Goal: Transaction & Acquisition: Purchase product/service

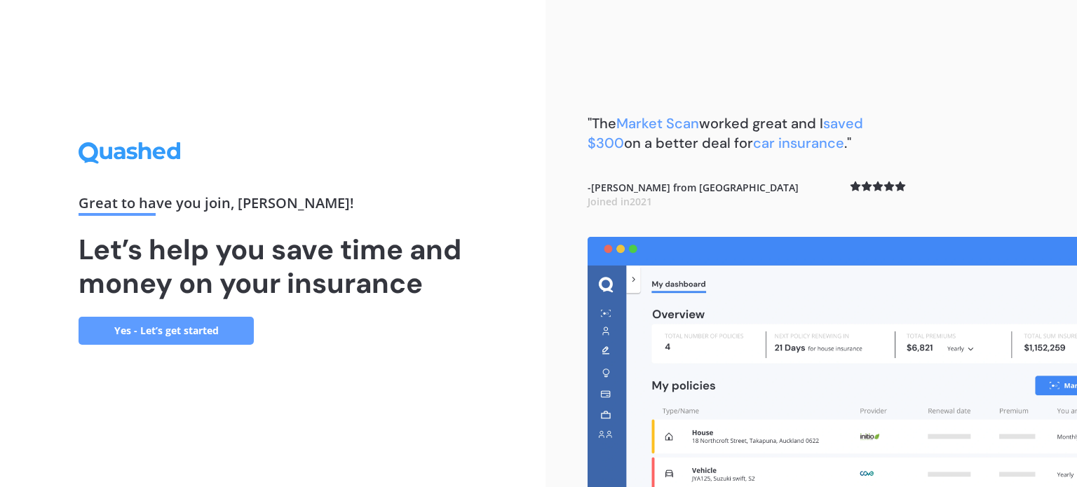
click at [223, 320] on link "Yes - Let’s get started" at bounding box center [166, 331] width 175 height 28
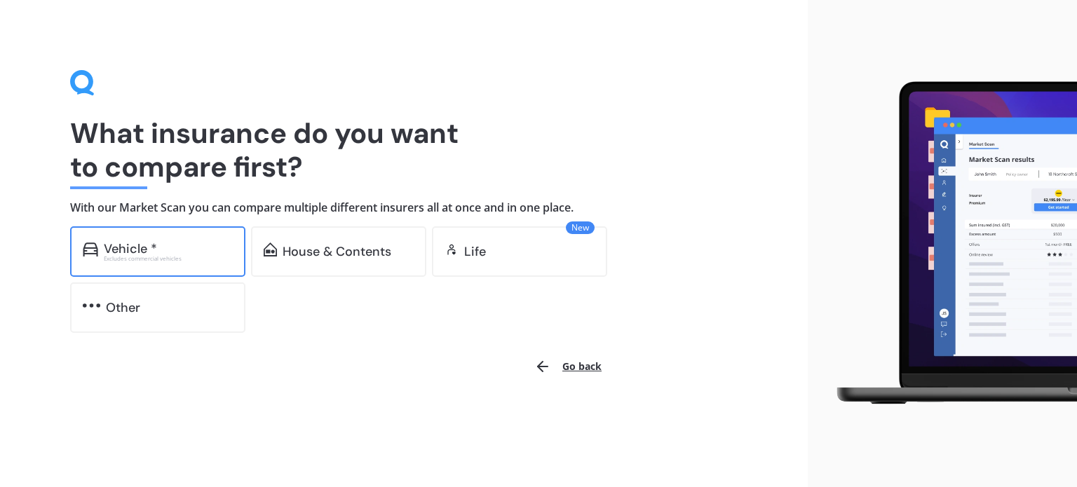
click at [139, 237] on div "Vehicle * Excludes commercial vehicles" at bounding box center [157, 251] width 175 height 50
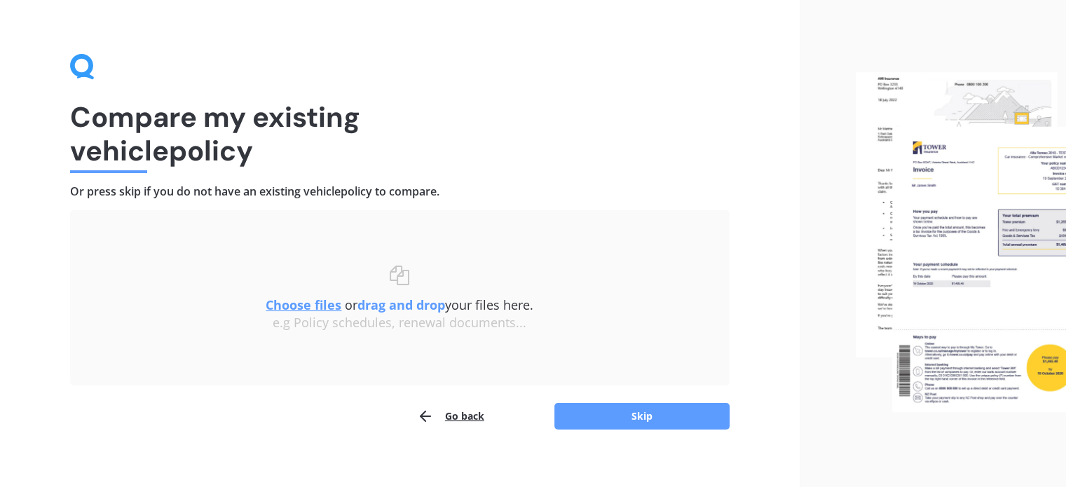
scroll to position [29, 0]
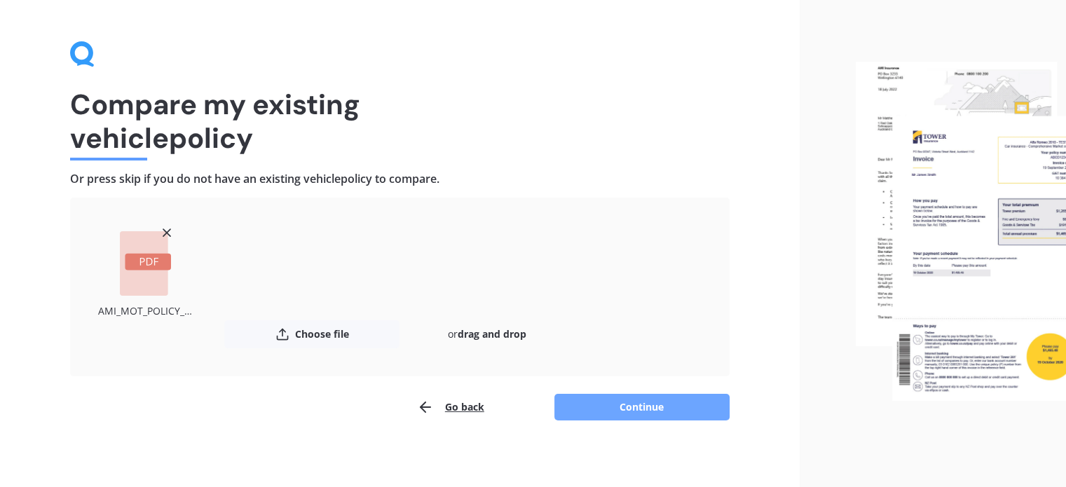
click at [631, 406] on button "Continue" at bounding box center [641, 407] width 175 height 27
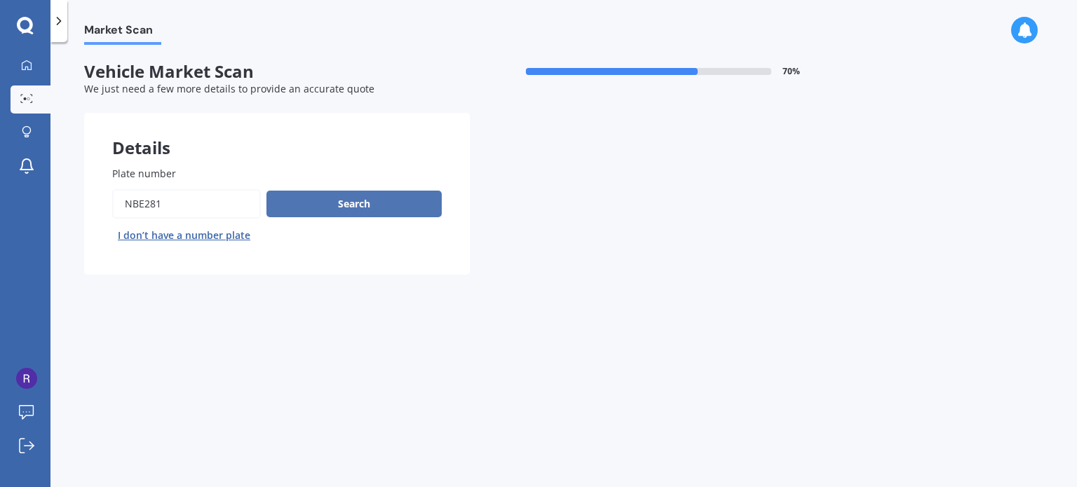
click at [377, 202] on button "Search" at bounding box center [353, 204] width 175 height 27
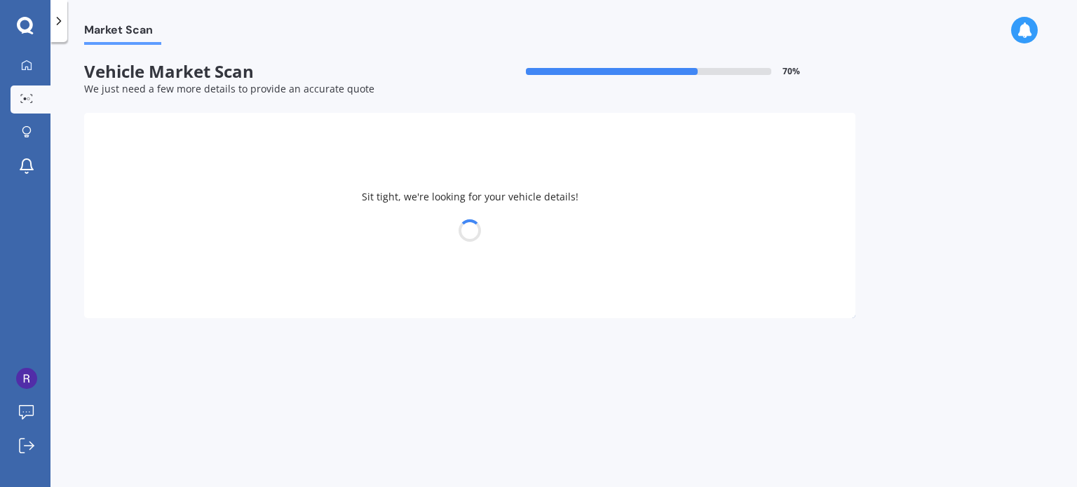
select select "TOYOTA"
select select "AQUA"
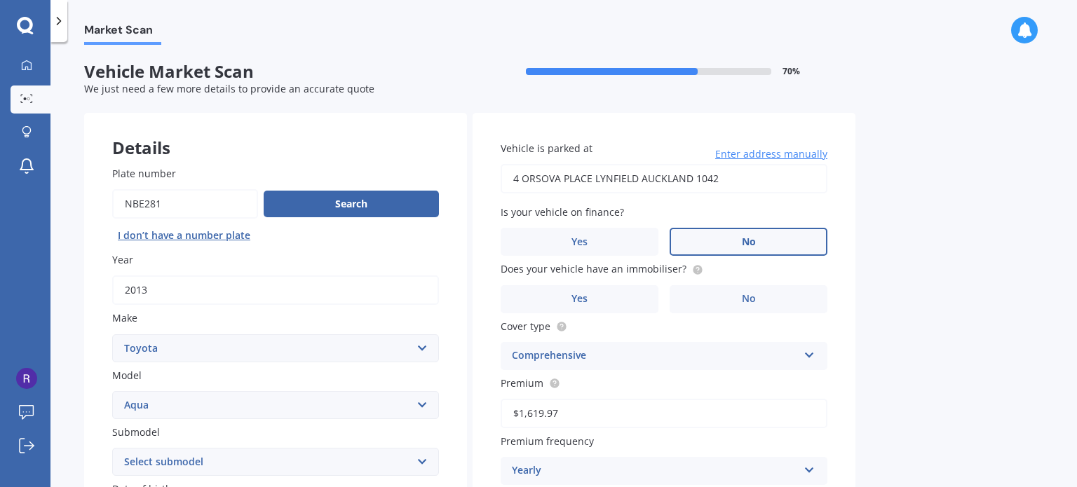
click at [794, 240] on label "No" at bounding box center [748, 242] width 158 height 28
click at [0, 0] on input "No" at bounding box center [0, 0] width 0 height 0
click at [762, 297] on label "No" at bounding box center [748, 299] width 158 height 28
click at [0, 0] on input "No" at bounding box center [0, 0] width 0 height 0
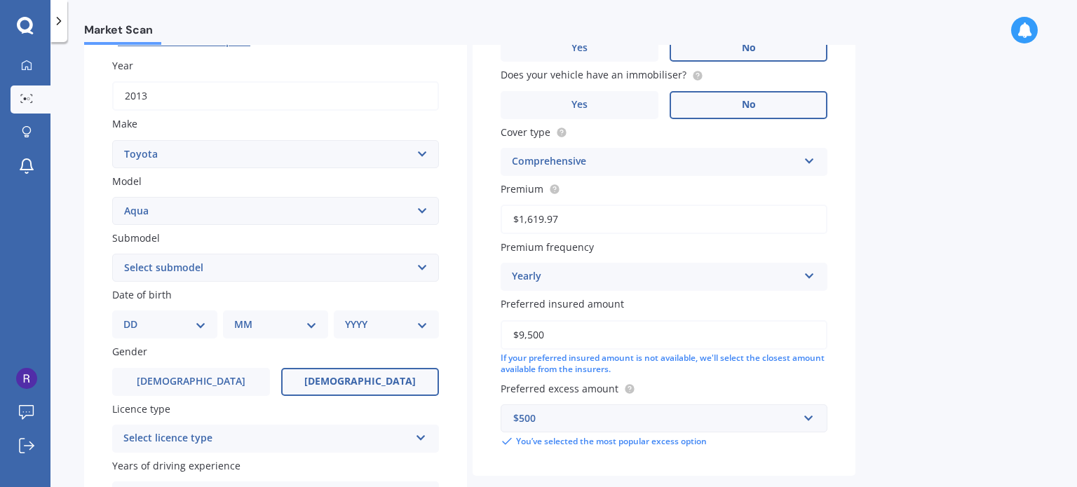
scroll to position [222, 0]
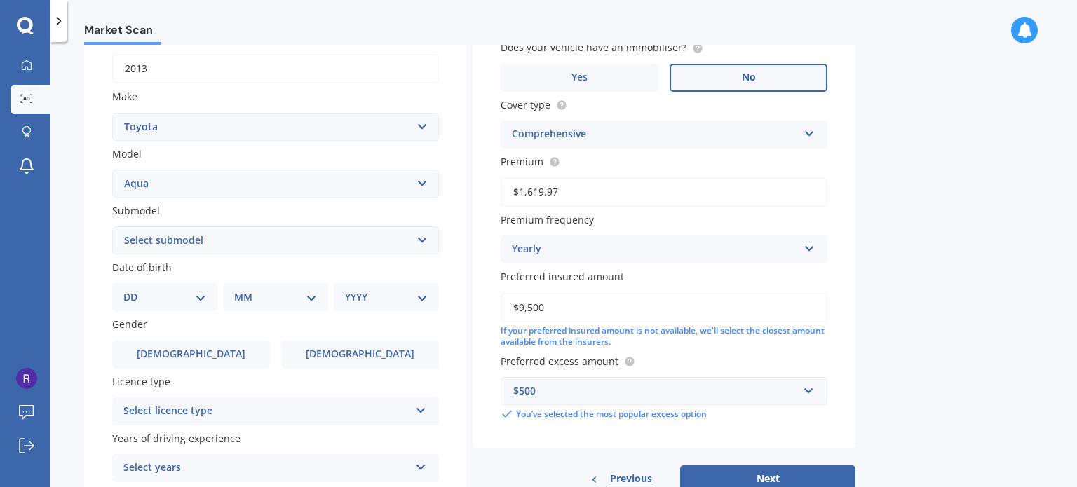
click at [421, 246] on select "Select submodel Hatchback Hybrid" at bounding box center [275, 240] width 327 height 28
select select "HYBRID"
click at [112, 226] on select "Select submodel Hatchback Hybrid" at bounding box center [275, 240] width 327 height 28
click at [194, 302] on select "DD 01 02 03 04 05 06 07 08 09 10 11 12 13 14 15 16 17 18 19 20 21 22 23 24 25 2…" at bounding box center [164, 297] width 83 height 15
select select "22"
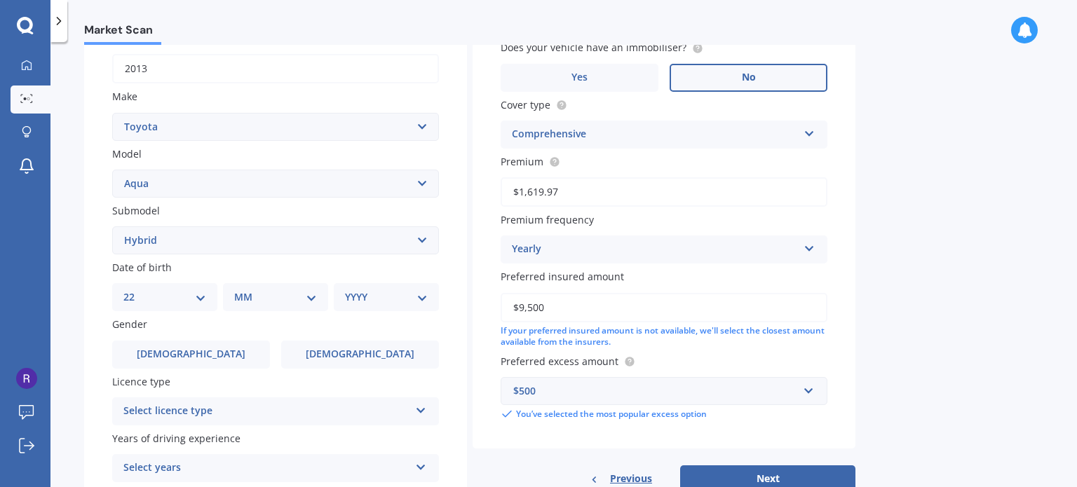
click at [135, 290] on select "DD 01 02 03 04 05 06 07 08 09 10 11 12 13 14 15 16 17 18 19 20 21 22 23 24 25 2…" at bounding box center [164, 297] width 83 height 15
click at [307, 292] on select "MM 01 02 03 04 05 06 07 08 09 10 11 12" at bounding box center [278, 297] width 77 height 15
select select "02"
click at [240, 290] on select "MM 01 02 03 04 05 06 07 08 09 10 11 12" at bounding box center [278, 297] width 77 height 15
click at [395, 300] on select "YYYY 2025 2024 2023 2022 2021 2020 2019 2018 2017 2016 2015 2014 2013 2012 2011…" at bounding box center [383, 297] width 77 height 15
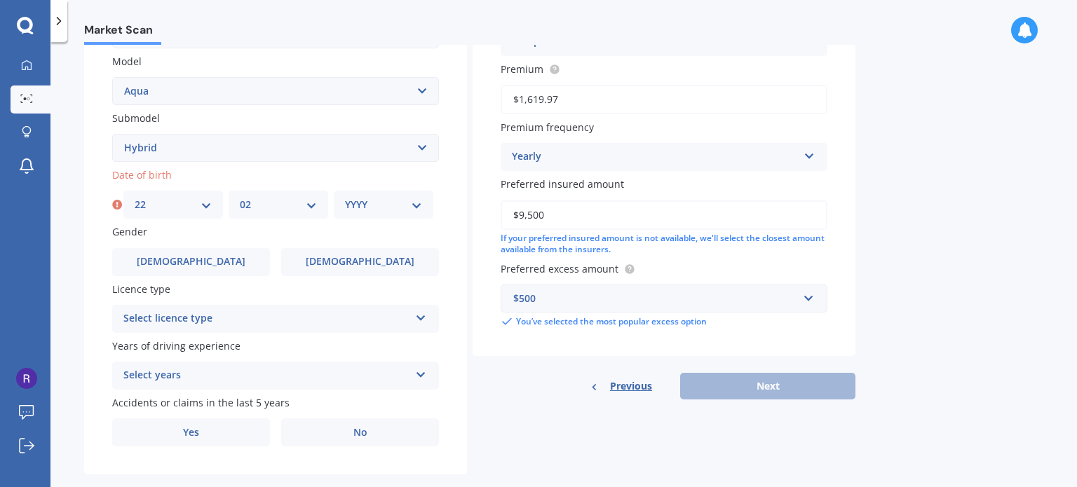
scroll to position [338, 0]
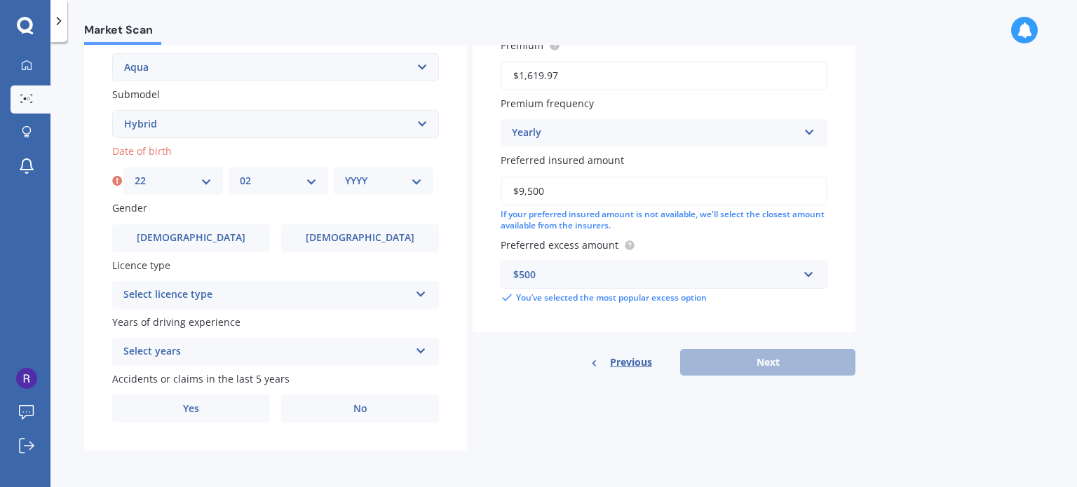
click at [384, 179] on select "YYYY 2025 2024 2023 2022 2021 2020 2019 2018 2017 2016 2015 2014 2013 2012 2011…" at bounding box center [383, 180] width 77 height 15
select select "1965"
click at [345, 173] on select "YYYY 2025 2024 2023 2022 2021 2020 2019 2018 2017 2016 2015 2014 2013 2012 2011…" at bounding box center [383, 180] width 77 height 15
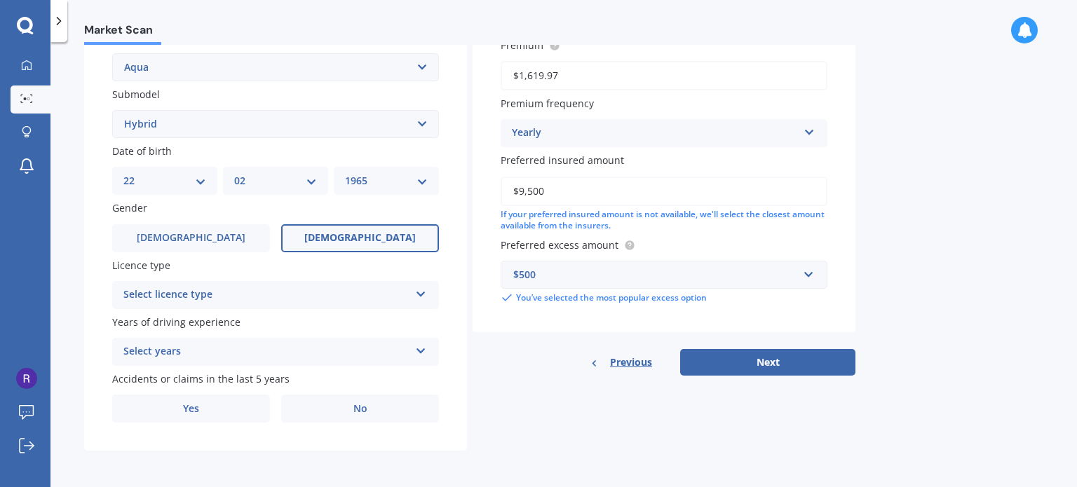
click at [335, 236] on label "[DEMOGRAPHIC_DATA]" at bounding box center [360, 238] width 158 height 28
click at [0, 0] on input "[DEMOGRAPHIC_DATA]" at bounding box center [0, 0] width 0 height 0
click at [356, 297] on div "Select licence type" at bounding box center [266, 295] width 286 height 17
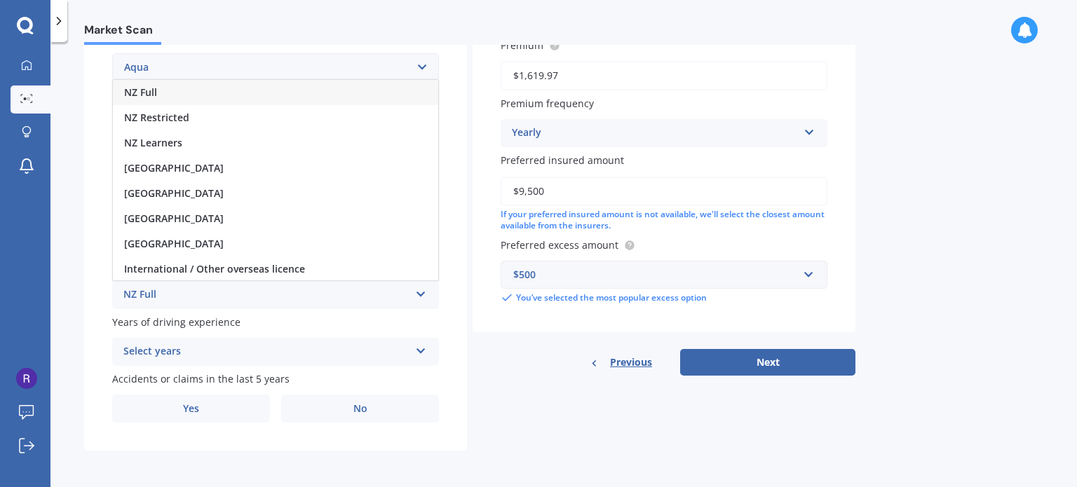
click at [163, 87] on div "NZ Full" at bounding box center [275, 92] width 325 height 25
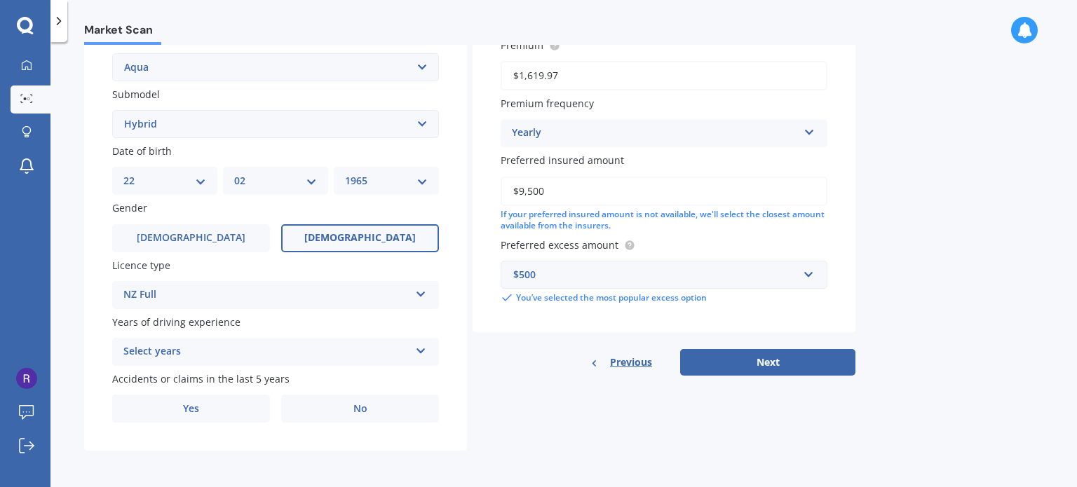
click at [247, 350] on div "Select years" at bounding box center [266, 351] width 286 height 17
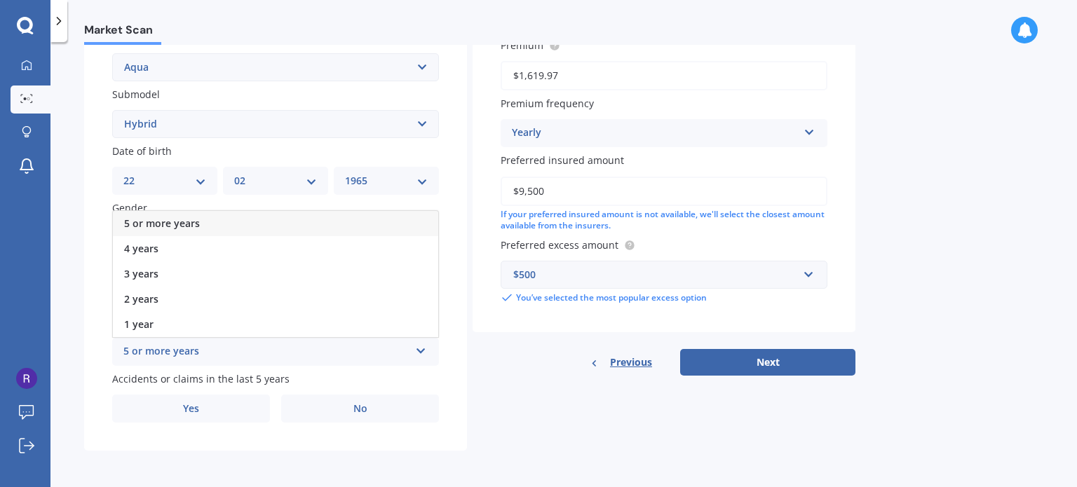
click at [162, 219] on span "5 or more years" at bounding box center [162, 223] width 76 height 13
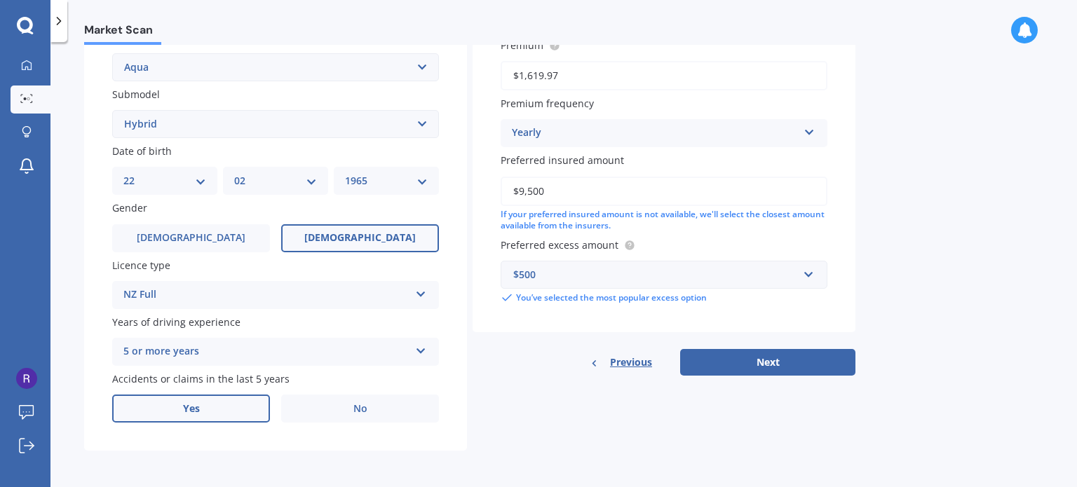
click at [243, 406] on label "Yes" at bounding box center [191, 409] width 158 height 28
click at [0, 0] on input "Yes" at bounding box center [0, 0] width 0 height 0
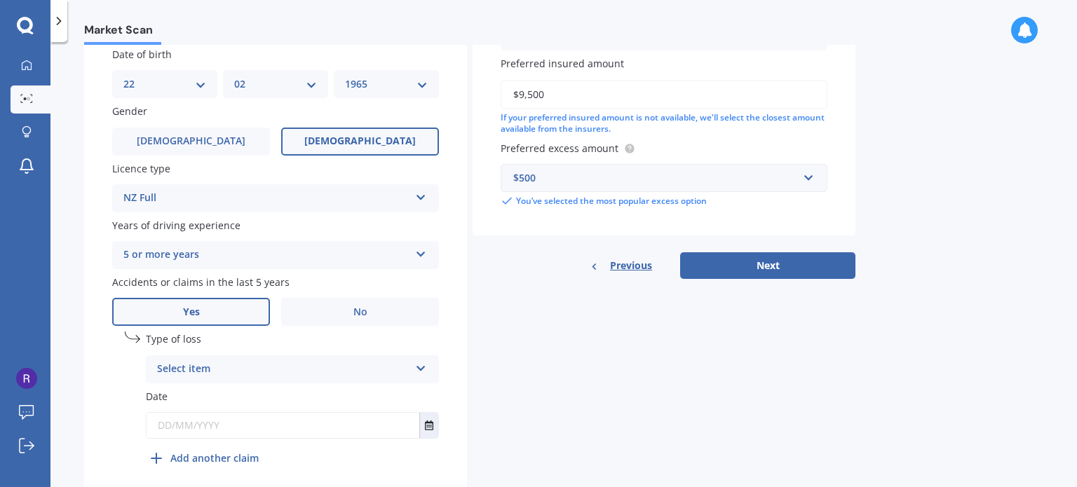
scroll to position [454, 0]
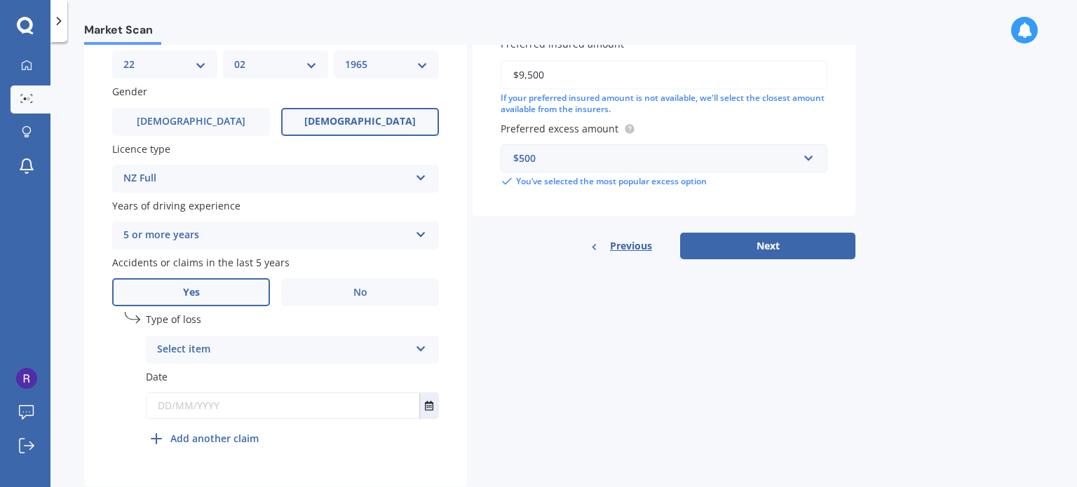
click at [423, 344] on icon at bounding box center [421, 346] width 12 height 10
click at [234, 378] on span "At fault accident" at bounding box center [197, 376] width 79 height 13
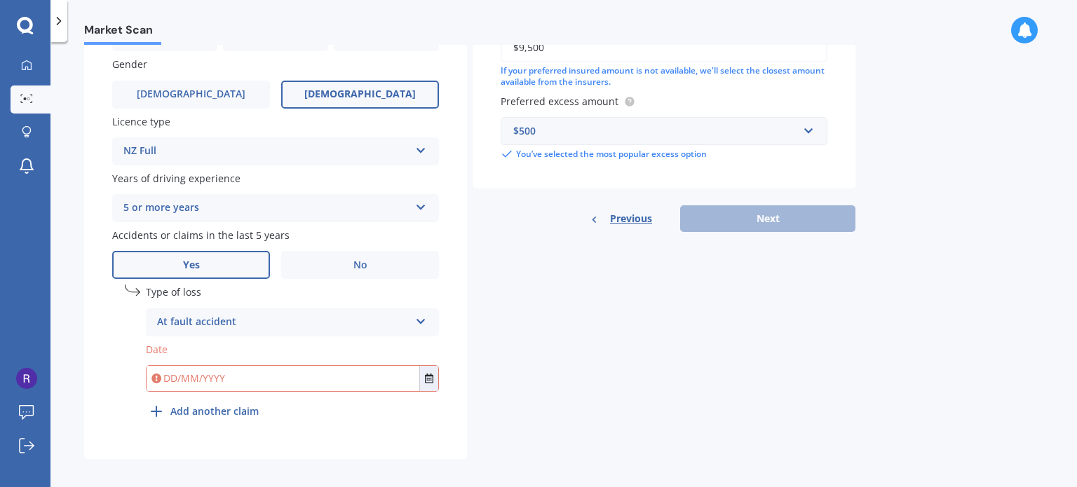
scroll to position [490, 0]
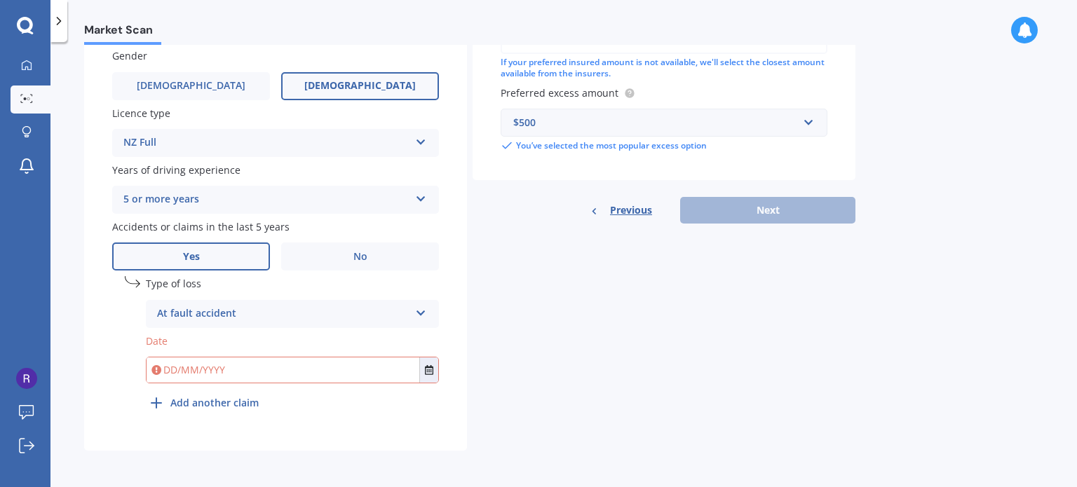
click at [231, 374] on input "text" at bounding box center [283, 369] width 273 height 25
type input "[DATE]"
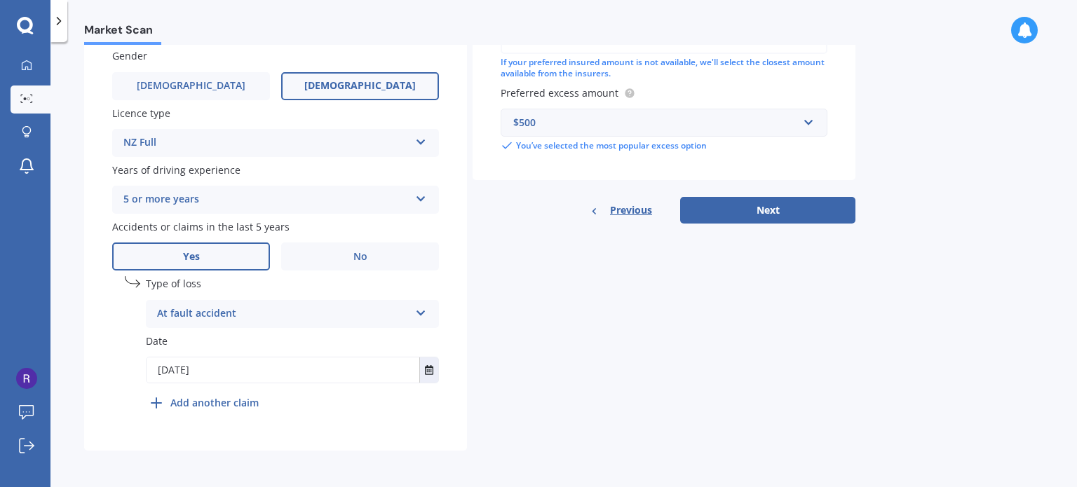
click at [322, 412] on div "undefined 1 Type of loss At fault accident At fault accident Not at fault accid…" at bounding box center [292, 346] width 293 height 140
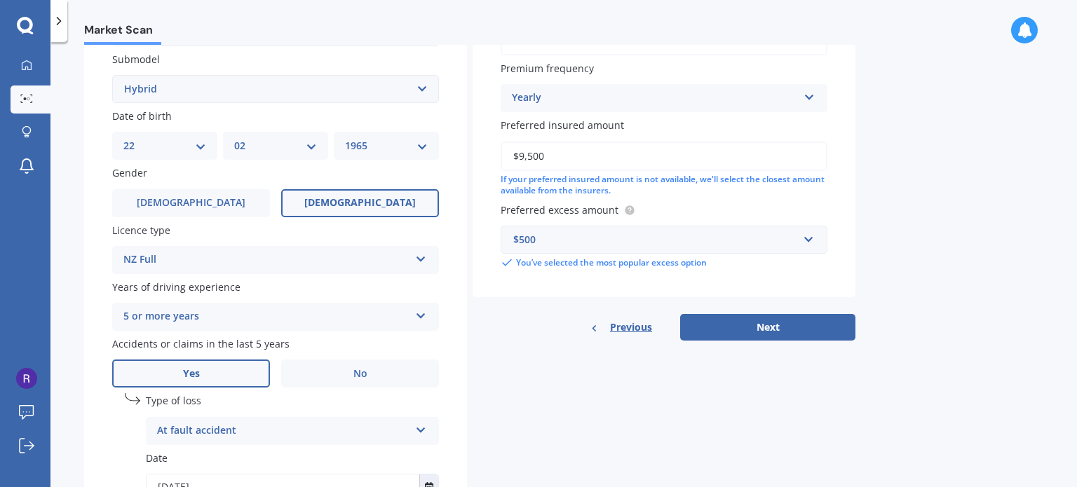
drag, startPoint x: 728, startPoint y: 324, endPoint x: 721, endPoint y: 327, distance: 7.2
click at [727, 327] on button "Next" at bounding box center [767, 327] width 175 height 27
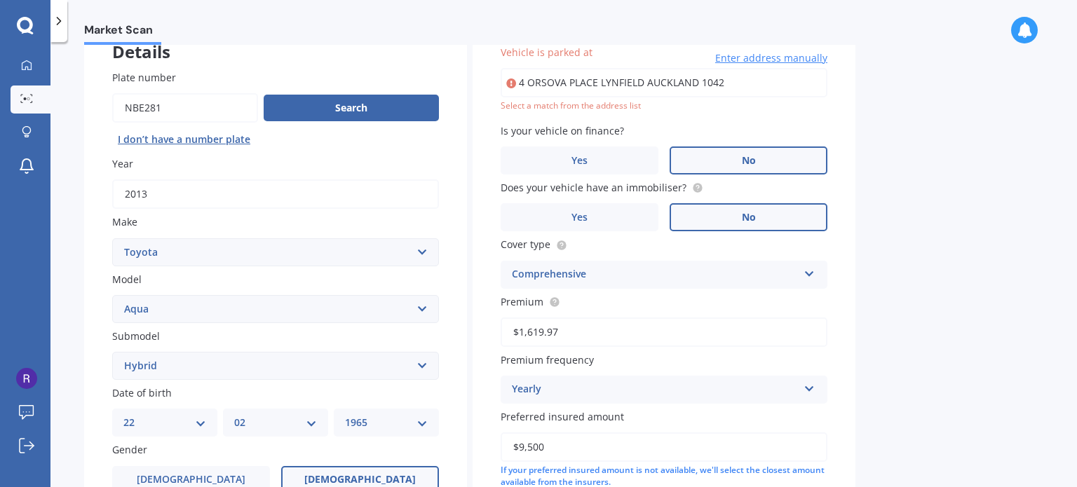
scroll to position [95, 0]
type input "[STREET_ADDRESS]"
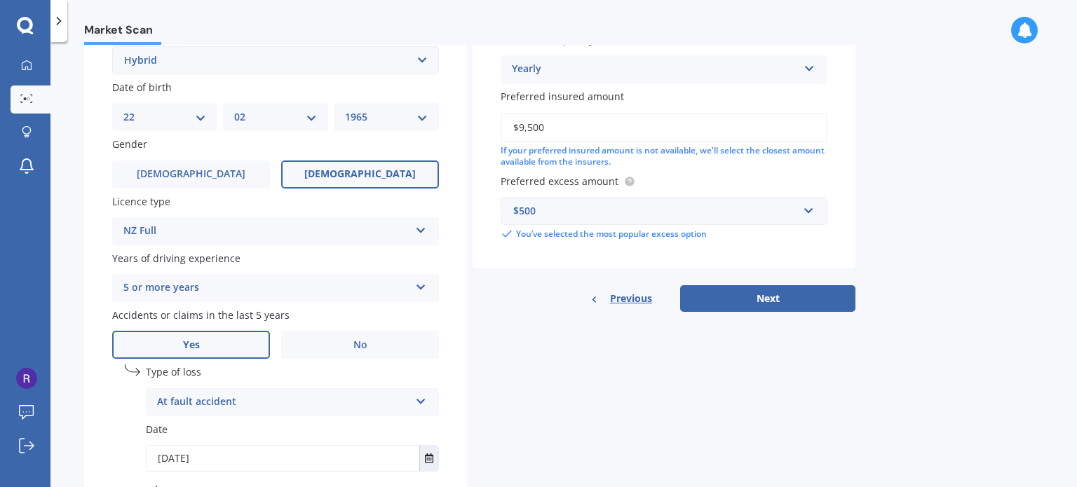
scroll to position [446, 0]
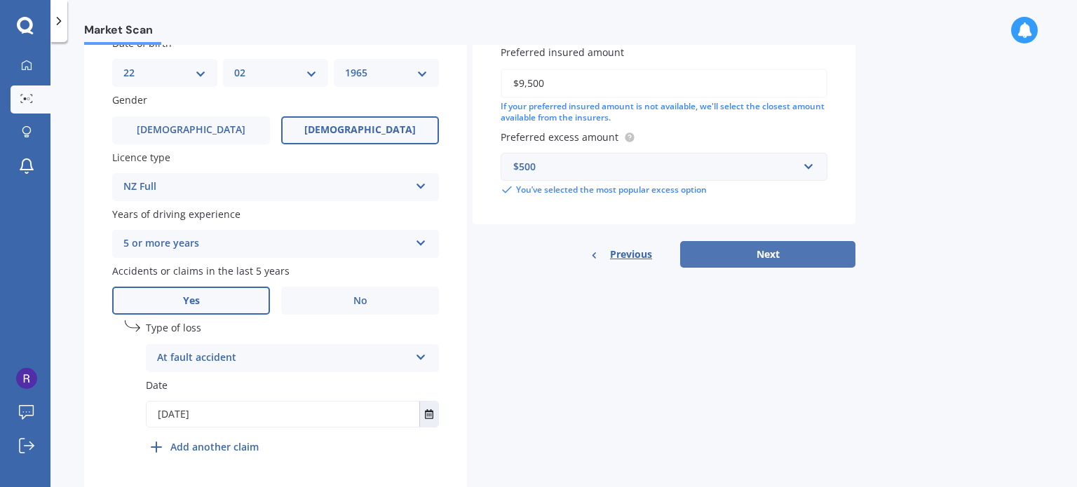
click at [760, 246] on button "Next" at bounding box center [767, 254] width 175 height 27
select select "22"
select select "02"
select select "1965"
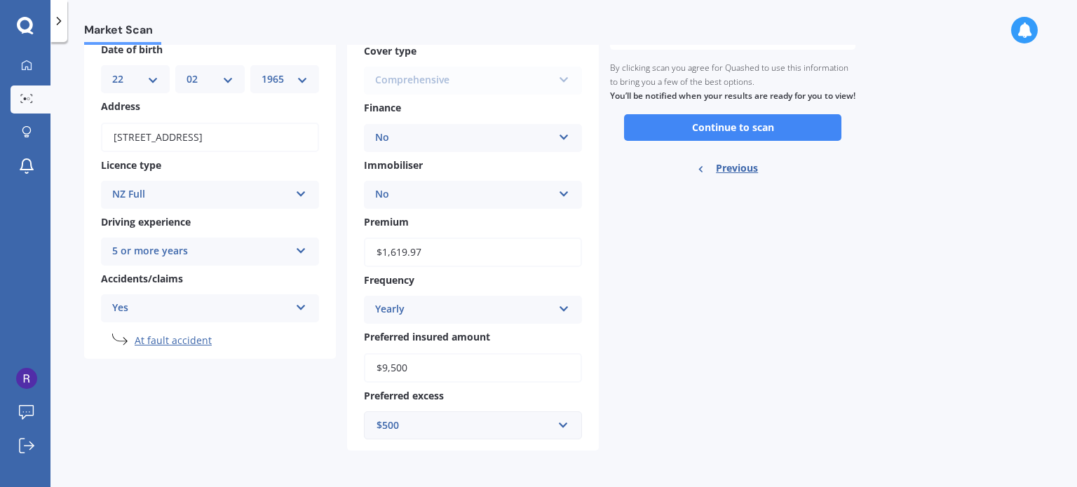
scroll to position [0, 0]
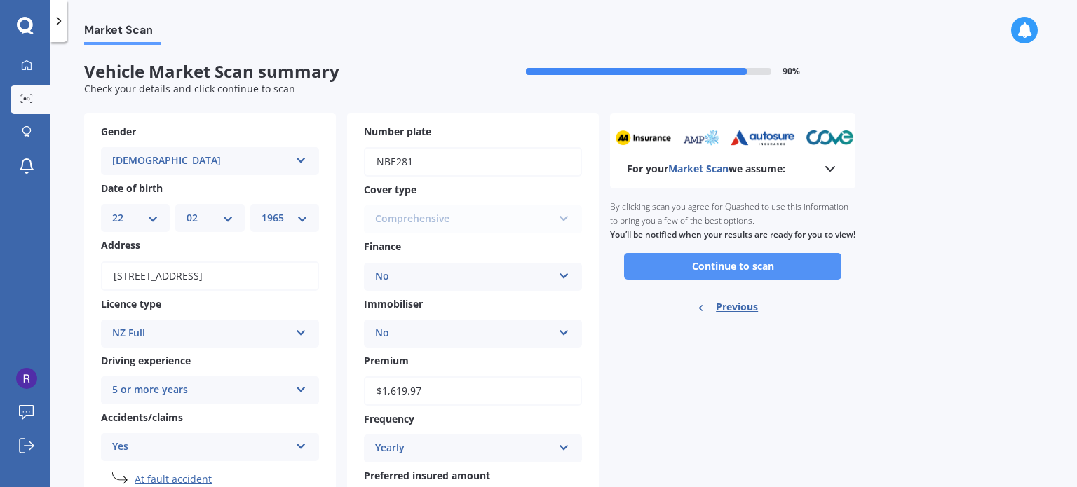
click at [760, 275] on button "Continue to scan" at bounding box center [732, 266] width 217 height 27
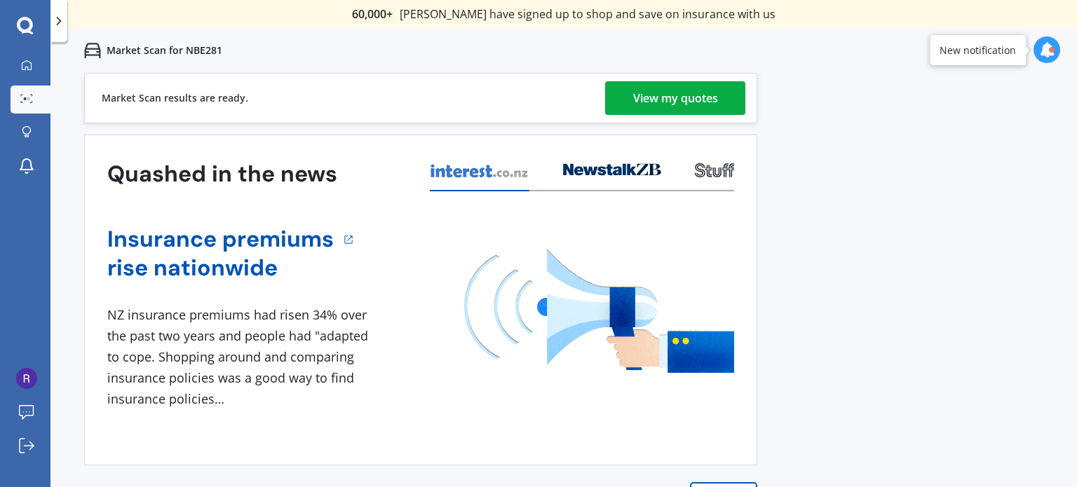
click at [662, 100] on div "View my quotes" at bounding box center [675, 98] width 85 height 34
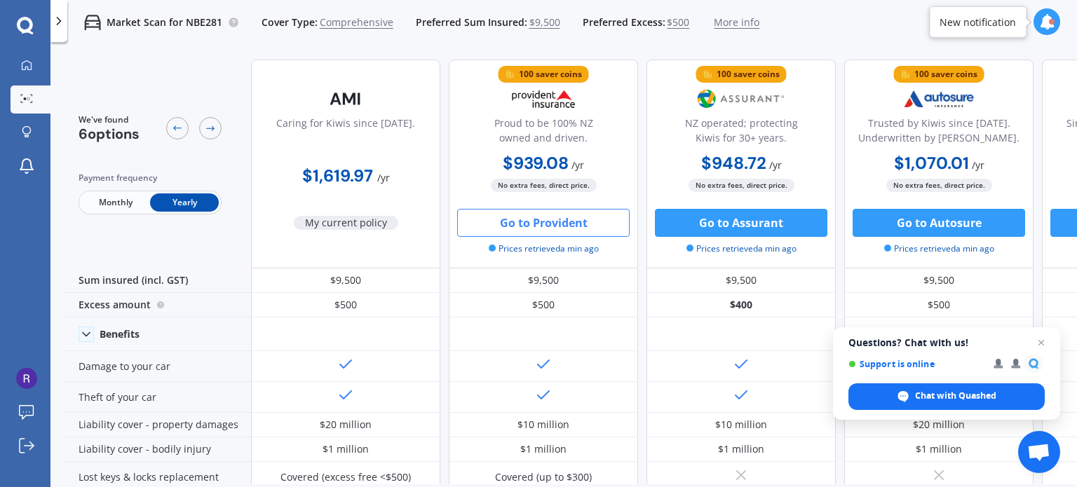
click at [569, 224] on button "Go to Provident" at bounding box center [543, 223] width 172 height 28
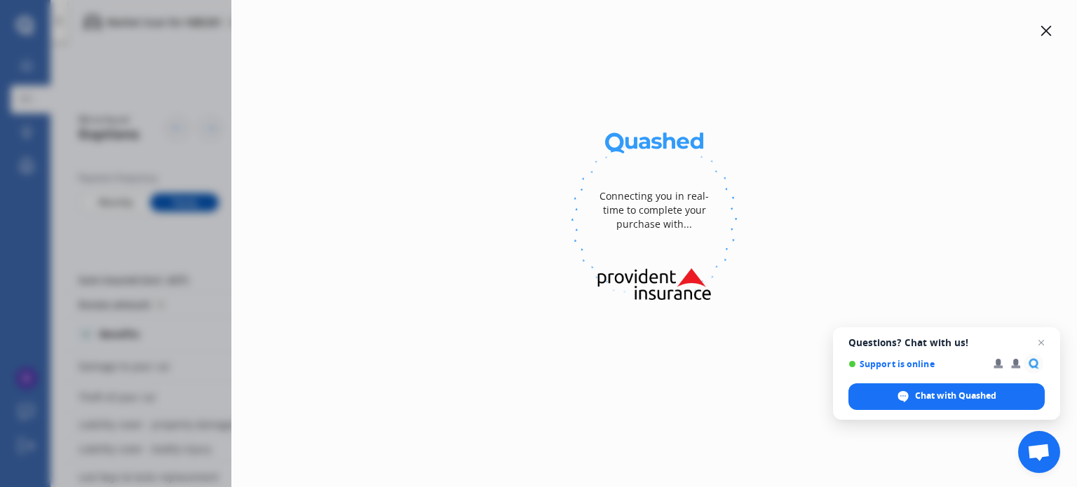
select select "Yearly"
select select "full"
select select "[STREET_ADDRESS]"
select select "TOYOTA"
select select "AQUA"
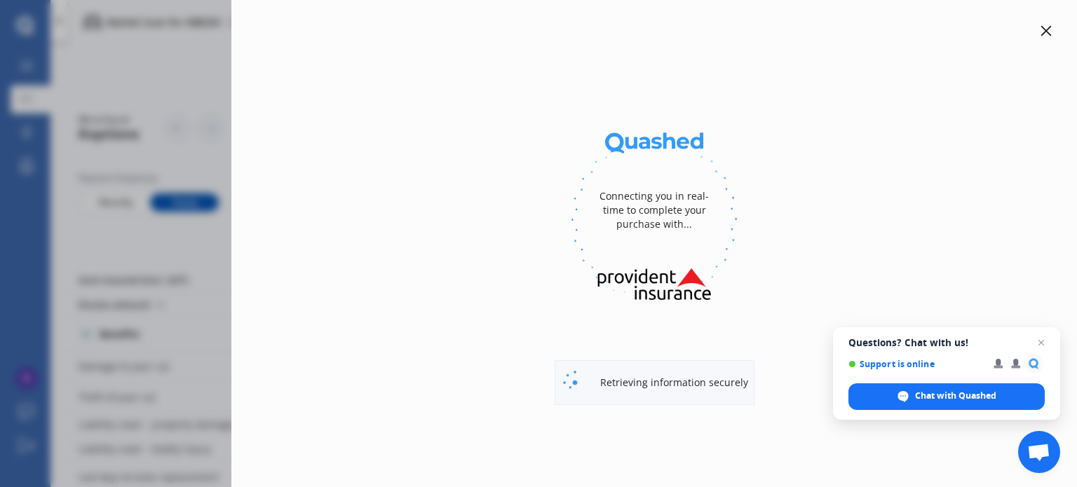
select select "NO"
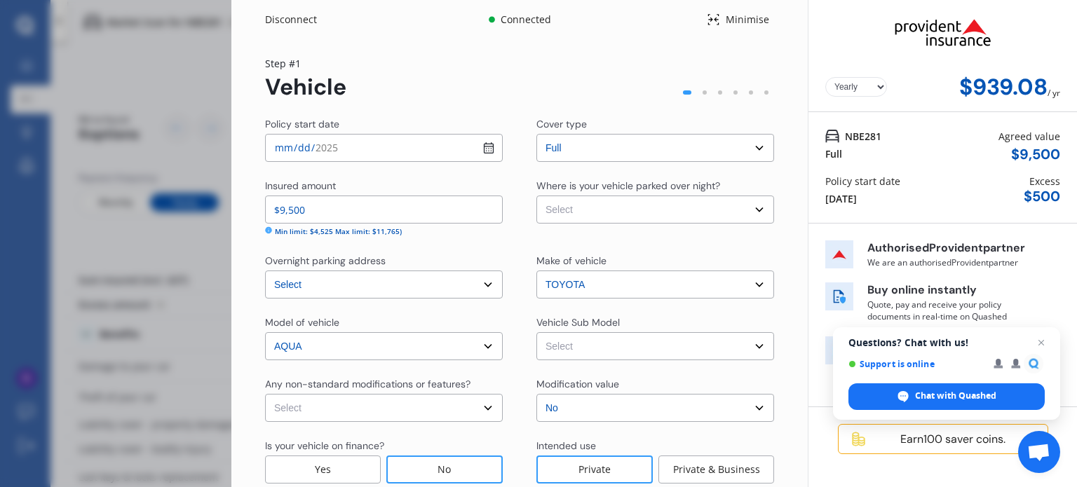
scroll to position [81, 0]
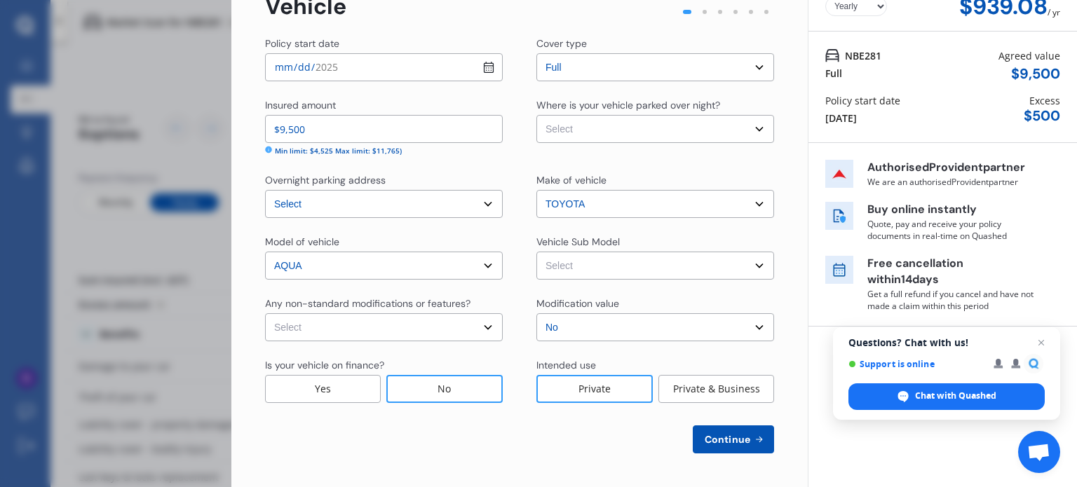
click at [757, 263] on select "Select Aqua NHP10 L Hatchback 5dr CVT 1sp 1.5i/45kW Hybrid [IMP] Aqua NHP10 G H…" at bounding box center [655, 266] width 238 height 28
click at [777, 238] on div "Yearly Monthly $939.08 / yr Step # 1 Vehicle Policy start date [DATE] Cover typ…" at bounding box center [519, 223] width 576 height 529
click at [486, 329] on select "Select None [MEDICAL_DATA] System(NOS) Roll Cage Full Racing Harness" at bounding box center [384, 327] width 238 height 28
select select "none"
click at [265, 313] on select "Select None [MEDICAL_DATA] System(NOS) Roll Cage Full Racing Harness" at bounding box center [384, 327] width 238 height 28
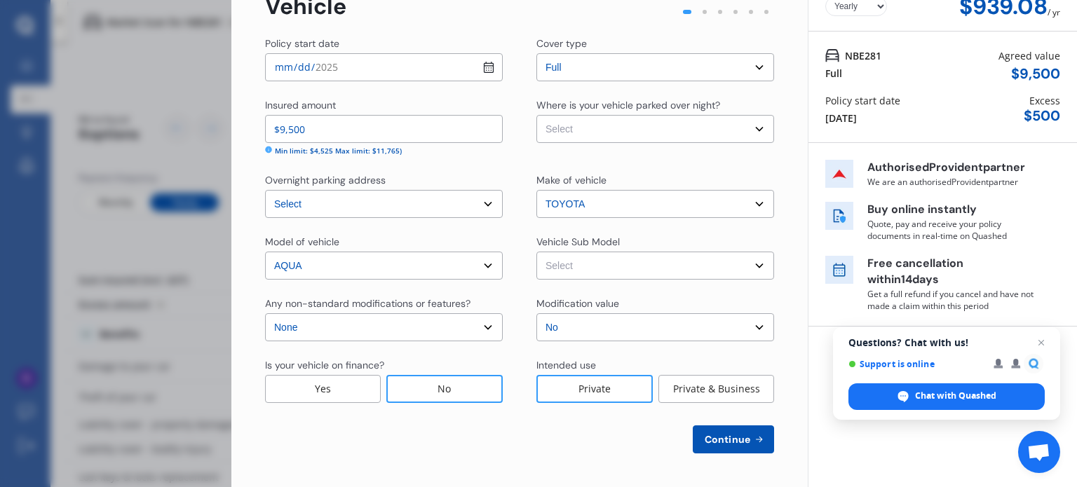
click at [404, 381] on div "No" at bounding box center [444, 389] width 116 height 28
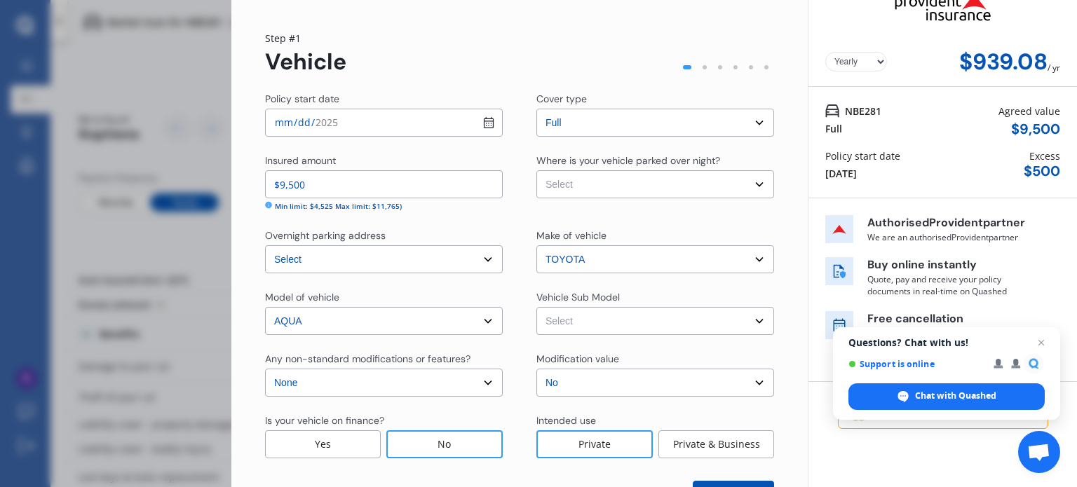
scroll to position [0, 0]
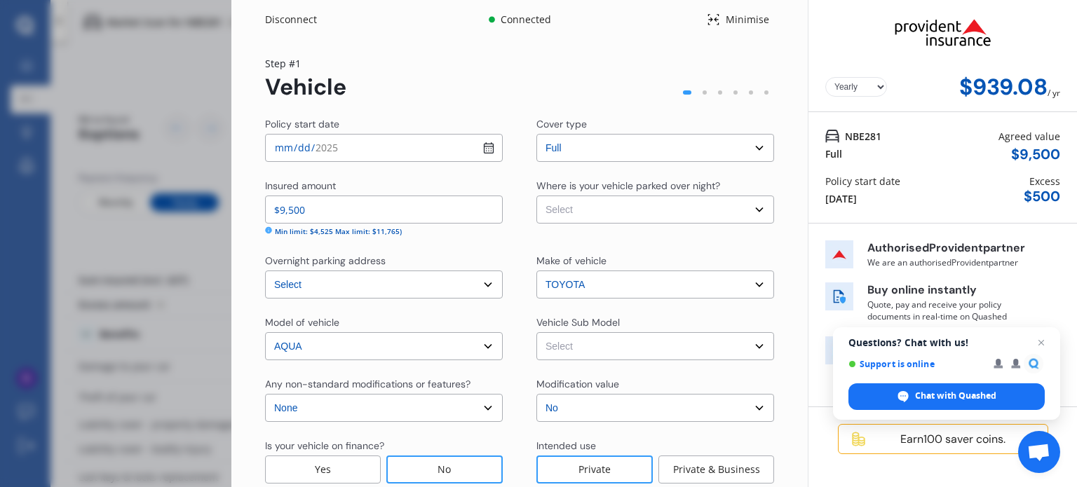
click at [751, 343] on select "Select Aqua NHP10 L Hatchback 5dr CVT 1sp 1.5i/45kW Hybrid [IMP] Aqua NHP10 G H…" at bounding box center [655, 346] width 238 height 28
click at [749, 345] on select "Select Aqua NHP10 L Hatchback 5dr CVT 1sp 1.5i/45kW Hybrid [IMP] Aqua NHP10 G H…" at bounding box center [655, 346] width 238 height 28
select select "NZVTOYO2013AEBK"
click at [536, 332] on select "Select Aqua NHP10 L Hatchback 5dr CVT 1sp 1.5i/45kW Hybrid [IMP] Aqua NHP10 G H…" at bounding box center [655, 346] width 238 height 28
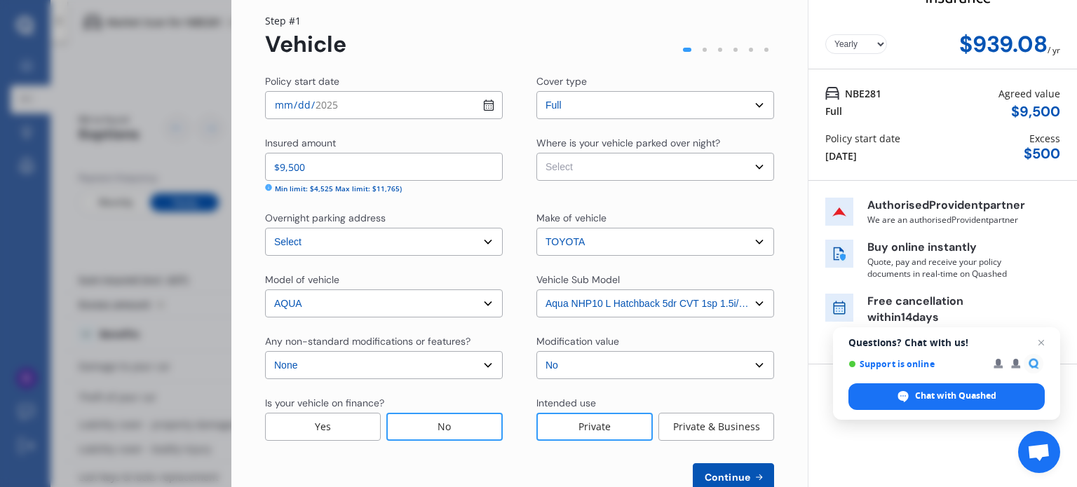
scroll to position [81, 0]
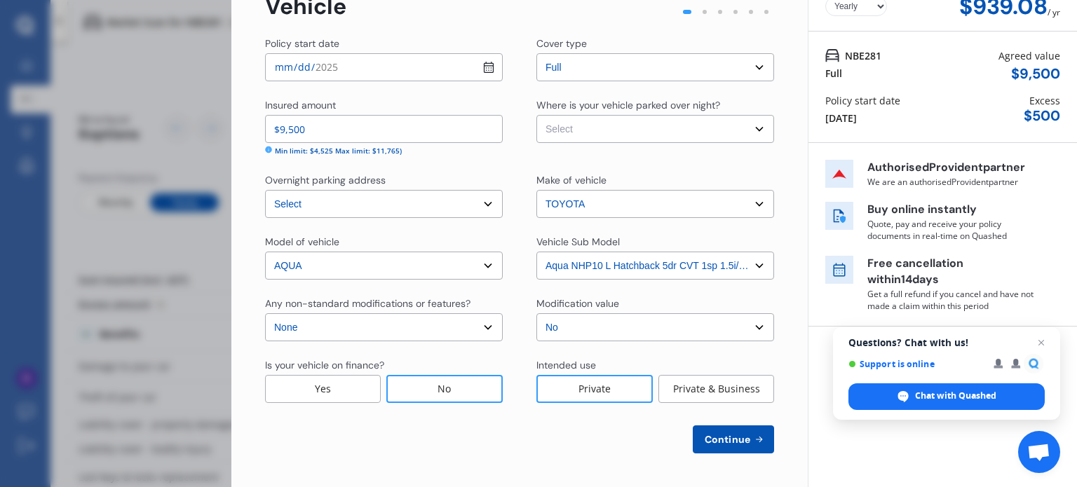
click at [729, 430] on button "Continue" at bounding box center [733, 439] width 81 height 28
click at [745, 129] on select "Select Garage (fully enclosed) Off Street Parking Other" at bounding box center [655, 129] width 238 height 28
select select "OFF-STREET"
click at [536, 115] on select "Select Garage (fully enclosed) Off Street Parking Other" at bounding box center [655, 129] width 238 height 28
click at [731, 435] on span "Continue" at bounding box center [727, 439] width 51 height 11
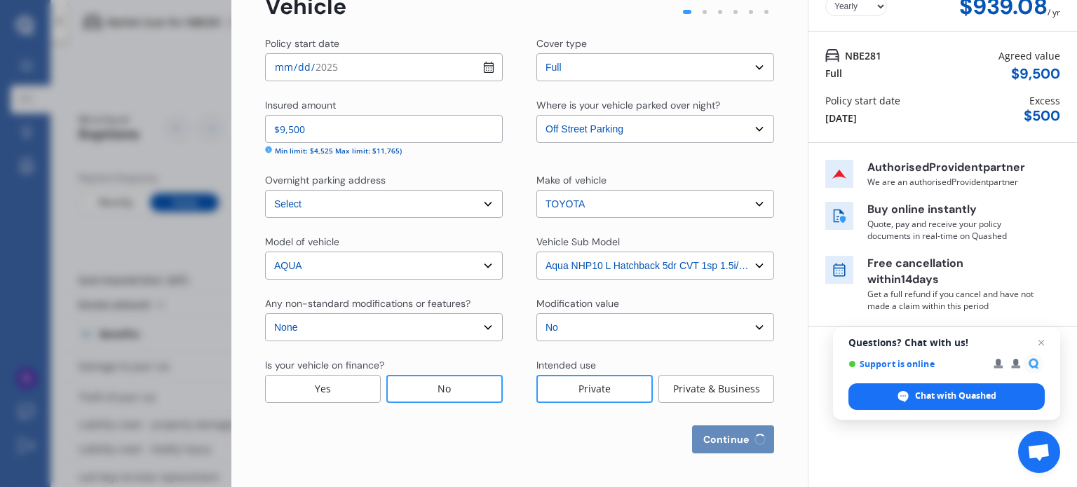
select select "22"
select select "02"
select select "1965"
select select "NZ_FULL"
select select "1"
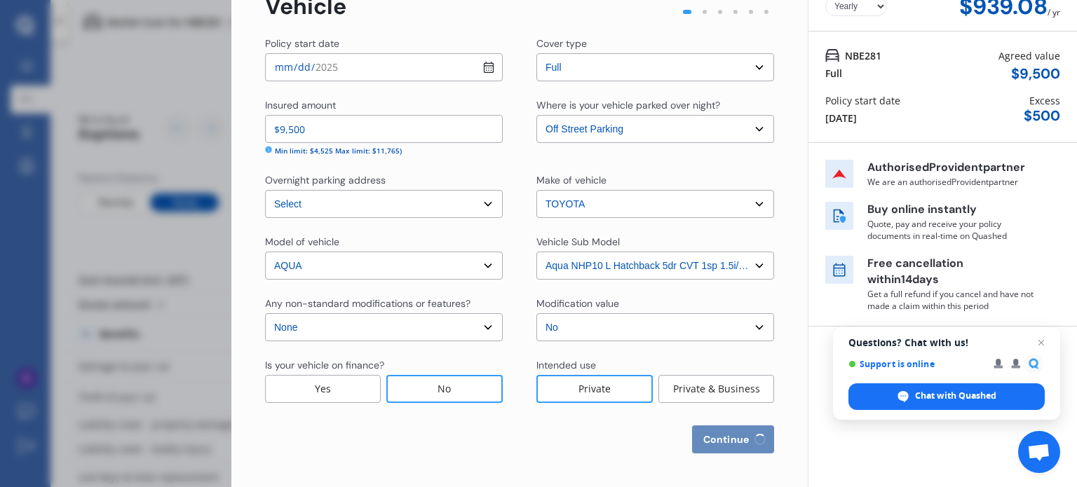
select select "25"
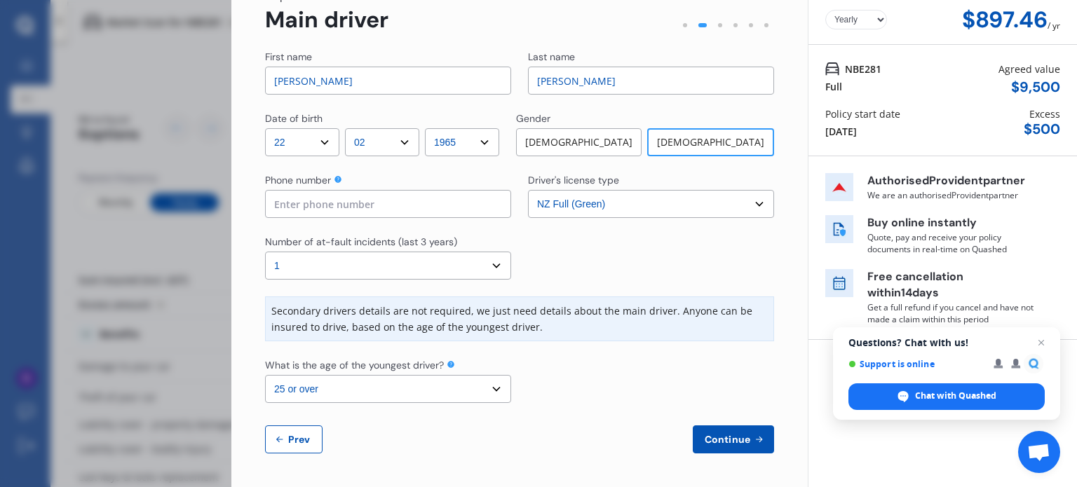
scroll to position [0, 0]
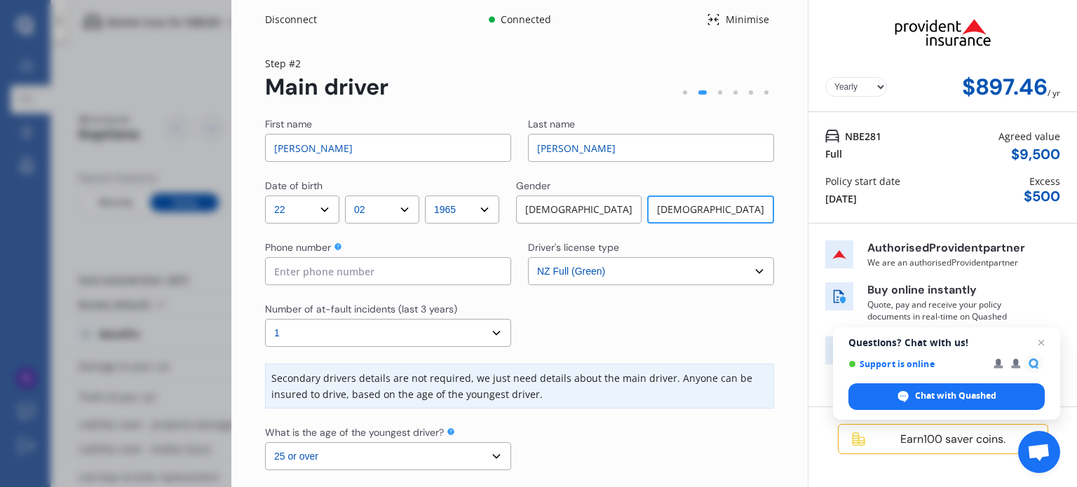
click at [332, 157] on input "[PERSON_NAME]" at bounding box center [388, 148] width 246 height 28
drag, startPoint x: 334, startPoint y: 154, endPoint x: 259, endPoint y: 149, distance: 74.4
click at [259, 149] on div "Yearly Monthly $897.46 / yr Step # 2 Main driver First name [PERSON_NAME] Last …" at bounding box center [519, 296] width 576 height 515
type input "[PERSON_NAME]"
click at [693, 203] on div "[DEMOGRAPHIC_DATA]" at bounding box center [710, 210] width 127 height 28
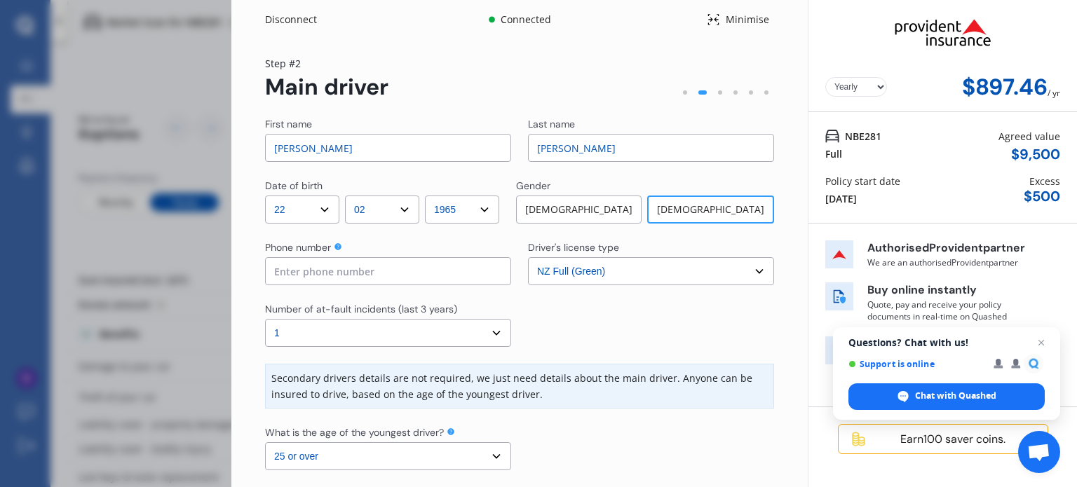
click at [381, 275] on input at bounding box center [388, 271] width 246 height 28
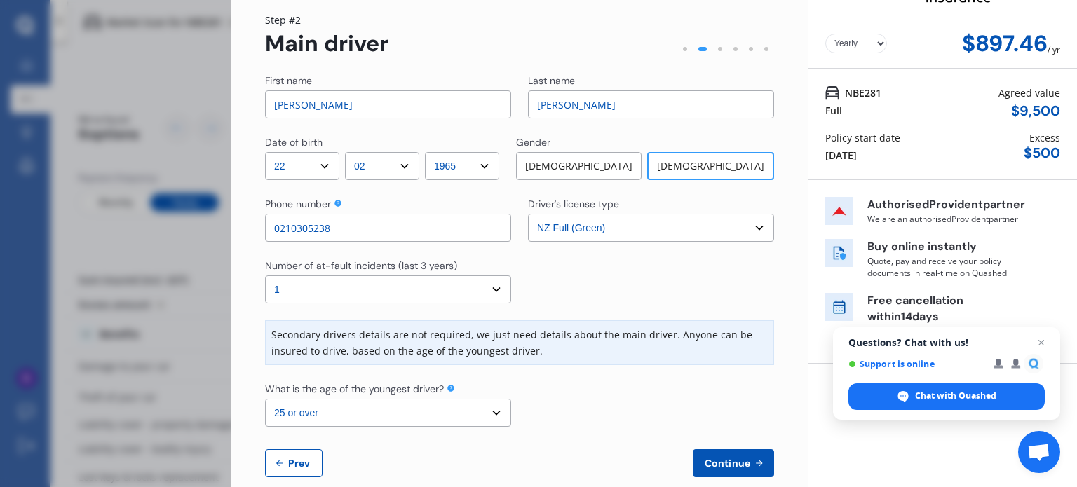
scroll to position [67, 0]
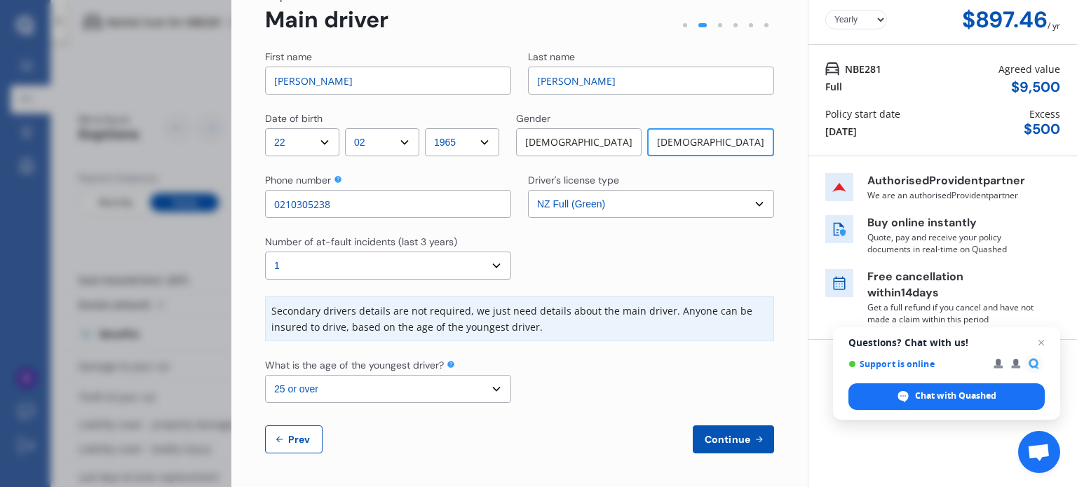
type input "0210305238"
click at [719, 444] on span "Continue" at bounding box center [727, 439] width 51 height 11
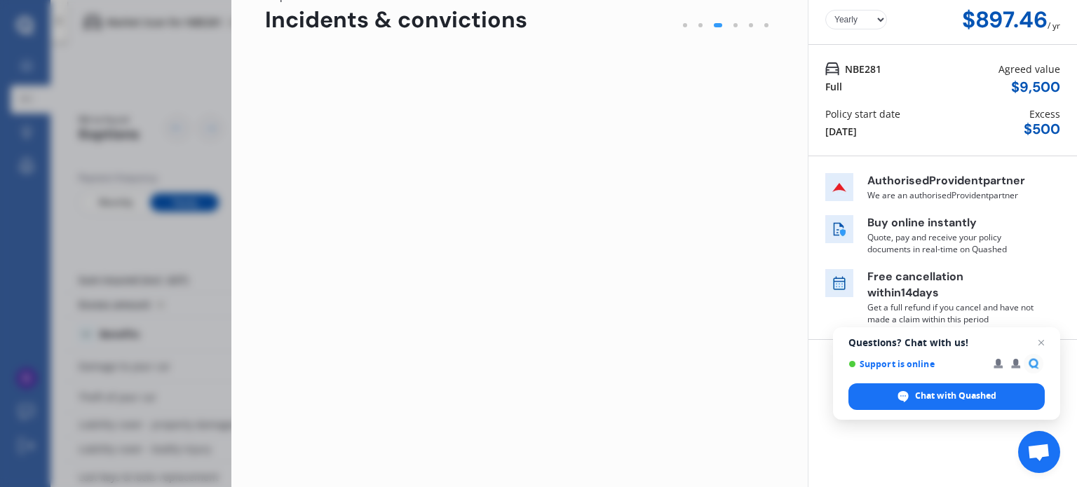
scroll to position [0, 0]
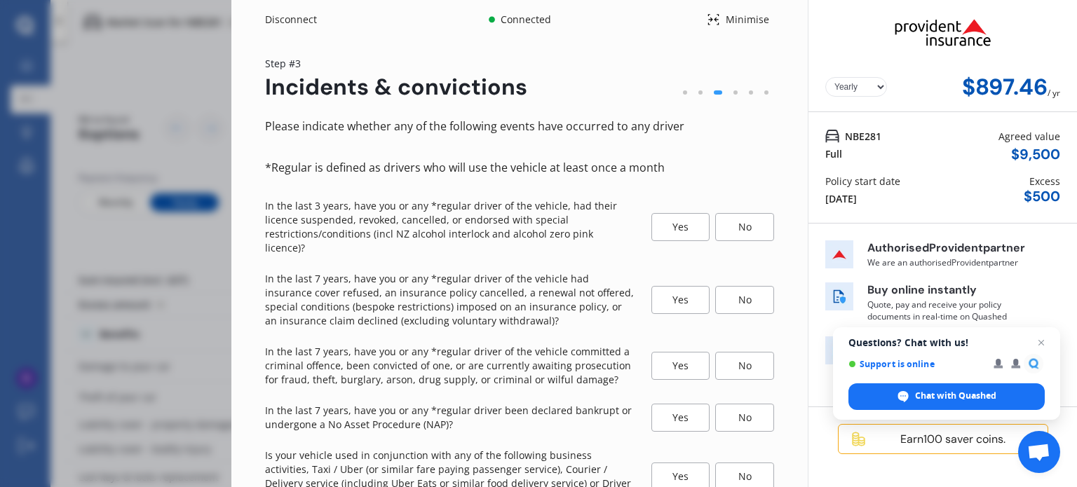
click at [737, 222] on div "No" at bounding box center [744, 227] width 59 height 28
click at [736, 290] on div "No" at bounding box center [744, 300] width 59 height 28
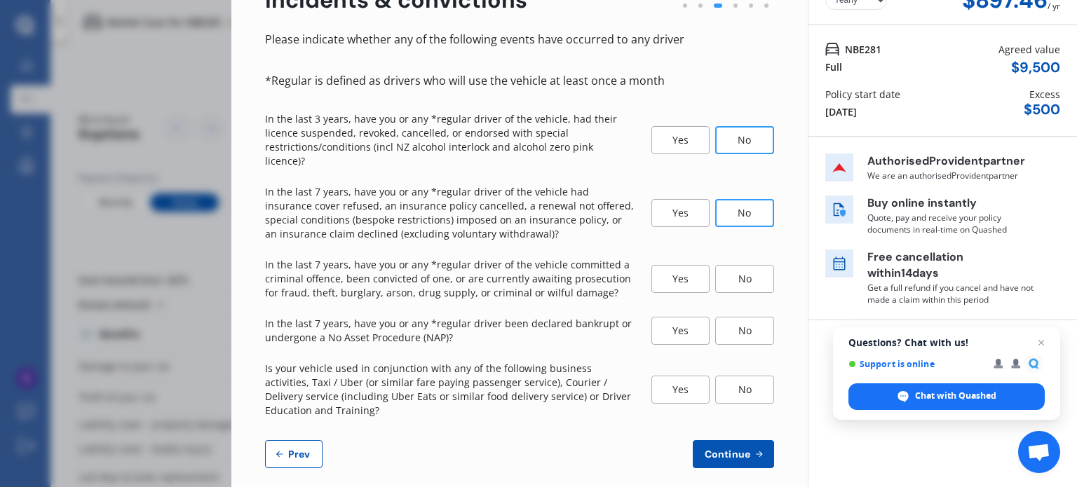
click at [732, 268] on div "No" at bounding box center [744, 279] width 59 height 28
click at [733, 320] on div "No" at bounding box center [744, 331] width 59 height 28
click at [732, 378] on div "No" at bounding box center [744, 390] width 59 height 28
click at [730, 440] on button "Continue" at bounding box center [733, 454] width 81 height 28
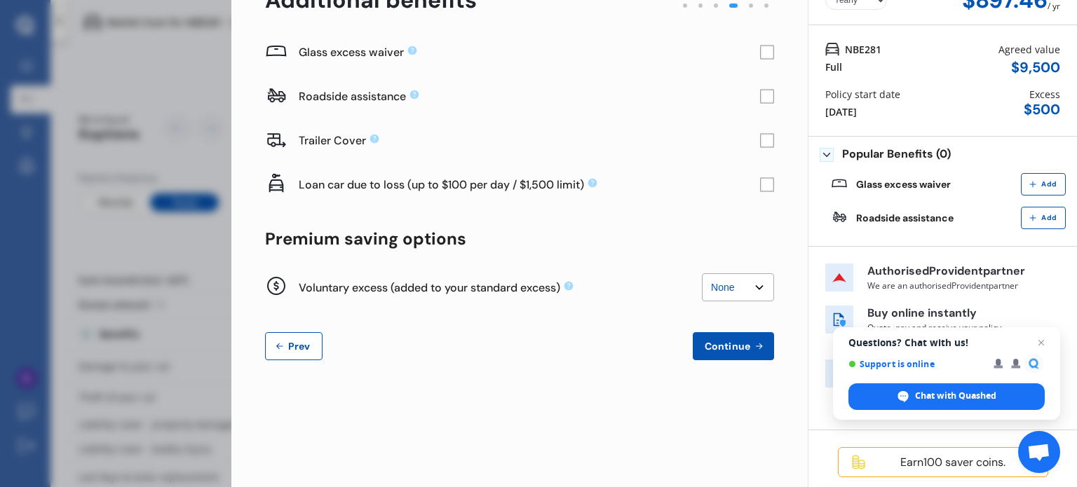
scroll to position [0, 0]
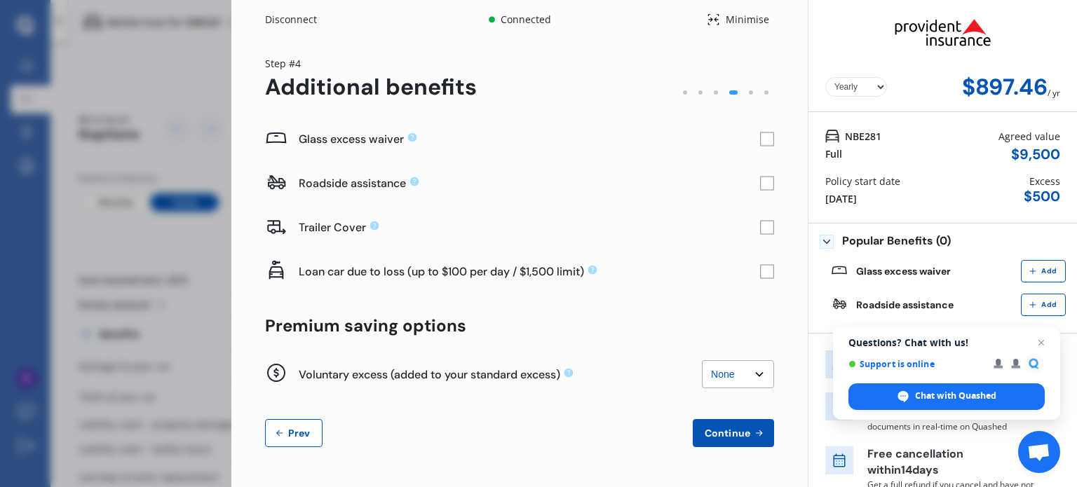
click at [751, 128] on div "Glass excess waiver" at bounding box center [529, 139] width 461 height 33
click at [760, 137] on rect at bounding box center [767, 139] width 14 height 14
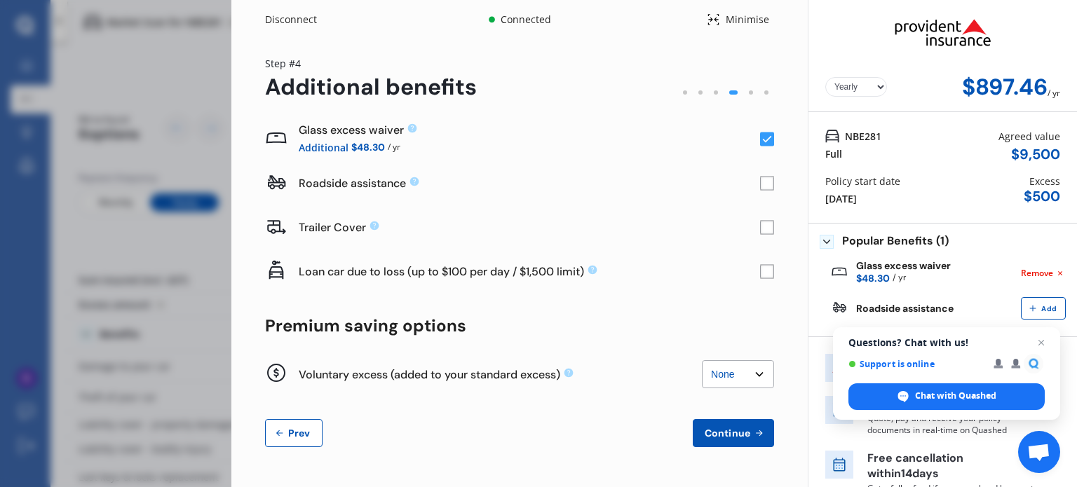
drag, startPoint x: 981, startPoint y: 331, endPoint x: 965, endPoint y: 288, distance: 45.7
click at [965, 288] on body "We are experiencing high volume of Market Scans . Just a heads up we will have …" at bounding box center [538, 243] width 1077 height 487
click at [1040, 343] on span "Open chat" at bounding box center [1042, 343] width 18 height 18
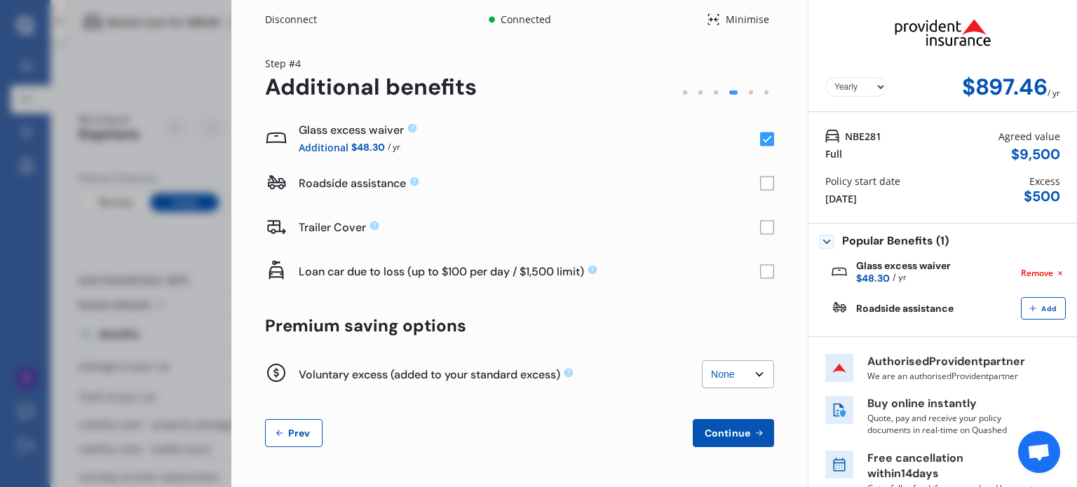
click at [749, 374] on select "None $200 $450 $700 $950 $1,200 $1,700" at bounding box center [738, 374] width 72 height 28
click at [742, 430] on span "Continue" at bounding box center [727, 433] width 51 height 11
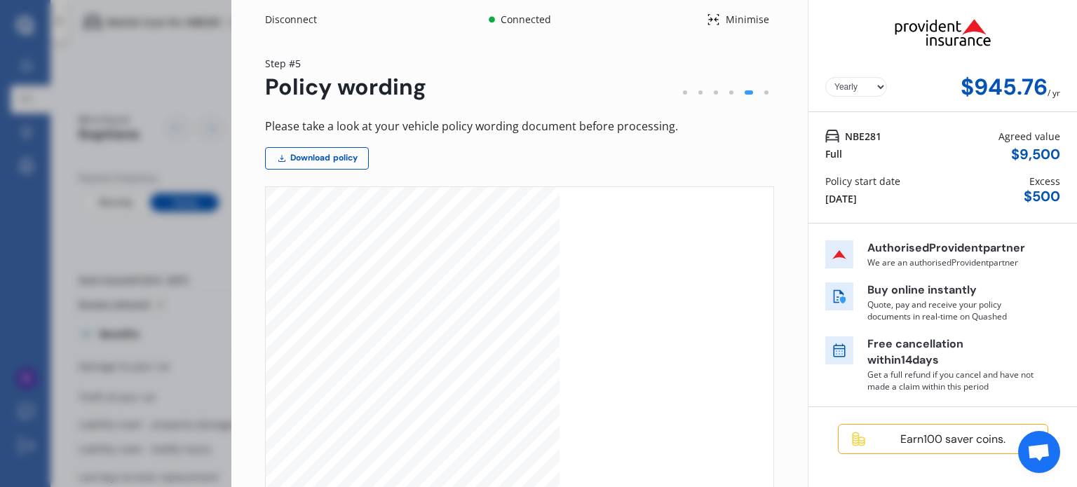
scroll to position [233, 0]
click at [857, 198] on div "[DATE]" at bounding box center [841, 198] width 32 height 15
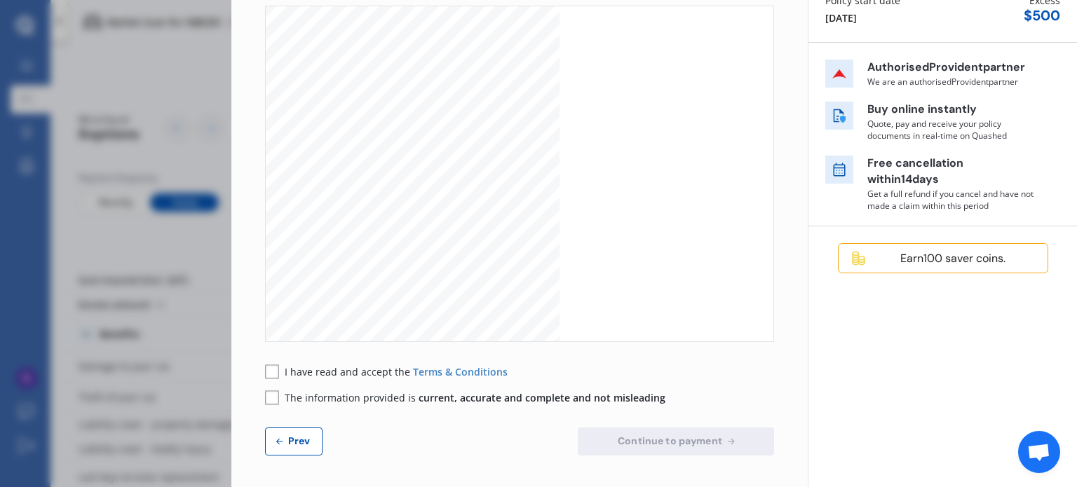
scroll to position [182, 0]
click at [291, 434] on span "Prev" at bounding box center [299, 439] width 28 height 11
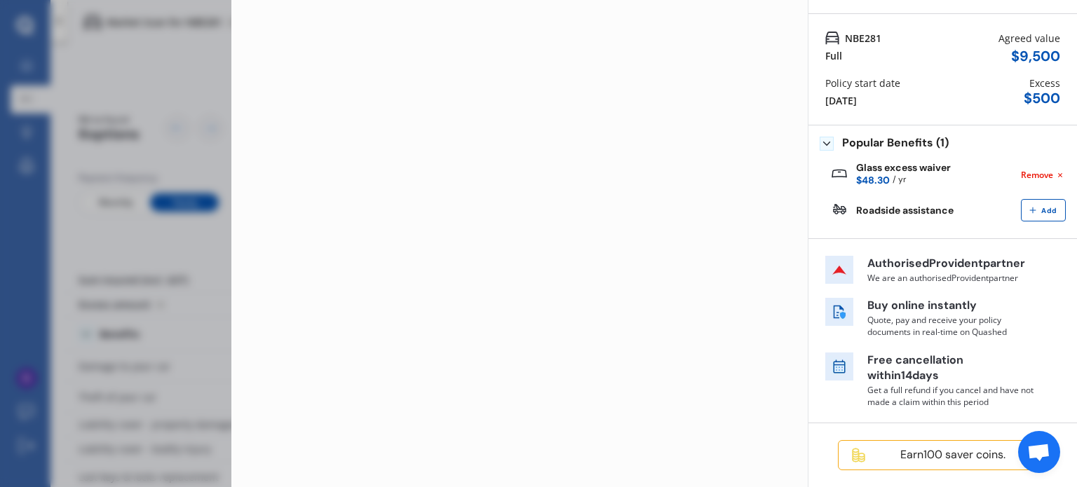
scroll to position [97, 0]
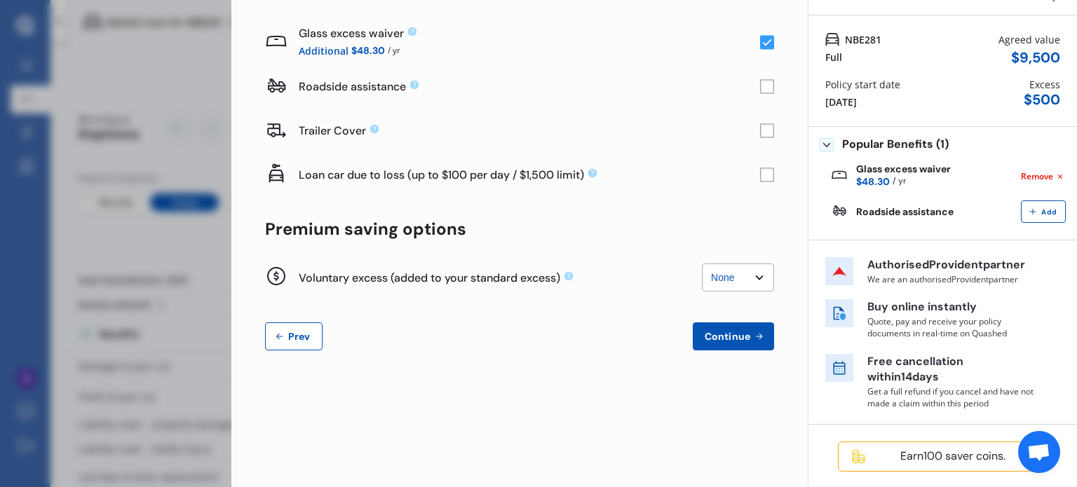
click at [294, 346] on button "Prev" at bounding box center [293, 336] width 57 height 28
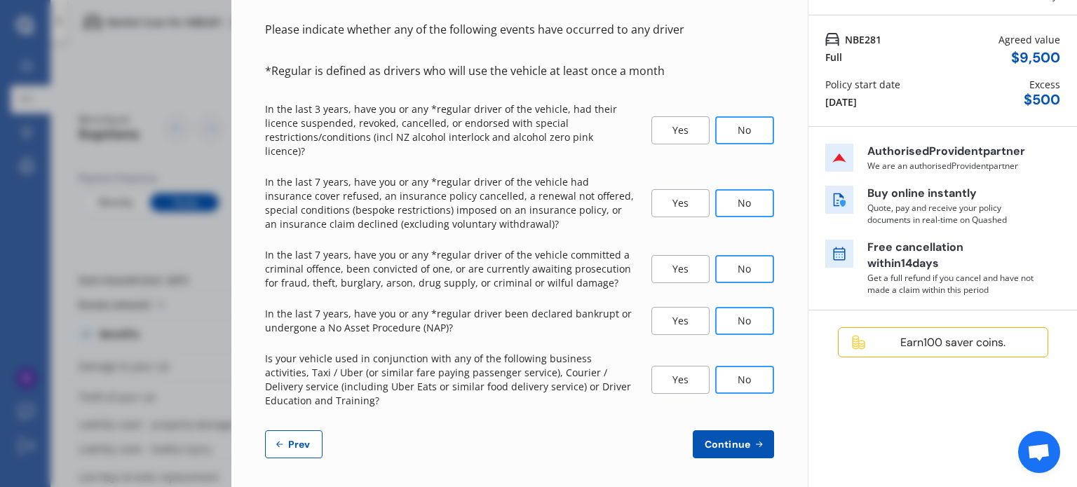
scroll to position [87, 0]
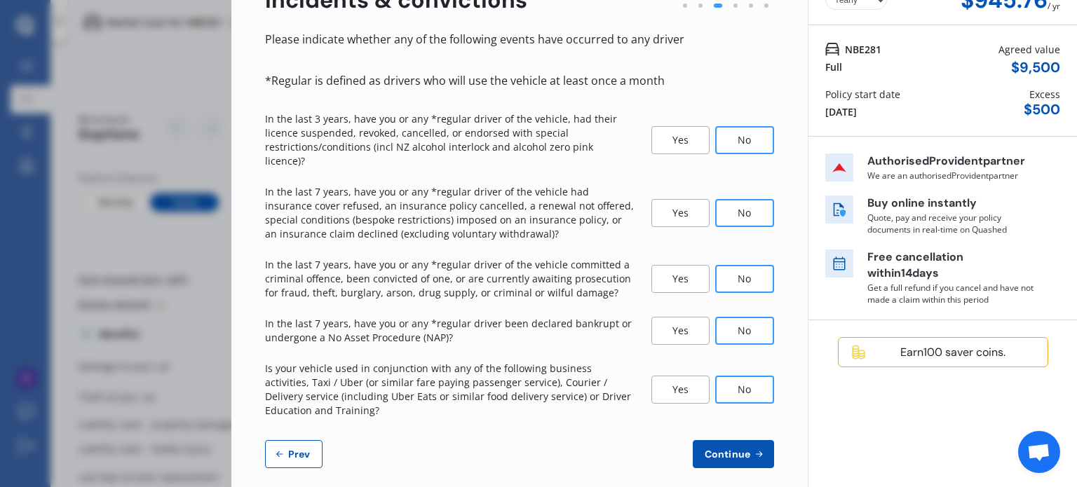
click at [303, 449] on span "Prev" at bounding box center [299, 454] width 28 height 11
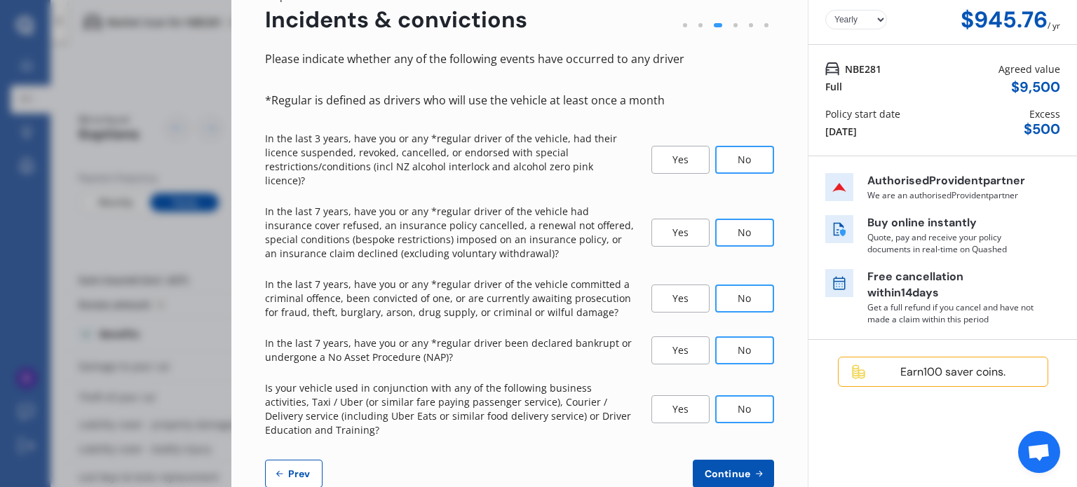
select select "22"
select select "02"
select select "1965"
select select "NZ_FULL"
select select "1"
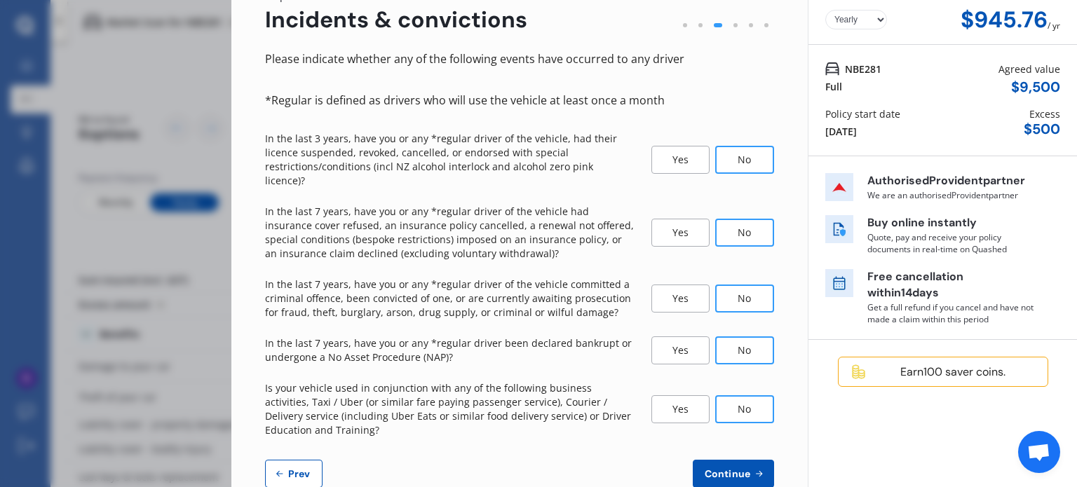
select select "25"
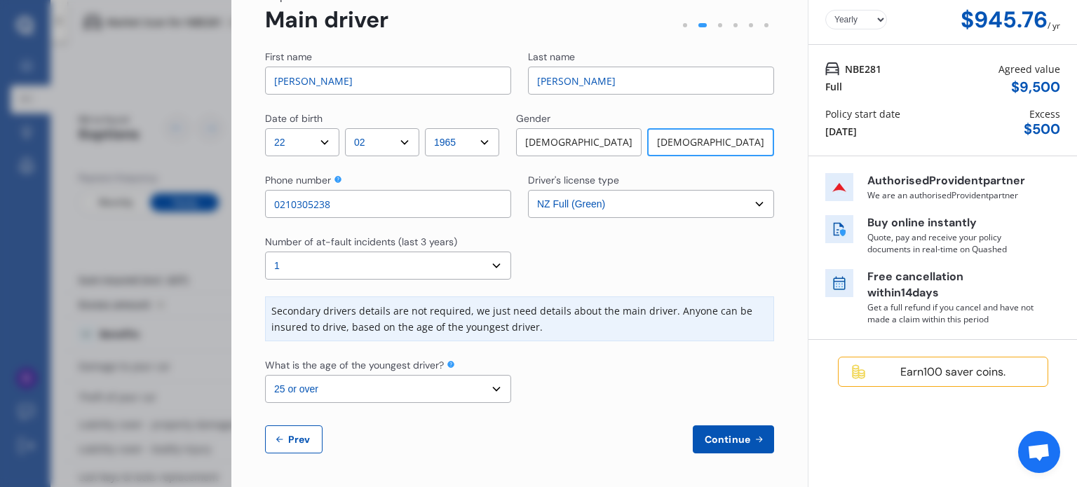
click at [302, 435] on span "Prev" at bounding box center [299, 439] width 28 height 11
select select "full"
select select "OFF-STREET"
select select "[STREET_ADDRESS]"
select select "TOYOTA"
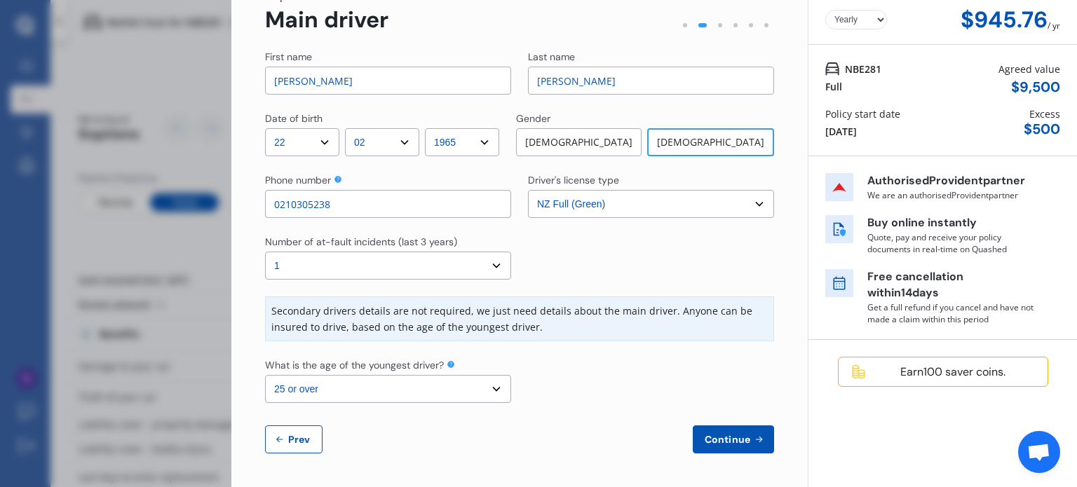
select select "AQUA"
select select "NZVTOYO2013AEBK"
select select "none"
select select "NO"
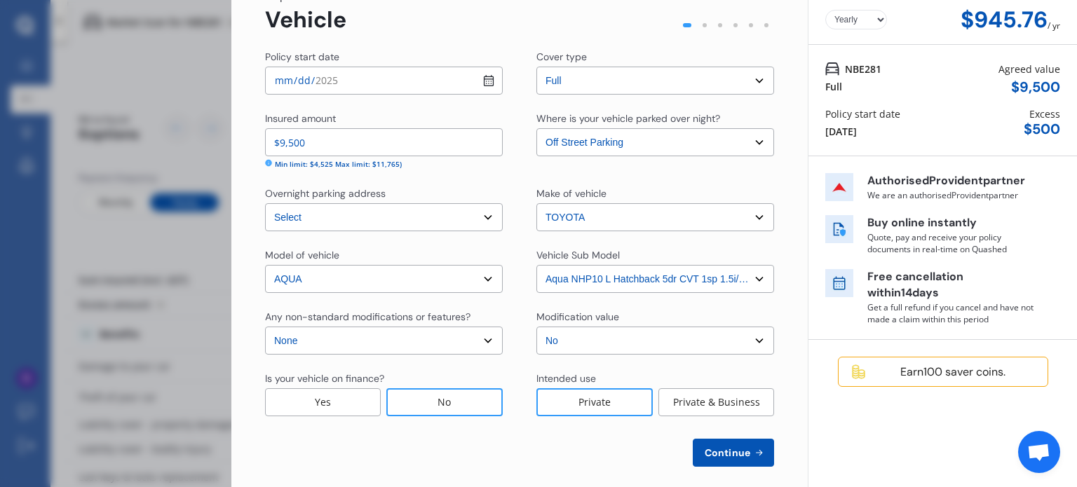
click at [857, 126] on div "[DATE]" at bounding box center [841, 131] width 32 height 15
click at [857, 130] on div "[DATE]" at bounding box center [841, 131] width 32 height 15
click at [856, 131] on div "[DATE]" at bounding box center [841, 131] width 32 height 15
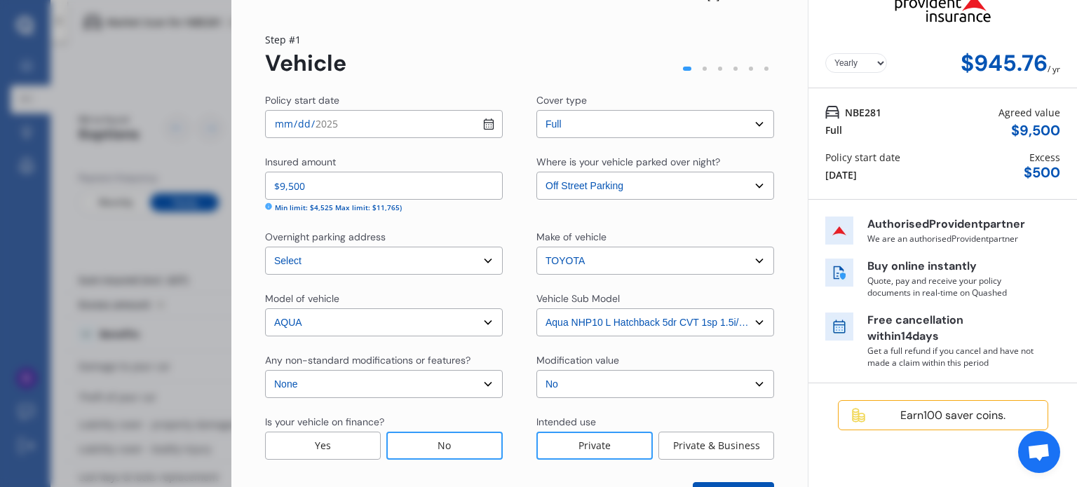
scroll to position [0, 0]
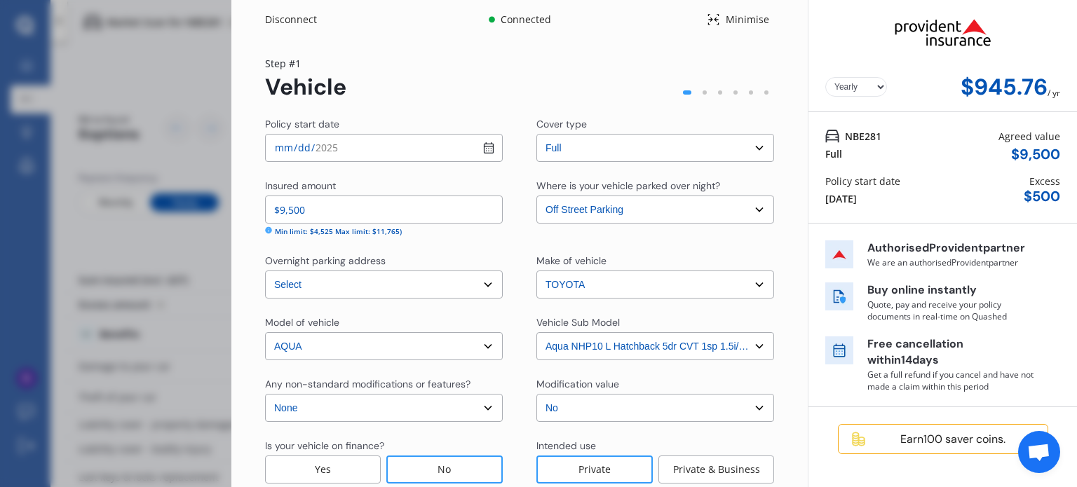
click at [392, 142] on input "[DATE]" at bounding box center [384, 148] width 238 height 28
type input "[DATE]"
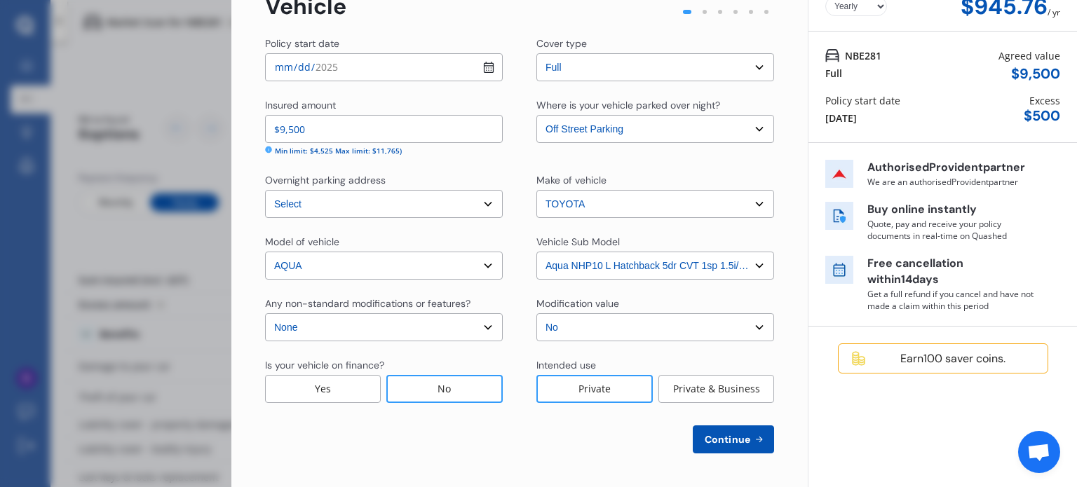
click at [707, 427] on button "Continue" at bounding box center [733, 439] width 81 height 28
select select "22"
select select "02"
select select "1965"
select select "NZ_FULL"
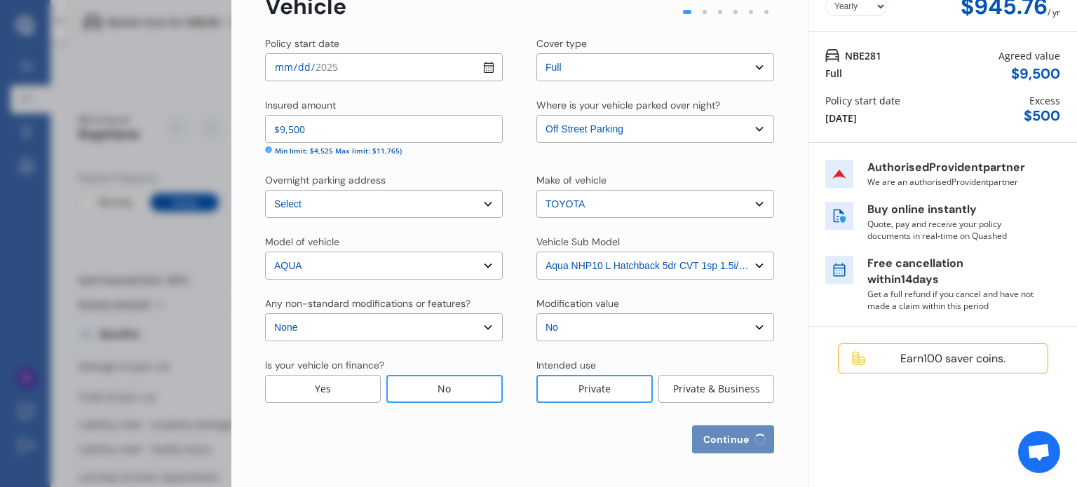
select select "1"
select select "25"
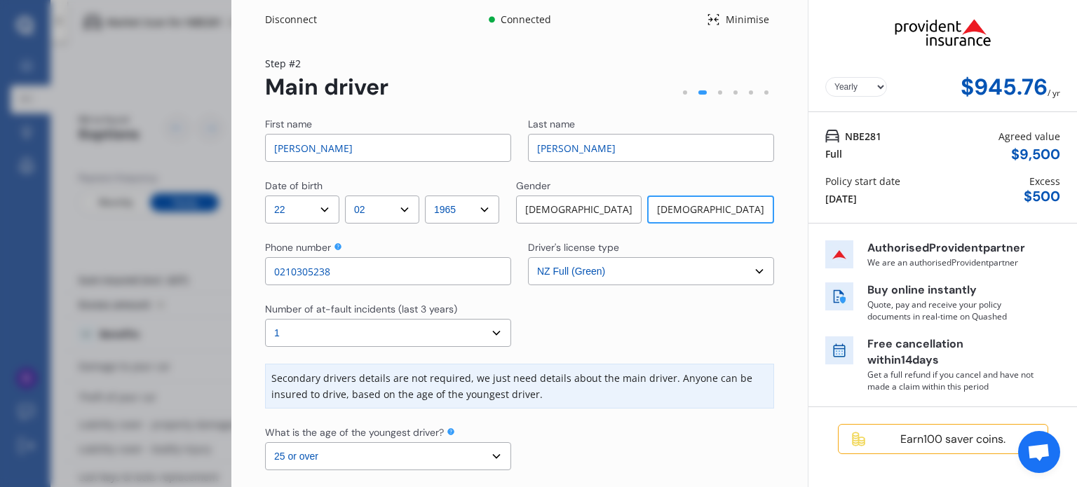
scroll to position [67, 0]
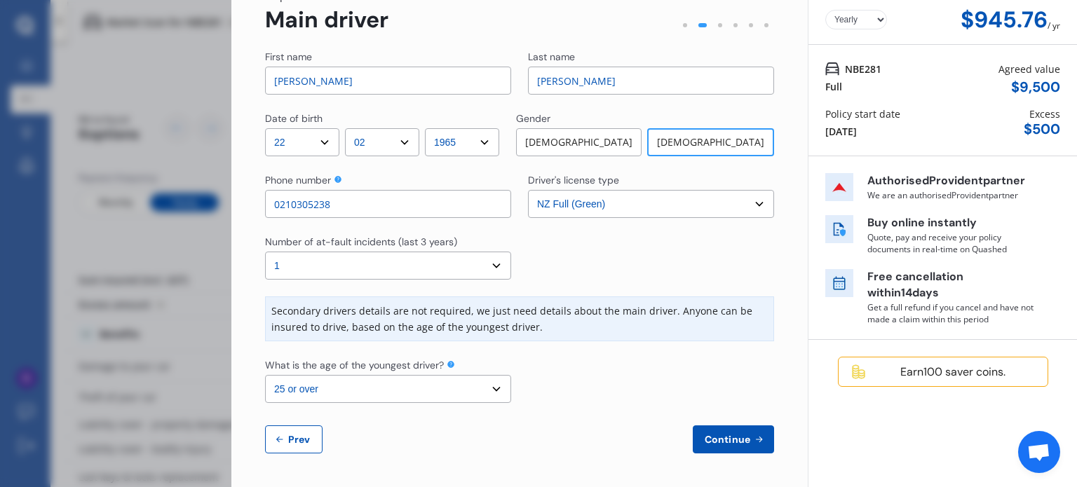
click at [732, 431] on button "Continue" at bounding box center [733, 439] width 81 height 28
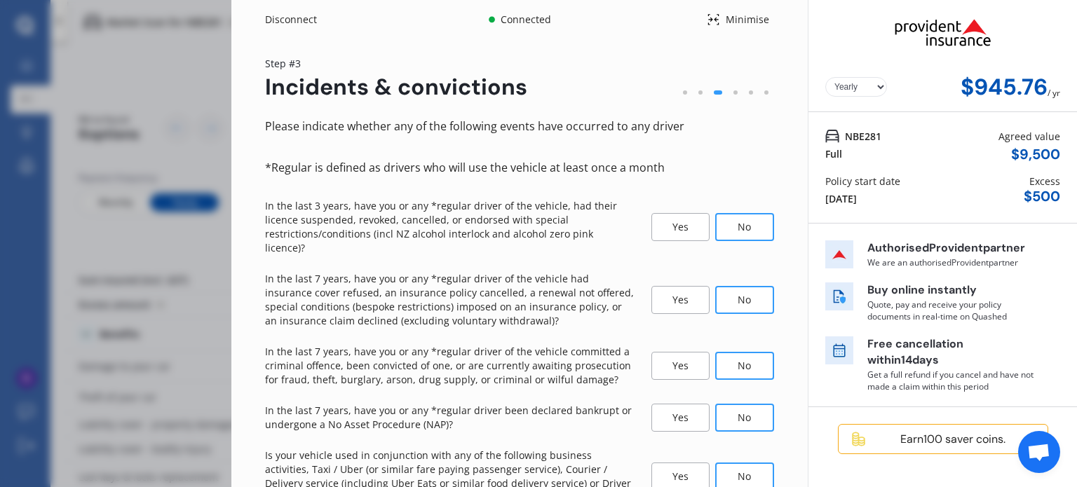
scroll to position [87, 0]
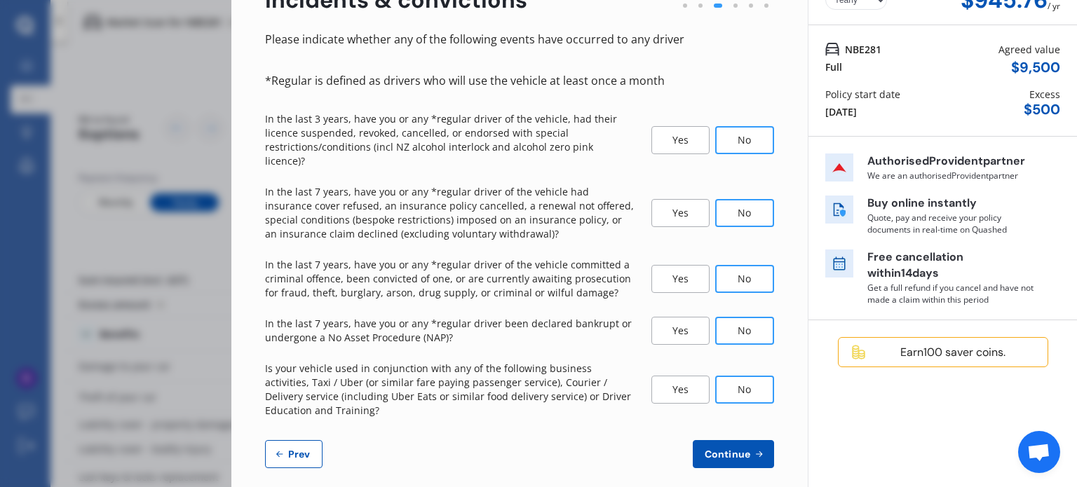
click at [732, 440] on button "Continue" at bounding box center [733, 454] width 81 height 28
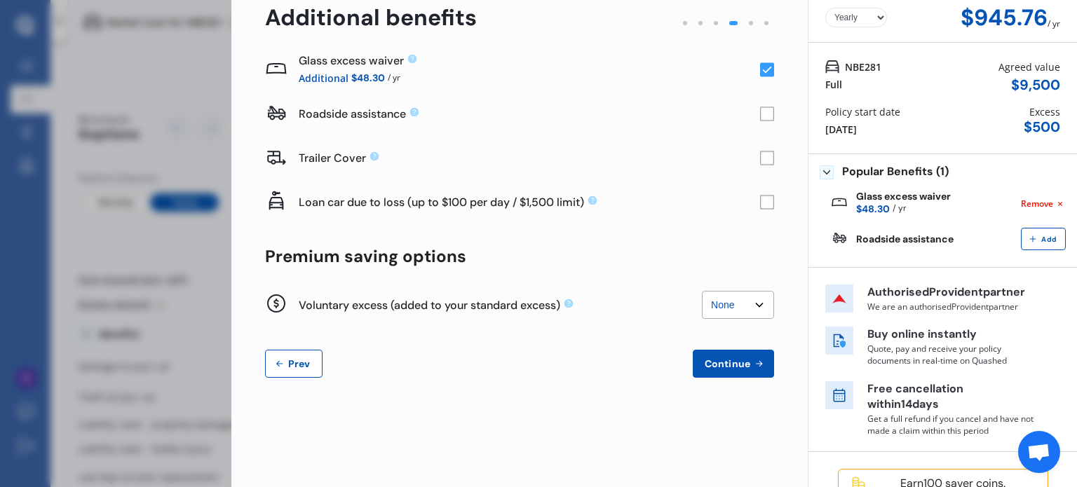
scroll to position [97, 0]
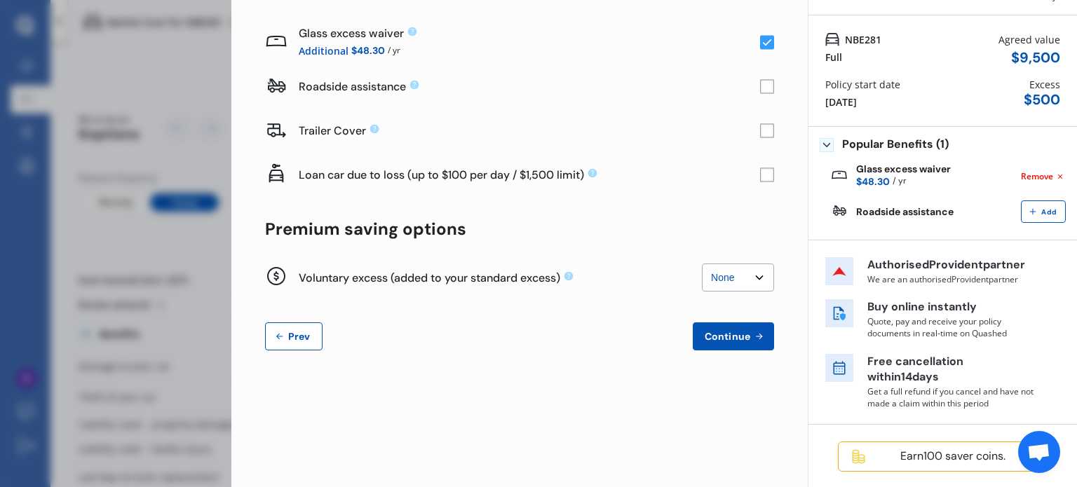
click at [753, 279] on select "None $200 $450 $700 $950 $1,200 $1,700" at bounding box center [738, 278] width 72 height 28
select select "200"
click at [702, 264] on select "None $200 $450 $700 $950 $1,200 $1,700" at bounding box center [738, 278] width 72 height 28
click at [740, 334] on span "Continue" at bounding box center [727, 336] width 51 height 11
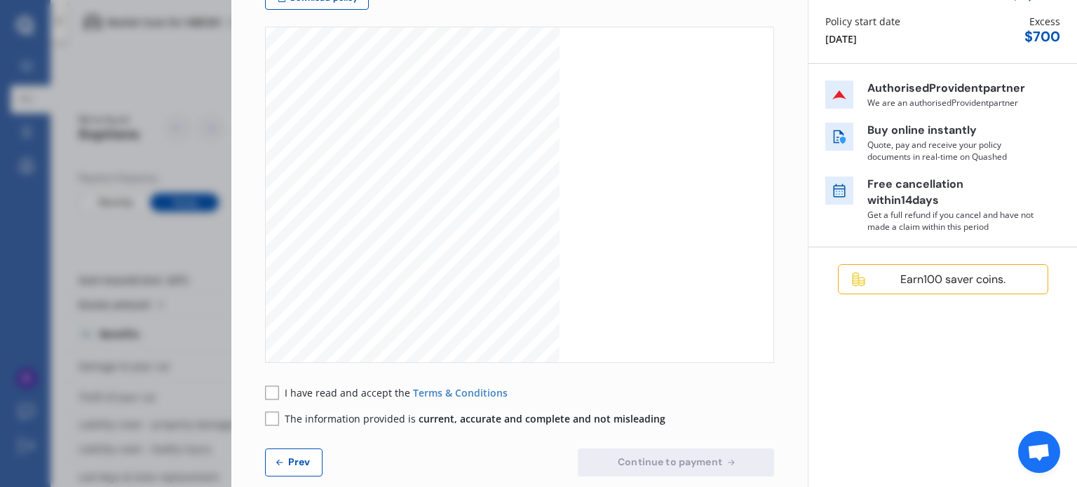
scroll to position [182, 0]
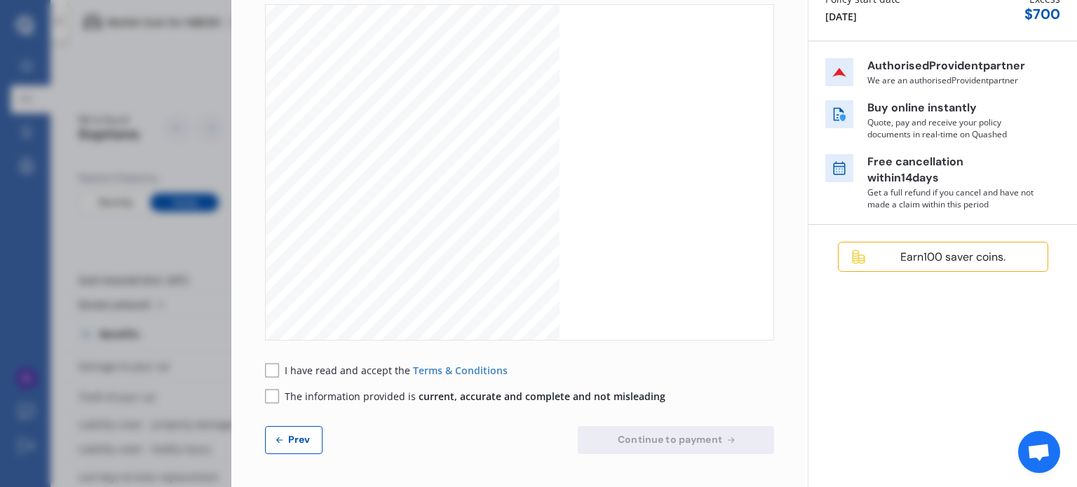
click at [292, 440] on span "Prev" at bounding box center [299, 439] width 28 height 11
select select "200"
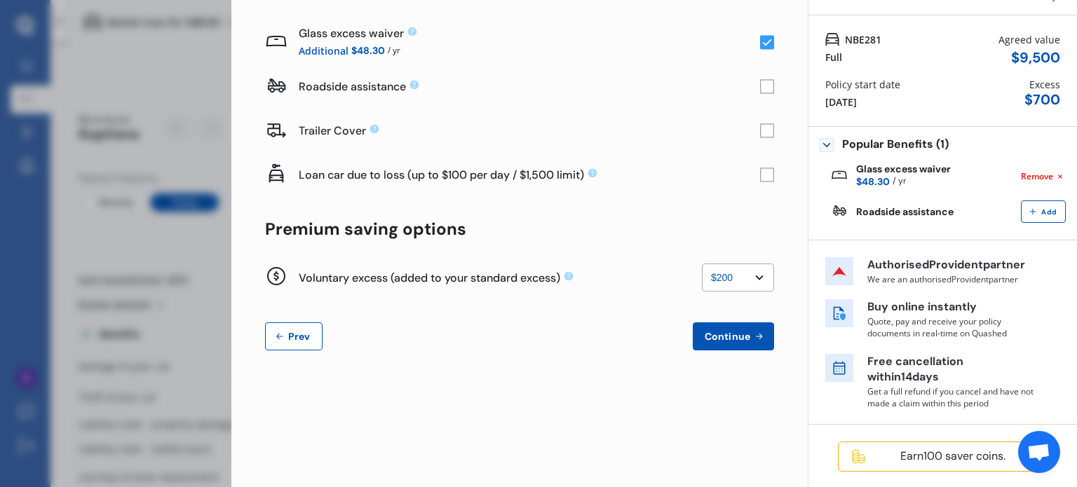
scroll to position [0, 0]
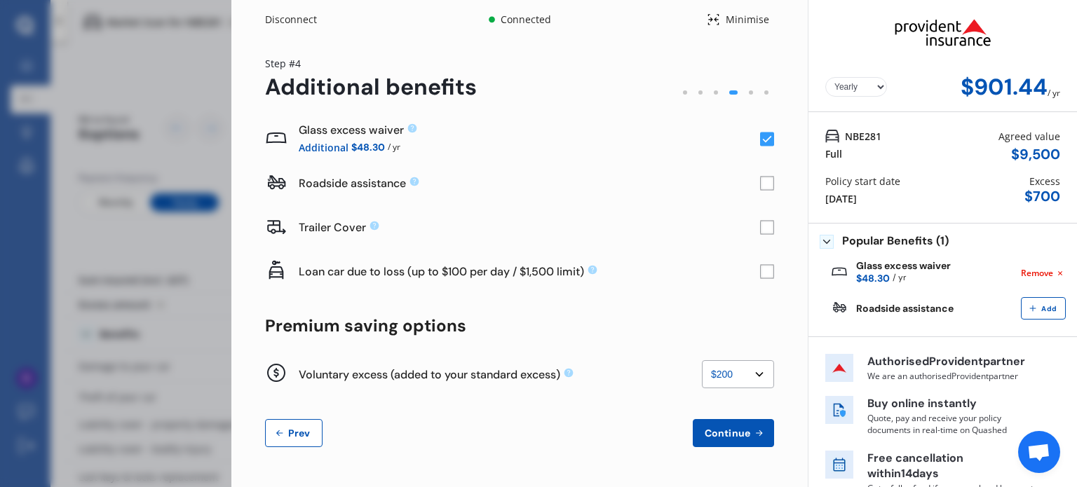
click at [867, 89] on select "Yearly Monthly" at bounding box center [856, 87] width 62 height 20
click at [869, 88] on select "Yearly Monthly" at bounding box center [856, 87] width 62 height 20
click at [869, 90] on select "Yearly Monthly" at bounding box center [856, 87] width 62 height 20
click at [825, 77] on select "Yearly Monthly" at bounding box center [856, 87] width 62 height 20
click at [869, 86] on select "Yearly Monthly" at bounding box center [856, 87] width 62 height 20
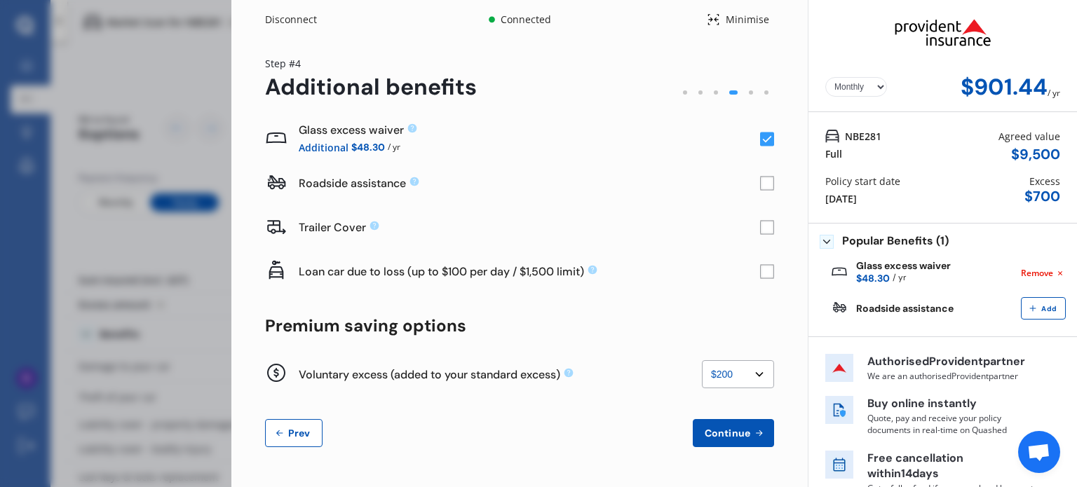
click at [825, 77] on select "Yearly Monthly" at bounding box center [856, 87] width 62 height 20
click at [869, 83] on select "Yearly Monthly" at bounding box center [856, 87] width 62 height 20
select select "Yearly"
click at [825, 77] on select "Yearly Monthly" at bounding box center [856, 87] width 62 height 20
click at [759, 372] on select "None $200 $450 $700 $950 $1,200 $1,700" at bounding box center [738, 374] width 72 height 28
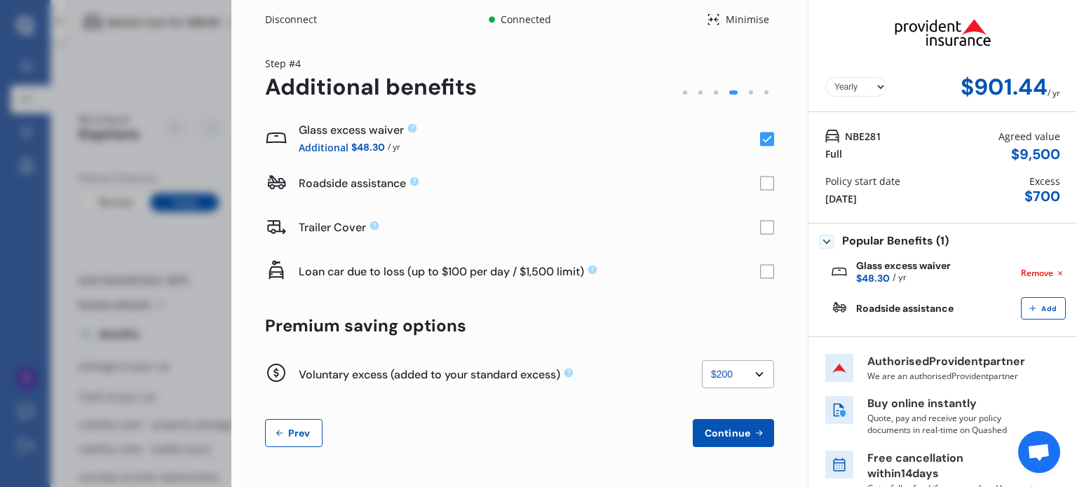
select select "0"
click at [702, 360] on select "None $200 $450 $700 $950 $1,200 $1,700" at bounding box center [738, 374] width 72 height 28
click at [742, 428] on span "Continue" at bounding box center [727, 433] width 51 height 11
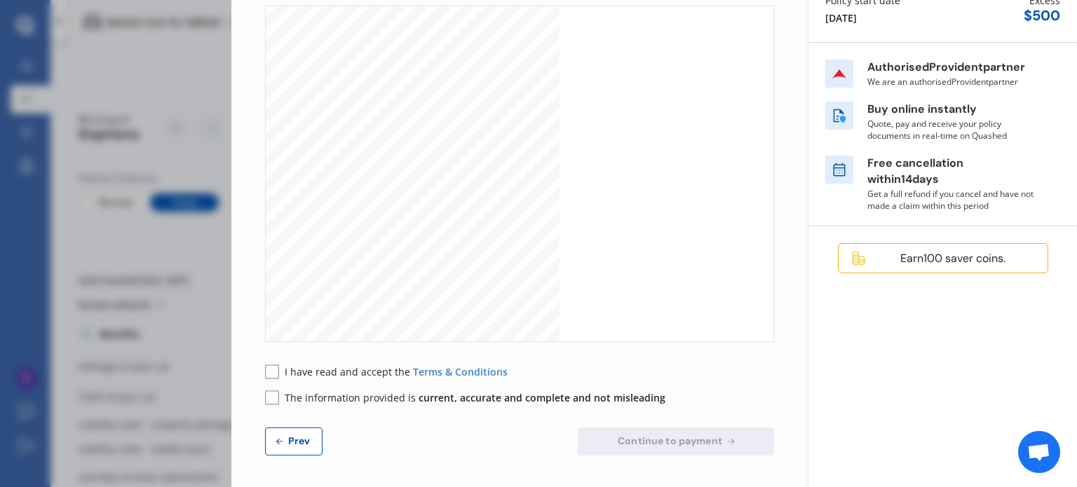
scroll to position [182, 0]
click at [288, 367] on span "I have read and accept the" at bounding box center [349, 370] width 128 height 13
click at [269, 396] on rect at bounding box center [272, 396] width 14 height 14
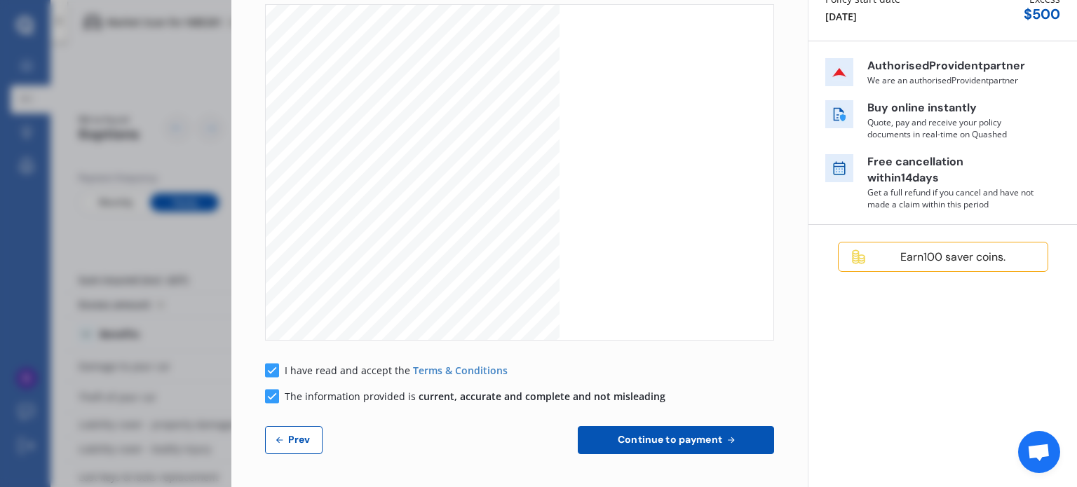
click at [673, 428] on button "Continue to payment" at bounding box center [676, 440] width 196 height 28
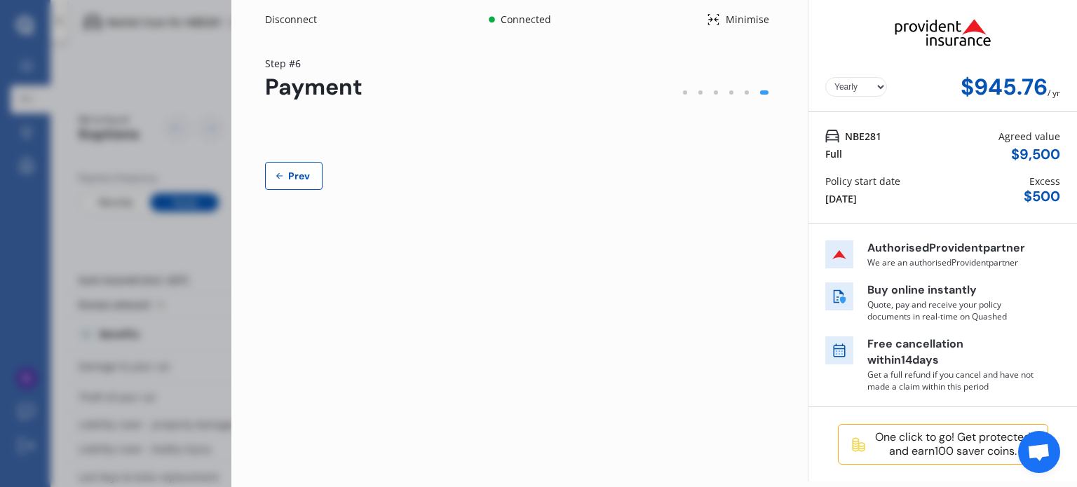
scroll to position [0, 0]
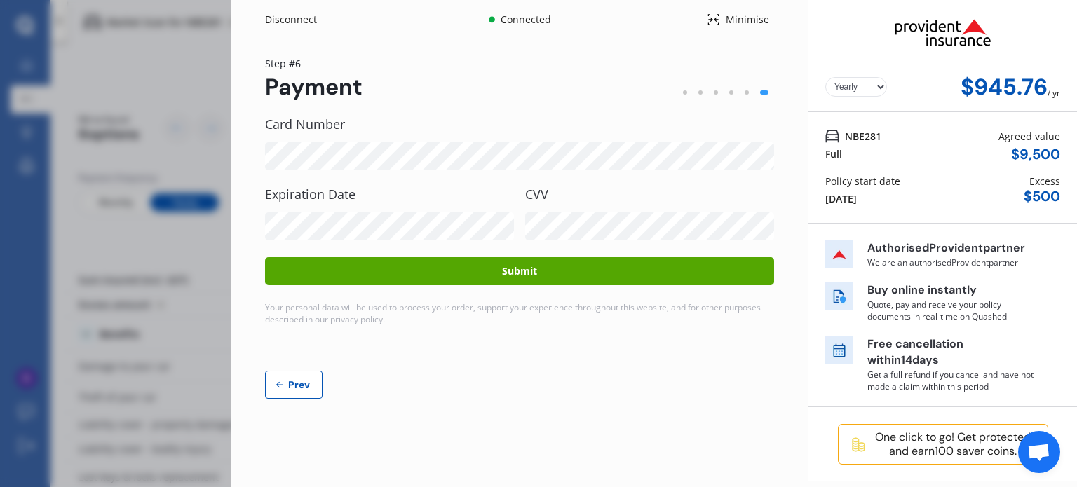
click at [516, 268] on button "Submit" at bounding box center [519, 271] width 509 height 28
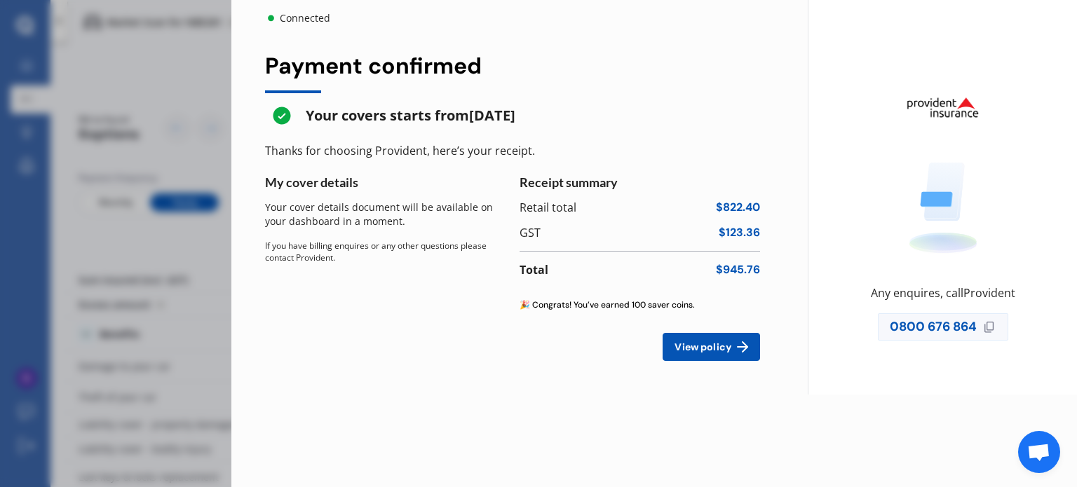
click at [702, 341] on button "View policy" at bounding box center [710, 347] width 97 height 28
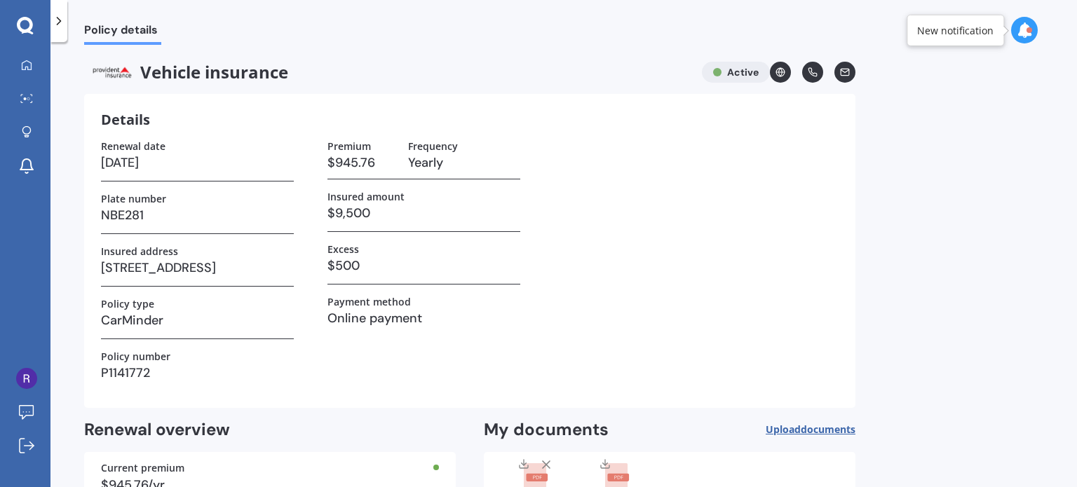
click at [805, 426] on span "documents" at bounding box center [828, 429] width 55 height 13
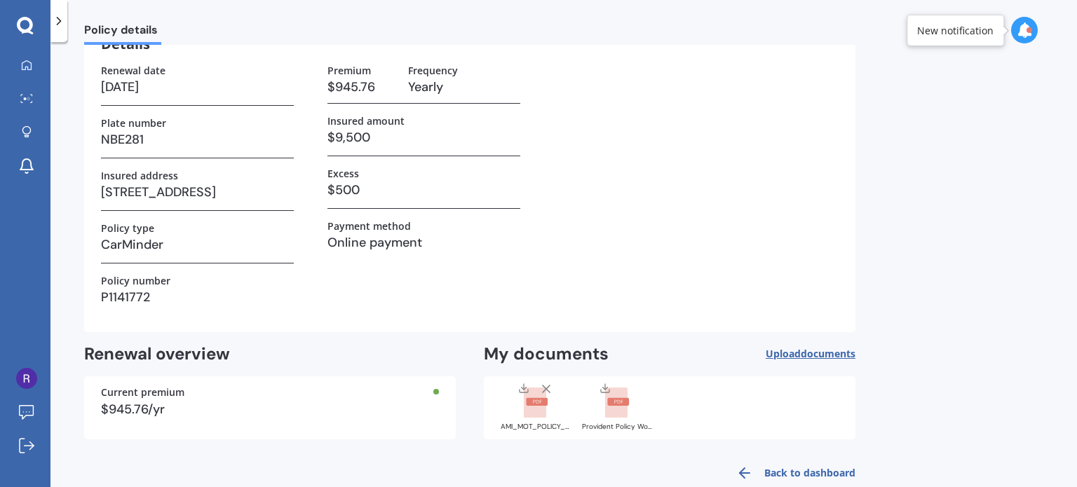
scroll to position [102, 0]
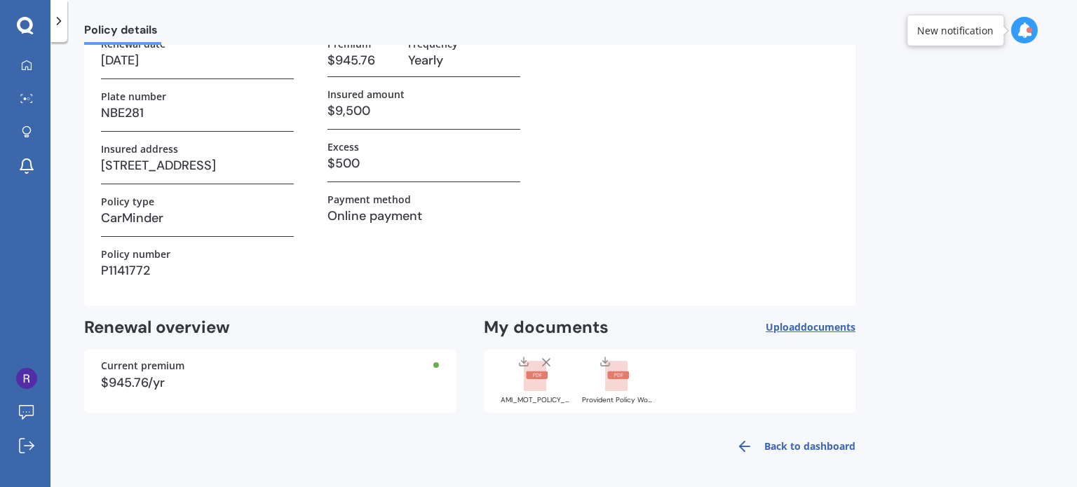
click at [530, 372] on rect at bounding box center [537, 376] width 22 height 8
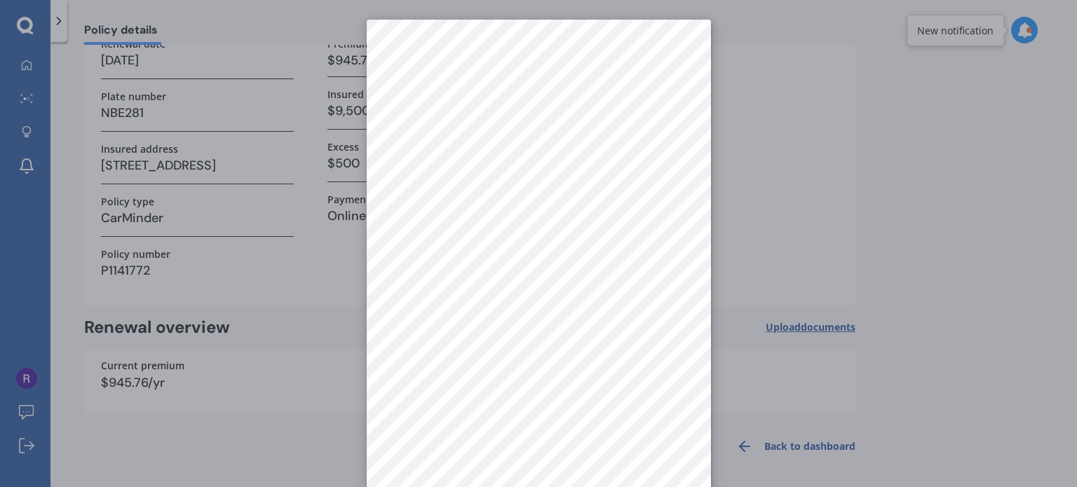
click at [972, 170] on div at bounding box center [538, 243] width 1077 height 487
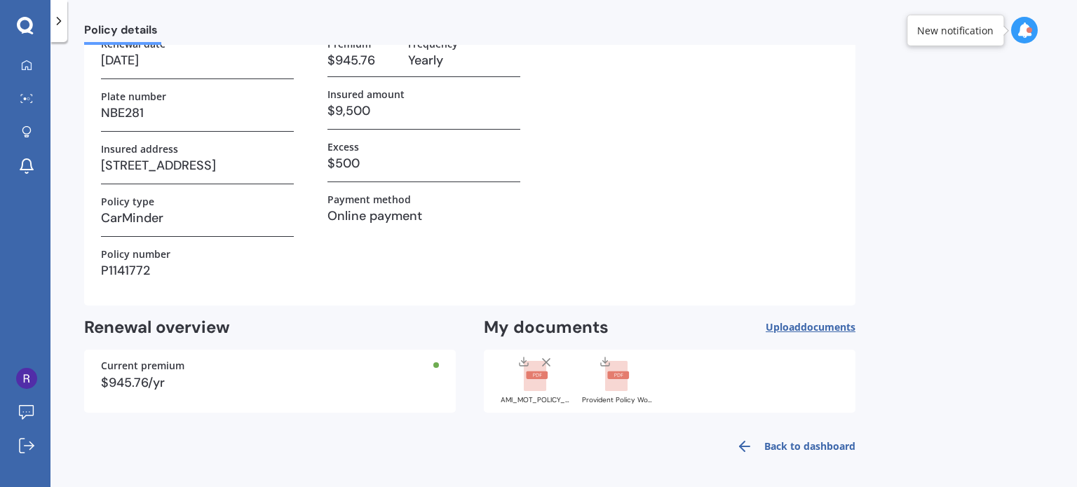
click at [796, 442] on link "Back to dashboard" at bounding box center [792, 447] width 128 height 34
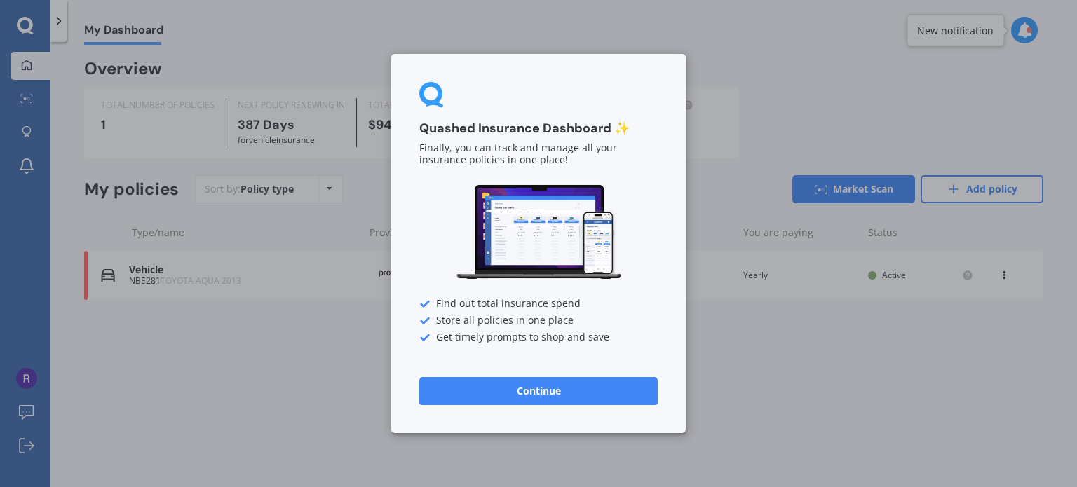
click at [568, 383] on button "Continue" at bounding box center [538, 391] width 238 height 28
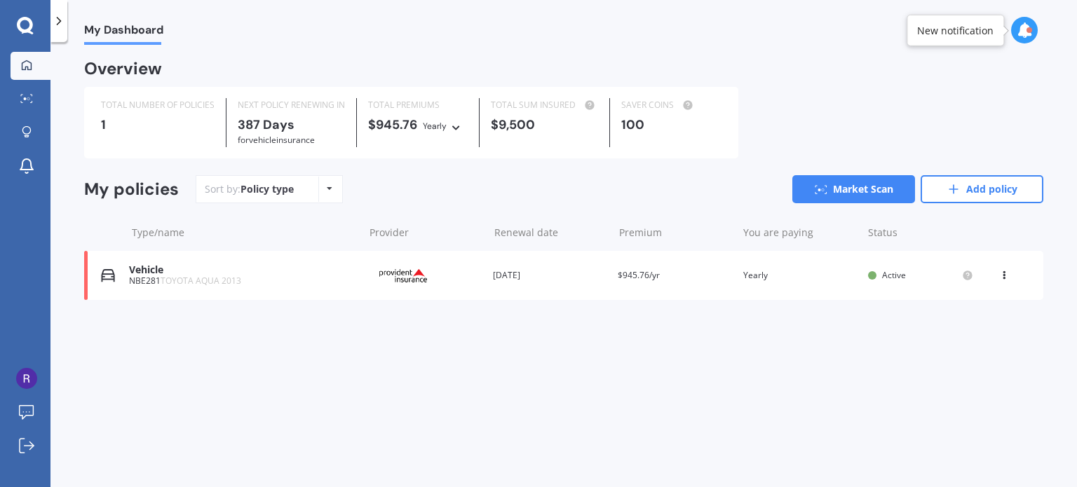
click at [409, 352] on div "My Dashboard Overview TOTAL NUMBER OF POLICIES 1 NEXT POLICY RENEWING [DATE] fo…" at bounding box center [563, 267] width 1026 height 445
click at [1009, 271] on div "View option View policy Delete" at bounding box center [1005, 275] width 13 height 14
click at [1009, 271] on div "View option" at bounding box center [973, 275] width 139 height 25
click at [842, 186] on link "Market Scan" at bounding box center [853, 189] width 123 height 28
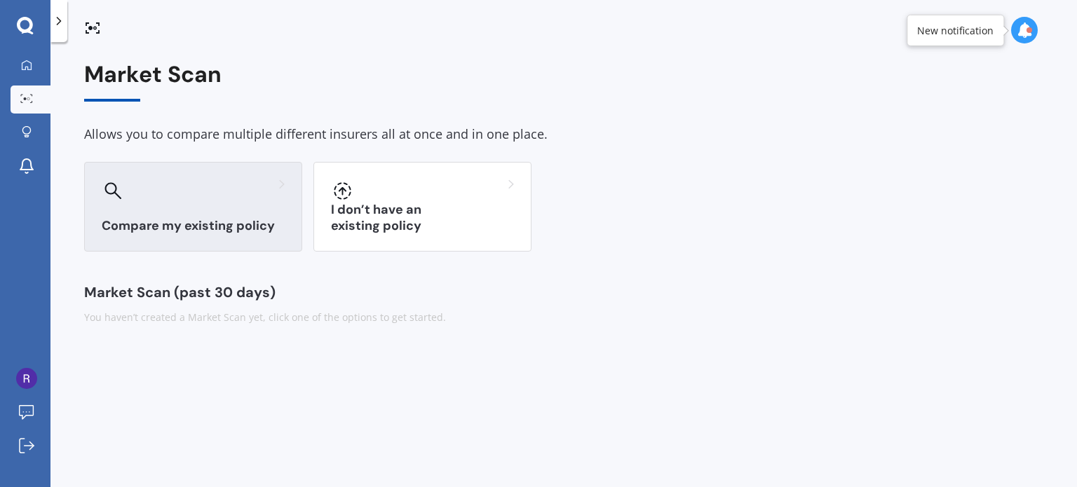
click at [209, 196] on div at bounding box center [193, 190] width 183 height 22
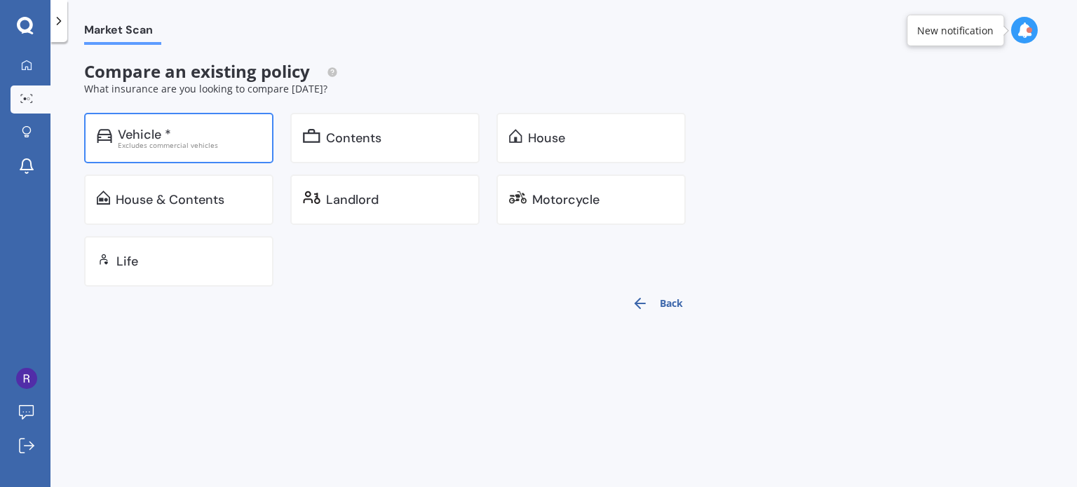
click at [212, 138] on div "Vehicle *" at bounding box center [189, 135] width 143 height 14
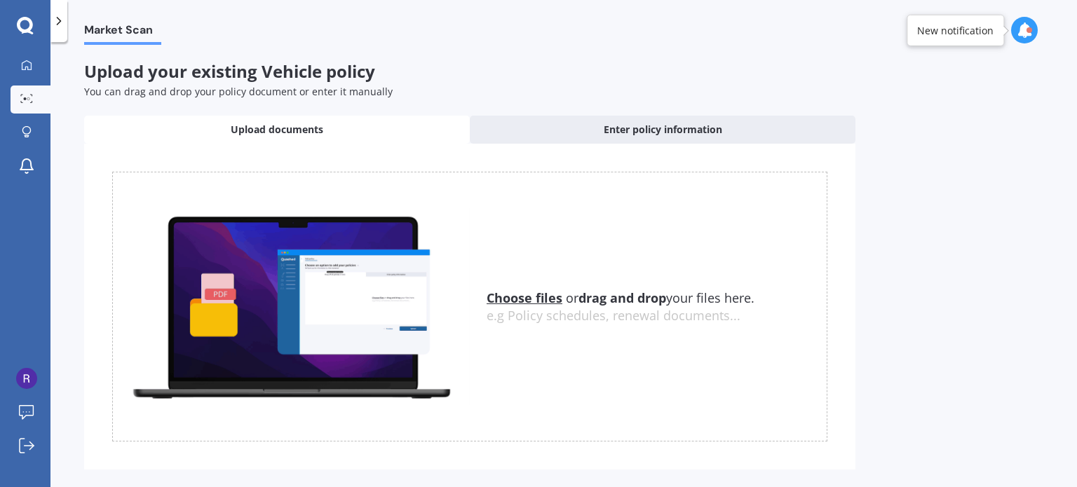
click at [252, 125] on span "Upload documents" at bounding box center [277, 130] width 93 height 14
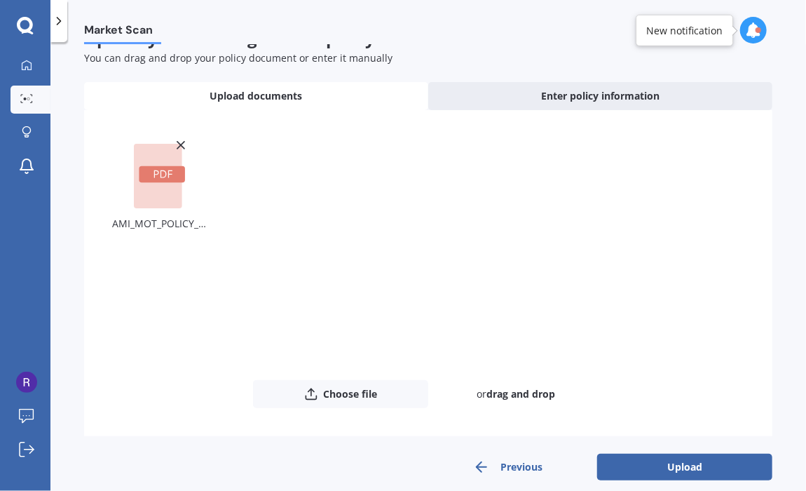
scroll to position [48, 0]
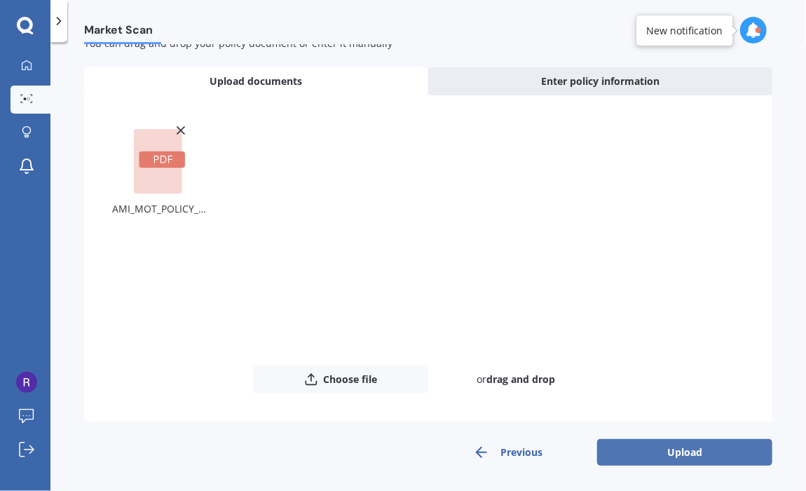
click at [658, 446] on button "Upload" at bounding box center [684, 452] width 175 height 27
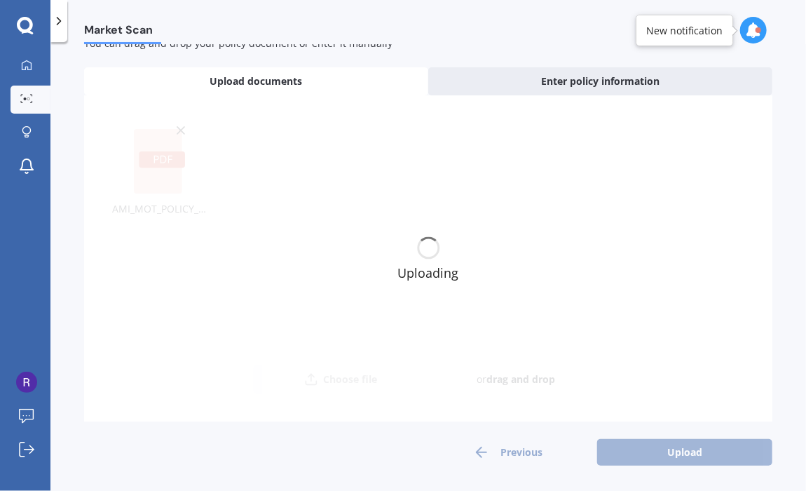
scroll to position [0, 0]
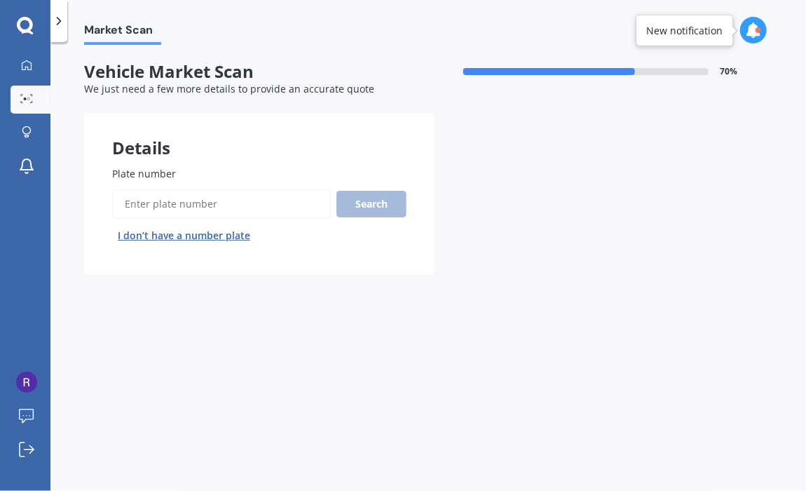
click at [189, 213] on input "Plate number" at bounding box center [221, 203] width 219 height 29
type input "PBT762"
click at [365, 196] on button "Search" at bounding box center [371, 204] width 70 height 27
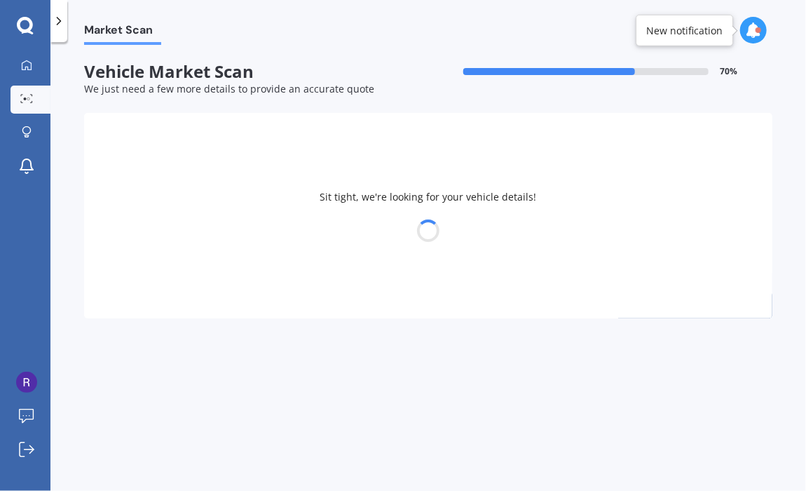
select select "KIA"
select select "SPORTAGE"
select select "22"
select select "02"
select select "1965"
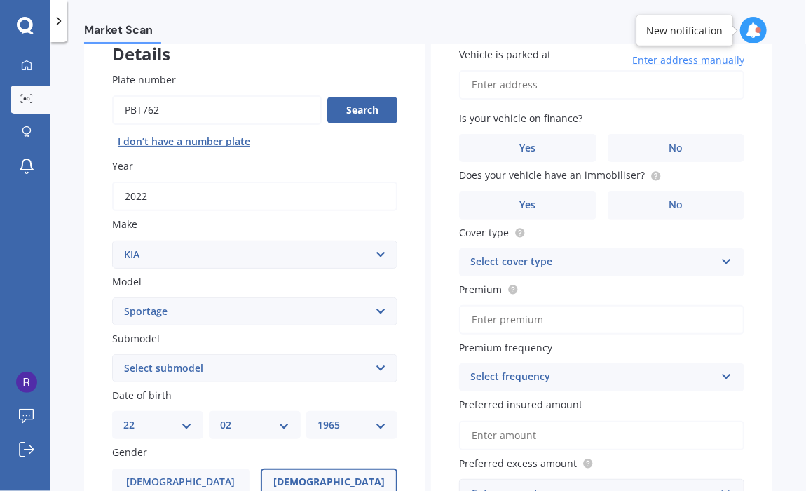
scroll to position [116, 0]
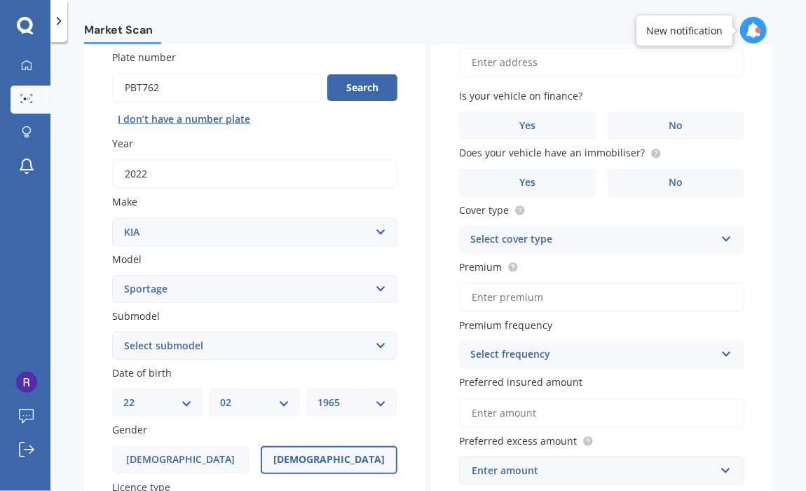
click at [371, 347] on select "Select submodel (All other) 2.0 4WD Petrol 2.0 EX Diesel 2.0 LX Diesel 2.4 EX A…" at bounding box center [254, 346] width 285 height 28
select select "2.0 LX DIESEL"
click at [112, 332] on select "Select submodel (All other) 2.0 4WD Petrol 2.0 EX Diesel 2.0 LX Diesel 2.4 EX A…" at bounding box center [254, 346] width 285 height 28
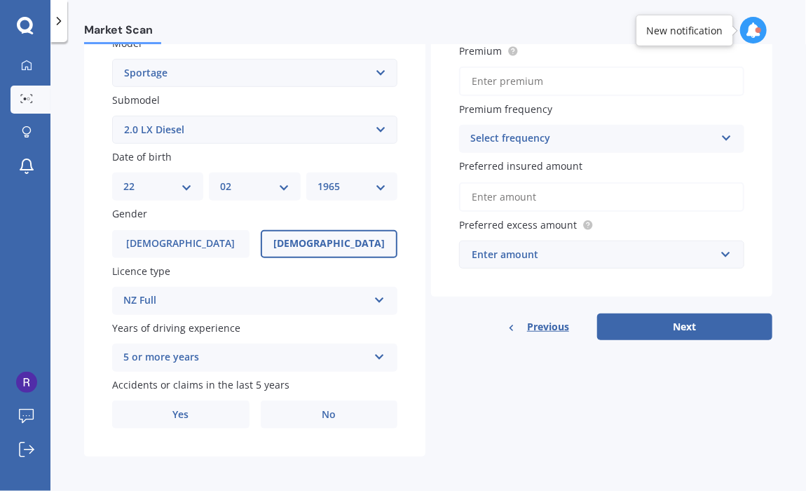
scroll to position [334, 0]
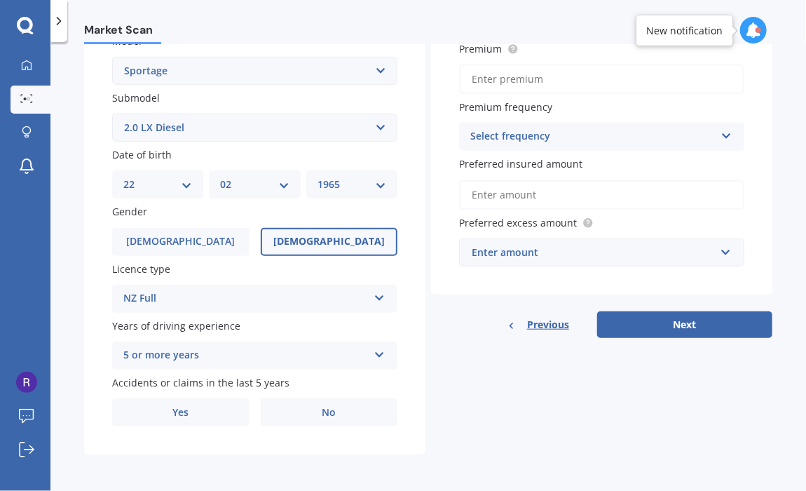
click at [187, 184] on select "DD 01 02 03 04 05 06 07 08 09 10 11 12 13 14 15 16 17 18 19 20 21 22 23 24 25 2…" at bounding box center [157, 184] width 69 height 15
select select "21"
click at [123, 177] on select "DD 01 02 03 04 05 06 07 08 09 10 11 12 13 14 15 16 17 18 19 20 21 22 23 24 25 2…" at bounding box center [157, 184] width 69 height 15
click at [283, 185] on select "MM 01 02 03 04 05 06 07 08 09 10 11 12" at bounding box center [254, 184] width 69 height 15
select select "06"
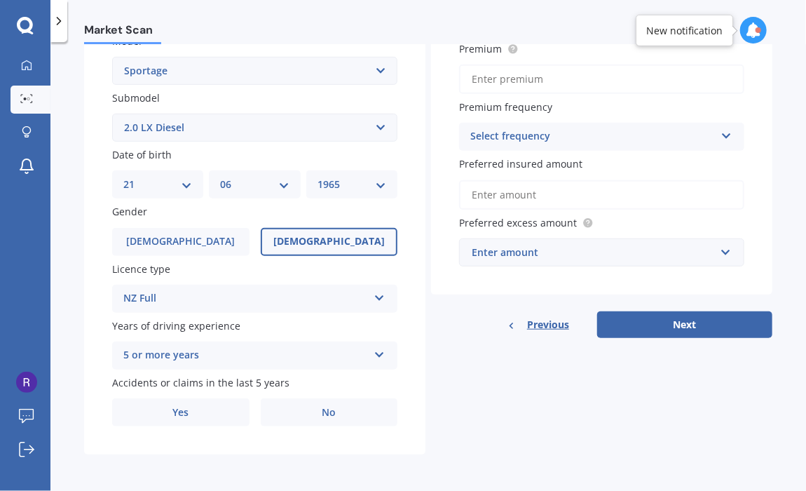
click at [220, 177] on select "MM 01 02 03 04 05 06 07 08 09 10 11 12" at bounding box center [254, 184] width 69 height 15
click at [379, 182] on select "YYYY 2025 2024 2023 2022 2021 2020 2019 2018 2017 2016 2015 2014 2013 2012 2011…" at bounding box center [352, 184] width 69 height 15
select select "1963"
click at [318, 177] on select "YYYY 2025 2024 2023 2022 2021 2020 2019 2018 2017 2016 2015 2014 2013 2012 2011…" at bounding box center [352, 184] width 69 height 15
click at [183, 239] on span "[DEMOGRAPHIC_DATA]" at bounding box center [180, 242] width 111 height 12
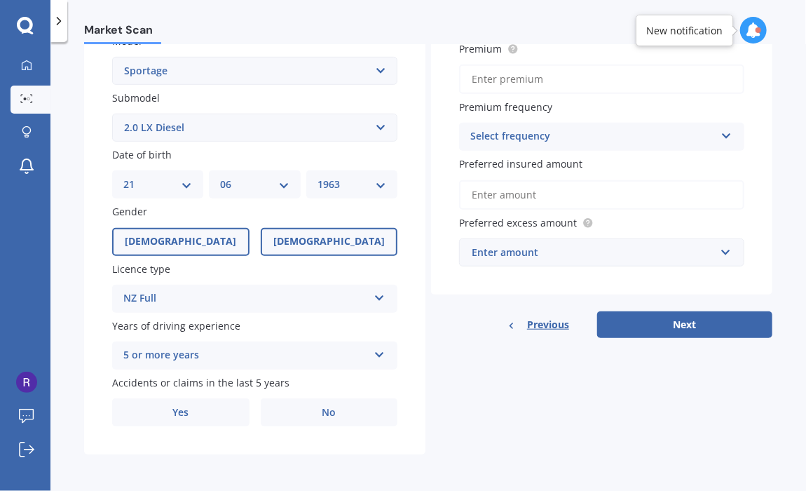
click at [0, 0] on input "[DEMOGRAPHIC_DATA]" at bounding box center [0, 0] width 0 height 0
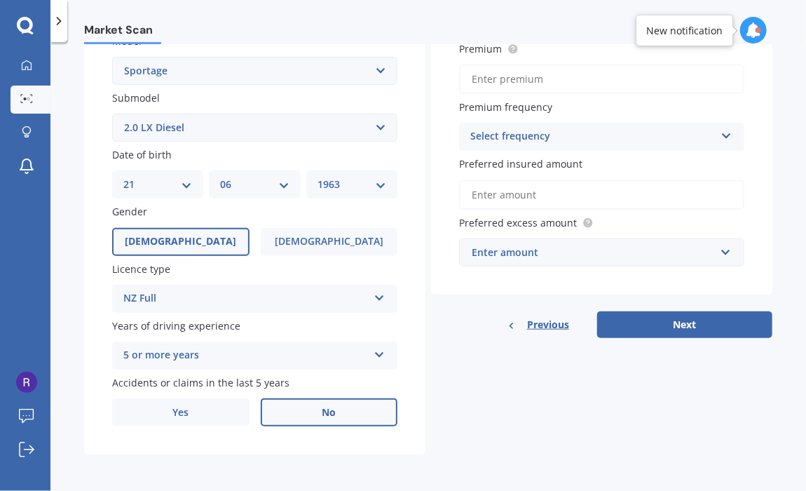
click at [304, 400] on label "No" at bounding box center [329, 412] width 137 height 28
click at [0, 0] on input "No" at bounding box center [0, 0] width 0 height 0
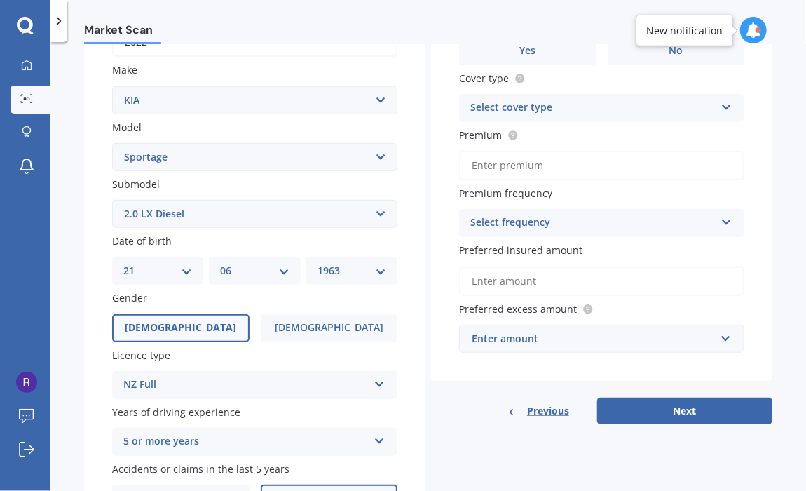
scroll to position [218, 0]
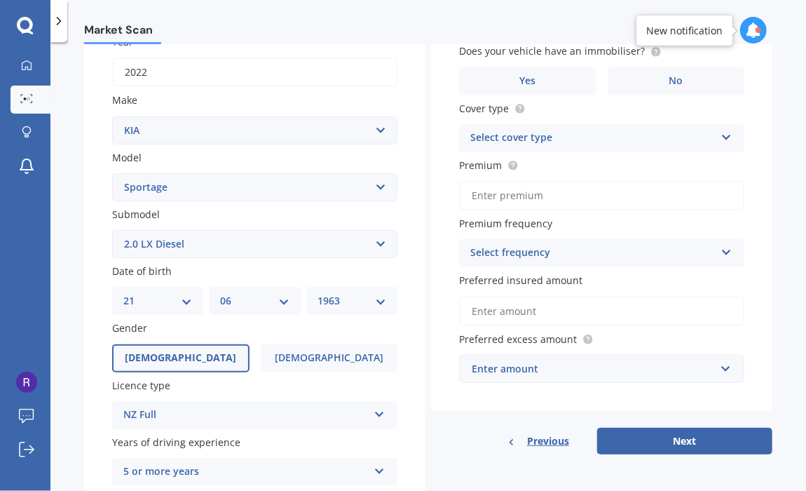
click at [721, 250] on icon at bounding box center [727, 250] width 12 height 10
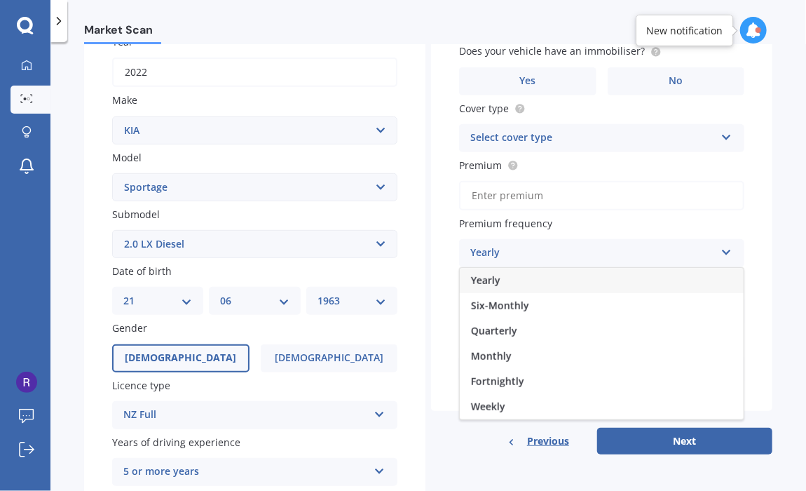
click at [514, 282] on div "Yearly" at bounding box center [602, 280] width 284 height 25
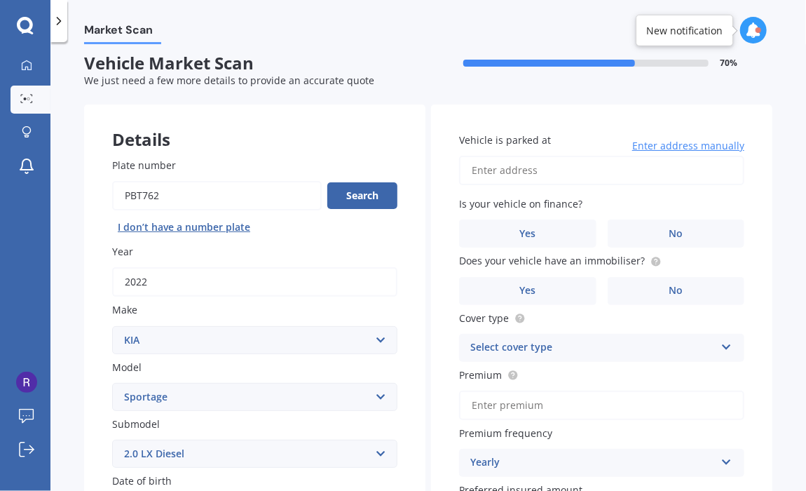
scroll to position [0, 0]
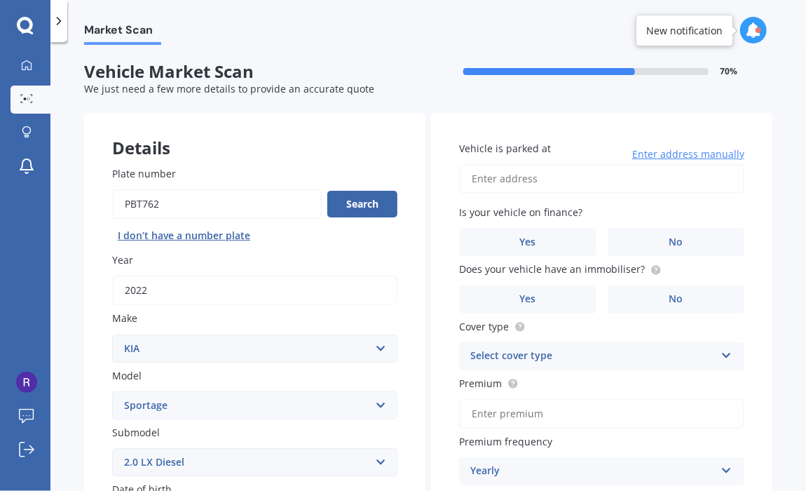
click at [516, 183] on input "Vehicle is parked at" at bounding box center [601, 178] width 285 height 29
type input "[STREET_ADDRESS]"
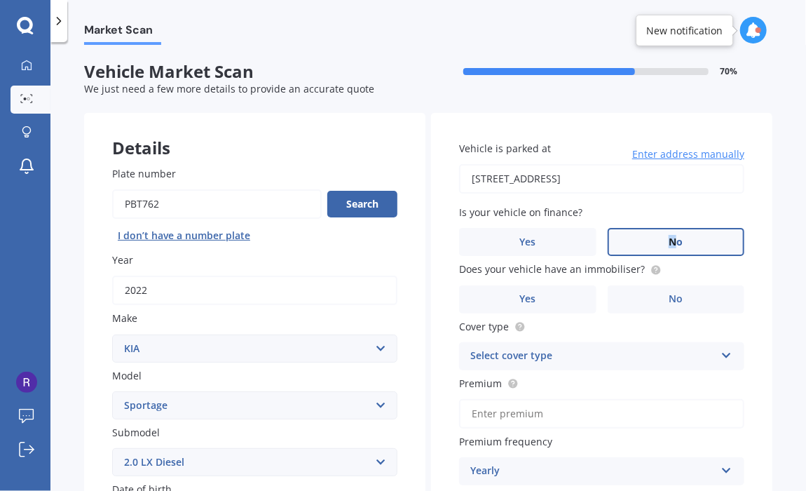
click at [665, 233] on label "No" at bounding box center [676, 242] width 137 height 28
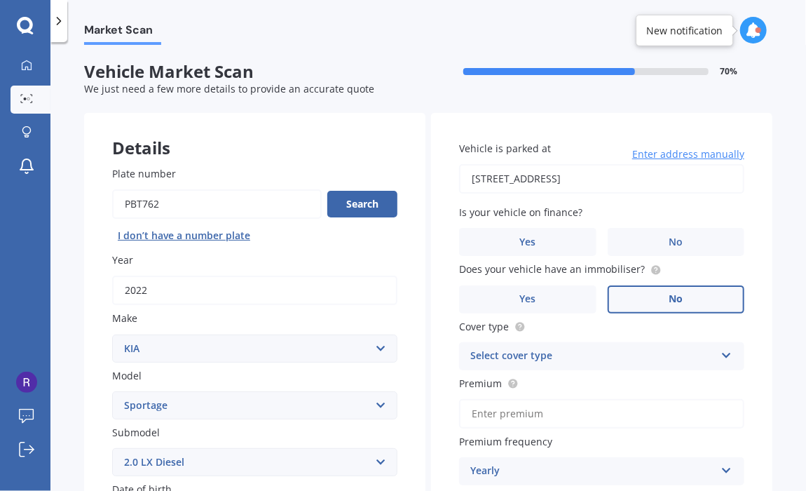
click at [660, 297] on label "No" at bounding box center [676, 299] width 137 height 28
click at [0, 0] on input "No" at bounding box center [0, 0] width 0 height 0
click at [522, 293] on span "Yes" at bounding box center [527, 299] width 17 height 12
click at [0, 0] on input "Yes" at bounding box center [0, 0] width 0 height 0
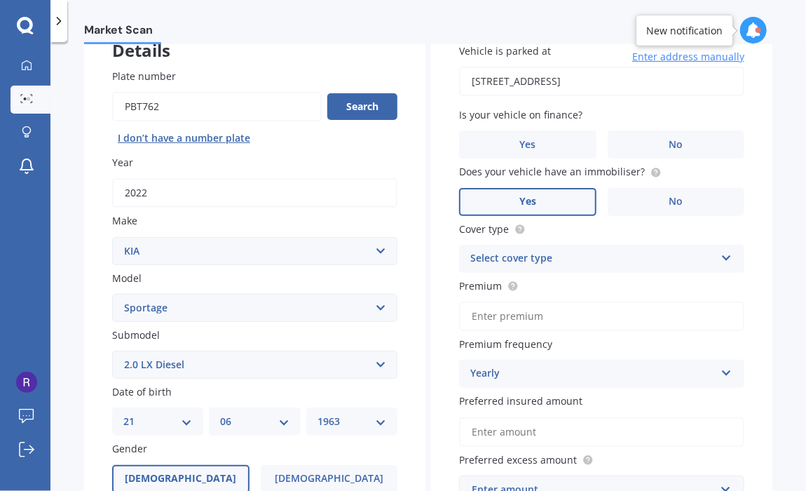
scroll to position [116, 0]
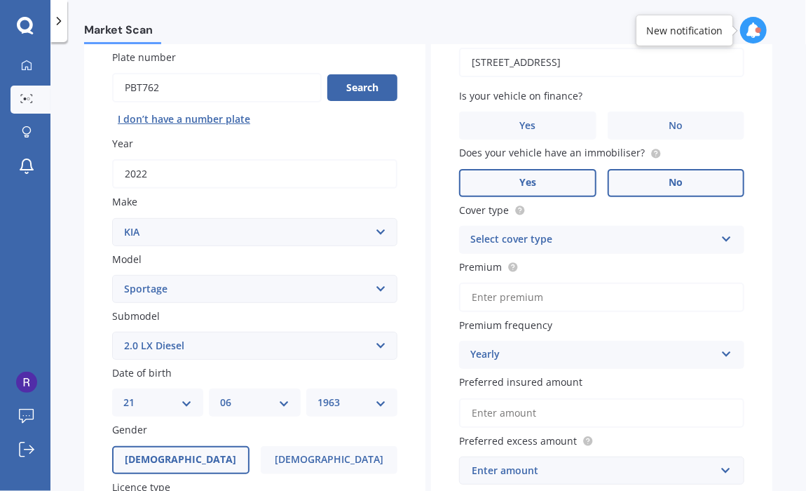
click at [645, 170] on label "No" at bounding box center [676, 183] width 137 height 28
click at [0, 0] on input "No" at bounding box center [0, 0] width 0 height 0
click at [723, 235] on icon at bounding box center [727, 236] width 12 height 10
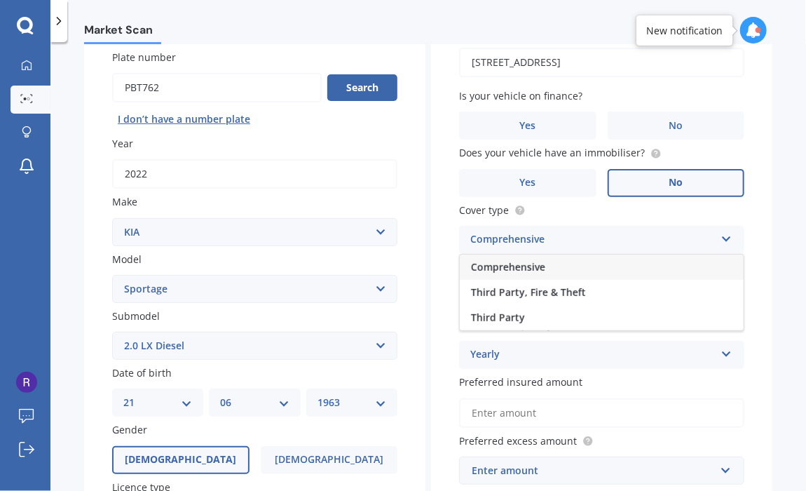
click at [592, 260] on div "Comprehensive" at bounding box center [602, 266] width 284 height 25
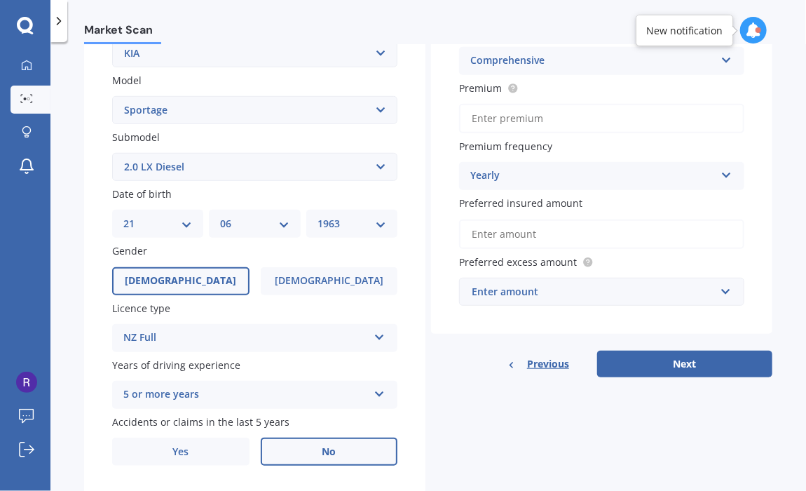
scroll to position [334, 0]
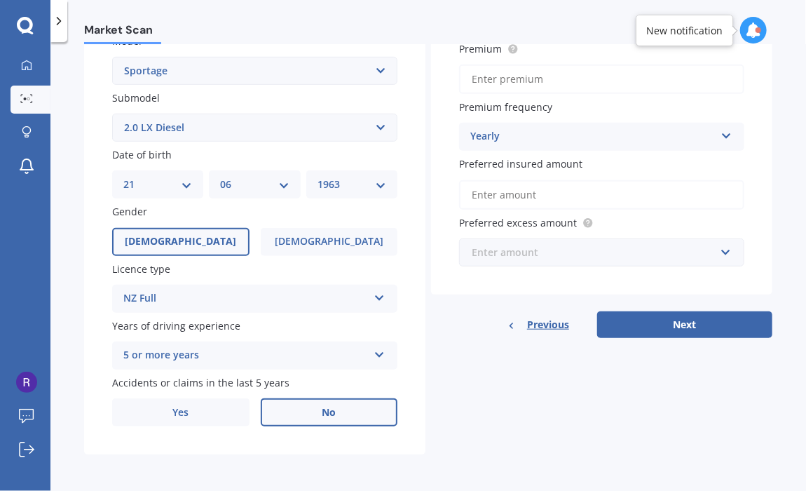
click at [716, 251] on input "text" at bounding box center [597, 252] width 273 height 27
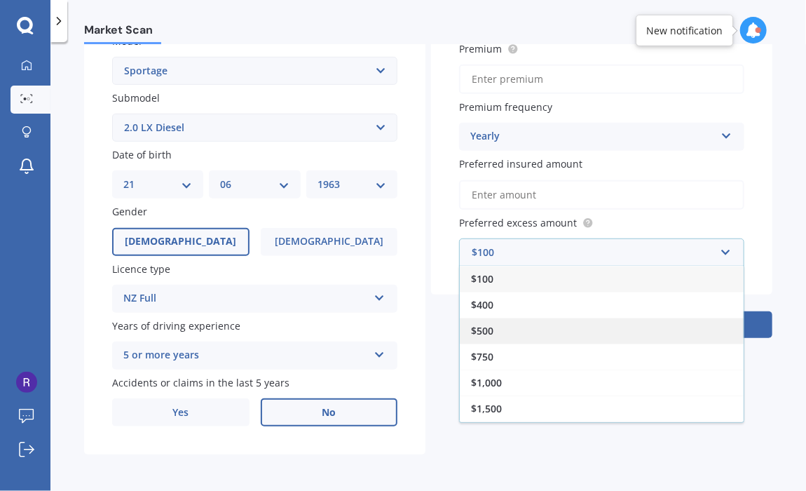
click at [502, 329] on div "$500" at bounding box center [602, 331] width 284 height 26
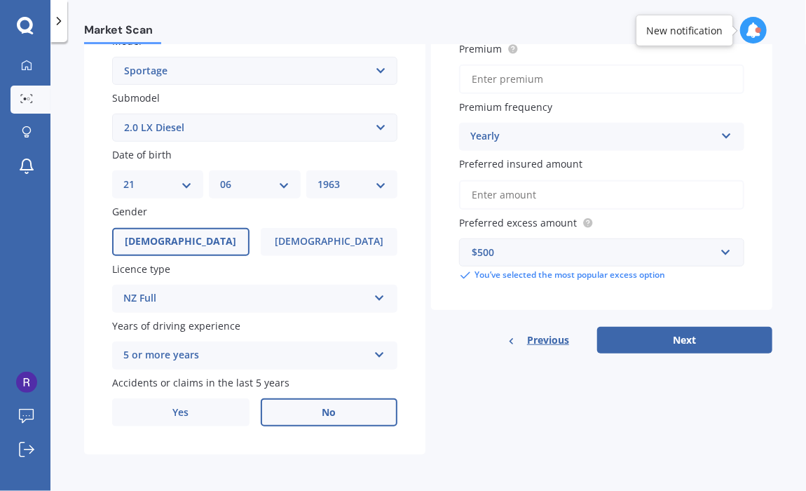
click at [561, 199] on input "Preferred insured amount" at bounding box center [601, 194] width 285 height 29
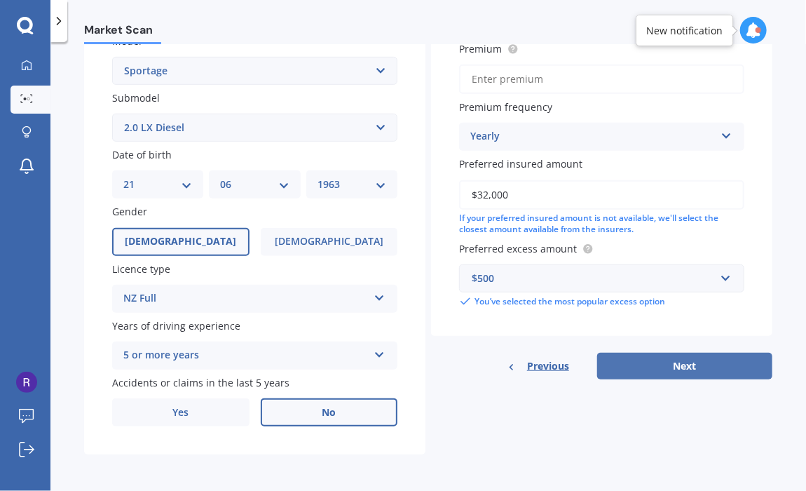
type input "$32,000"
click at [651, 363] on button "Next" at bounding box center [684, 366] width 175 height 27
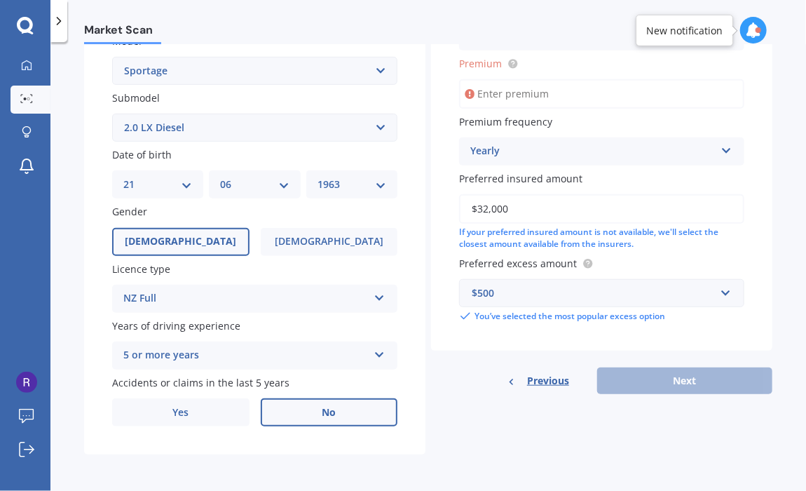
scroll to position [95, 0]
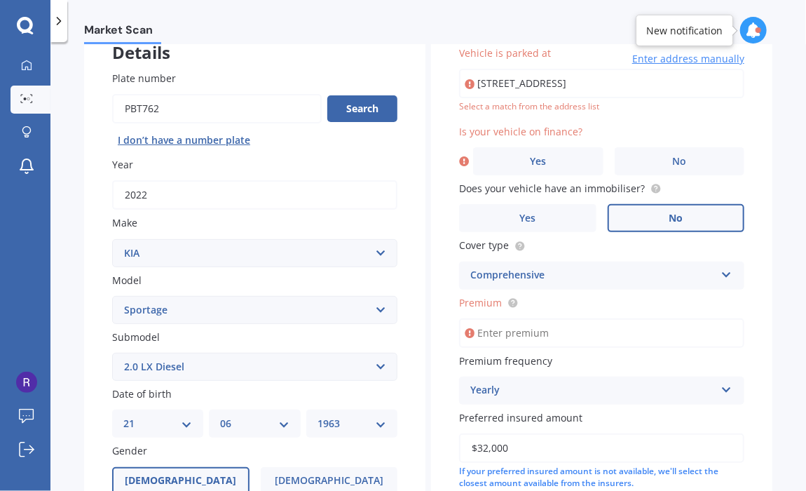
click at [578, 101] on div "Select a match from the address list" at bounding box center [601, 107] width 285 height 12
click at [583, 87] on input "[STREET_ADDRESS]" at bounding box center [601, 83] width 285 height 29
click at [653, 83] on input "[STREET_ADDRESS]" at bounding box center [601, 83] width 285 height 29
type input "[STREET_ADDRESS]"
click at [650, 154] on label "No" at bounding box center [680, 161] width 130 height 28
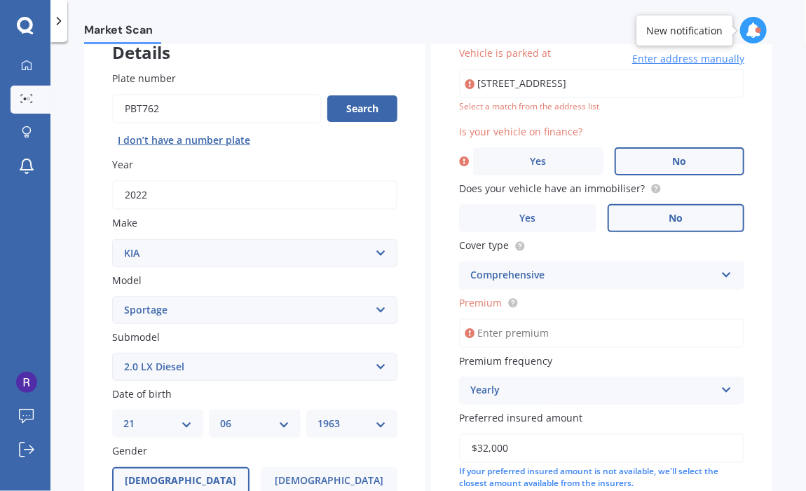
click at [0, 0] on input "No" at bounding box center [0, 0] width 0 height 0
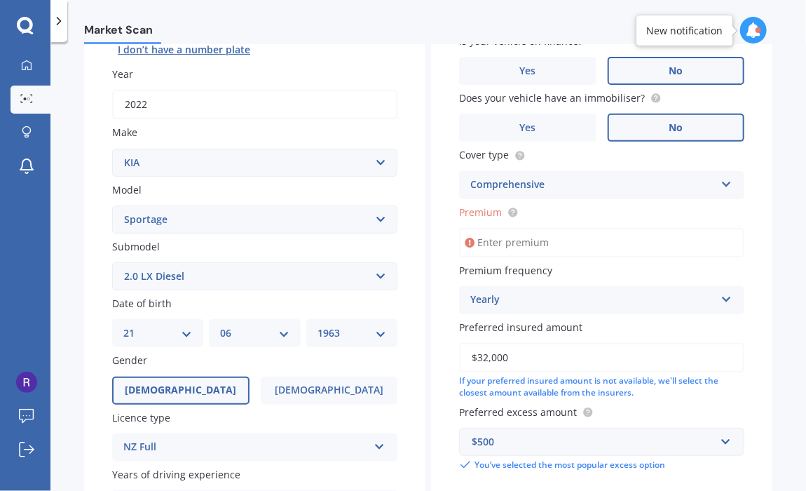
scroll to position [212, 0]
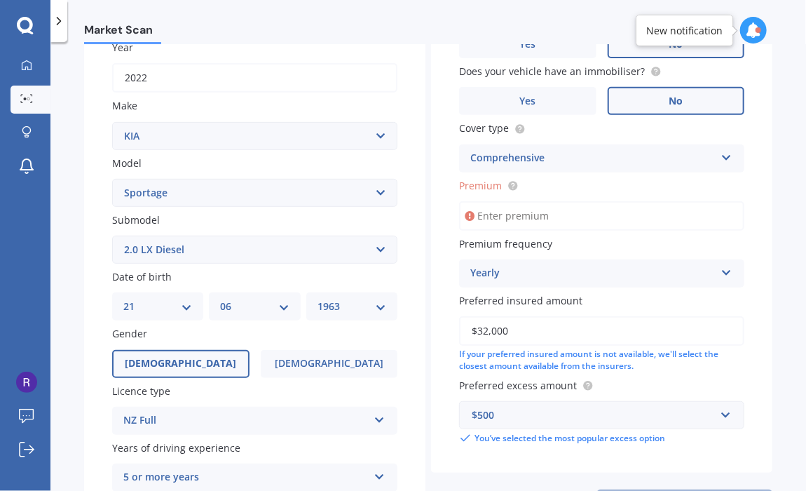
click at [592, 215] on input "Premium" at bounding box center [601, 215] width 285 height 29
click at [754, 268] on div "Vehicle is parked at [STREET_ADDRESS] Enter address manually Select a match fro…" at bounding box center [601, 186] width 341 height 572
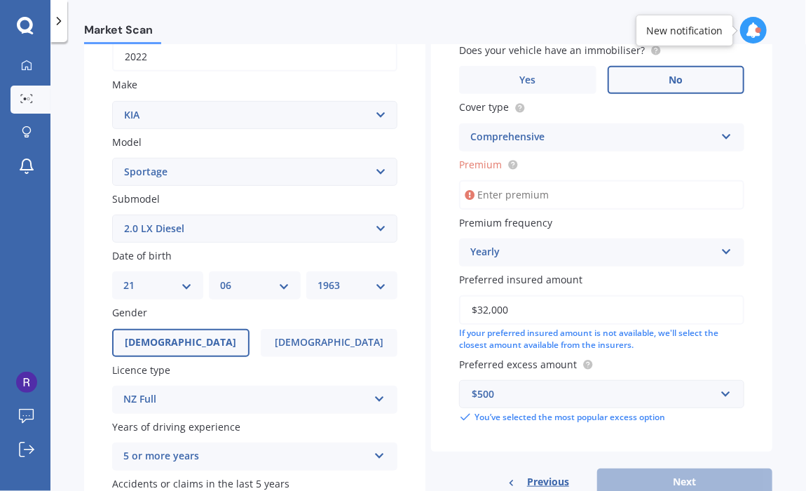
scroll to position [0, 0]
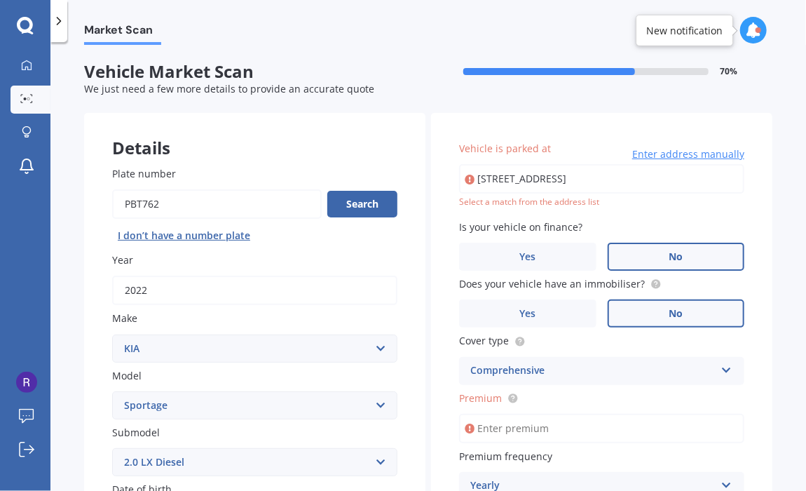
click at [529, 409] on div "Premium" at bounding box center [601, 416] width 285 height 53
click at [522, 394] on label "Premium" at bounding box center [599, 397] width 280 height 15
click at [522, 414] on input "Premium" at bounding box center [601, 428] width 285 height 29
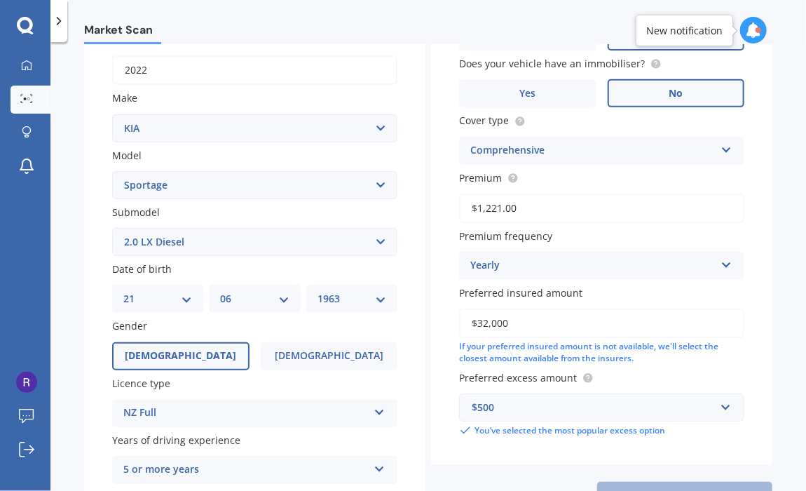
scroll to position [233, 0]
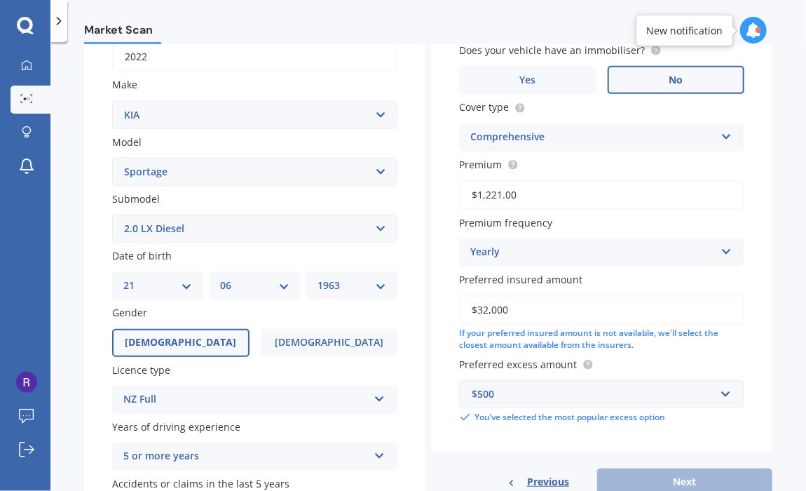
type input "$1,221.00"
drag, startPoint x: 513, startPoint y: 305, endPoint x: 461, endPoint y: 302, distance: 52.6
click at [461, 302] on input "$32,000" at bounding box center [601, 309] width 285 height 29
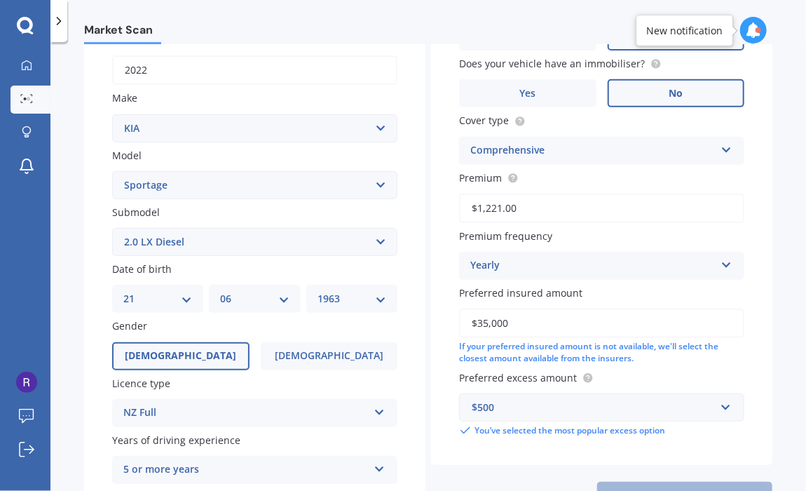
scroll to position [0, 0]
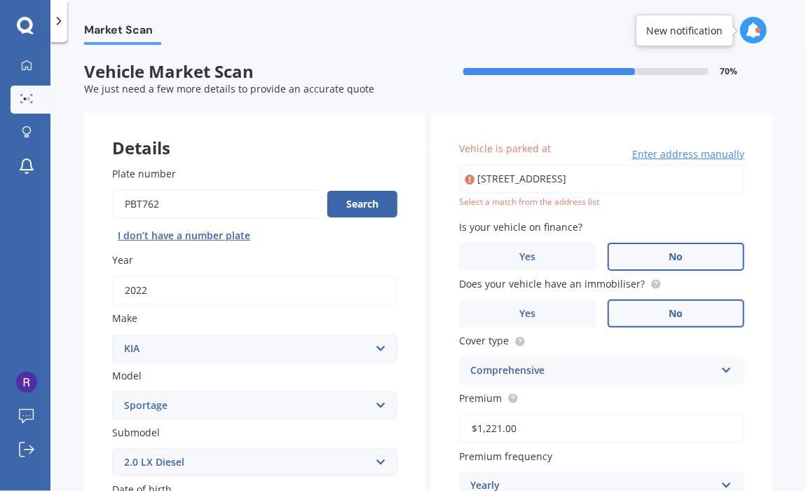
type input "$35,000"
click at [558, 178] on input "[STREET_ADDRESS]" at bounding box center [601, 178] width 285 height 29
drag, startPoint x: 669, startPoint y: 182, endPoint x: 440, endPoint y: 182, distance: 228.5
click at [440, 182] on div "Vehicle is parked at [STREET_ADDRESS] Enter address manually Select a match fro…" at bounding box center [601, 399] width 341 height 572
type input "[STREET_ADDRESS]"
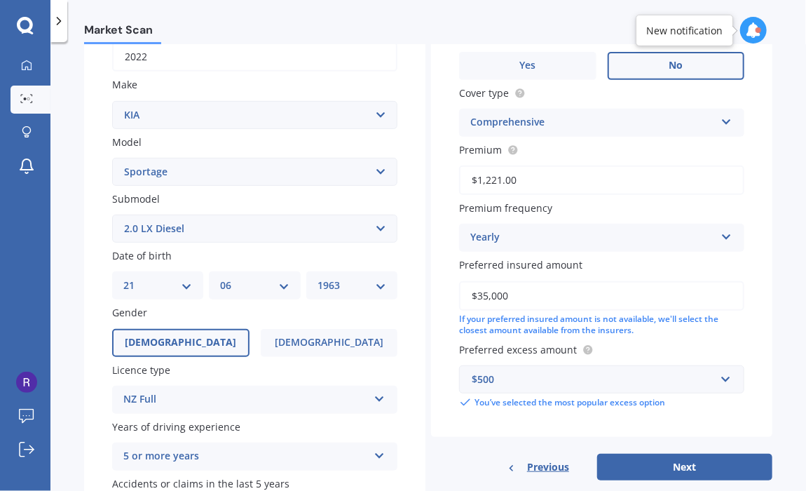
scroll to position [334, 0]
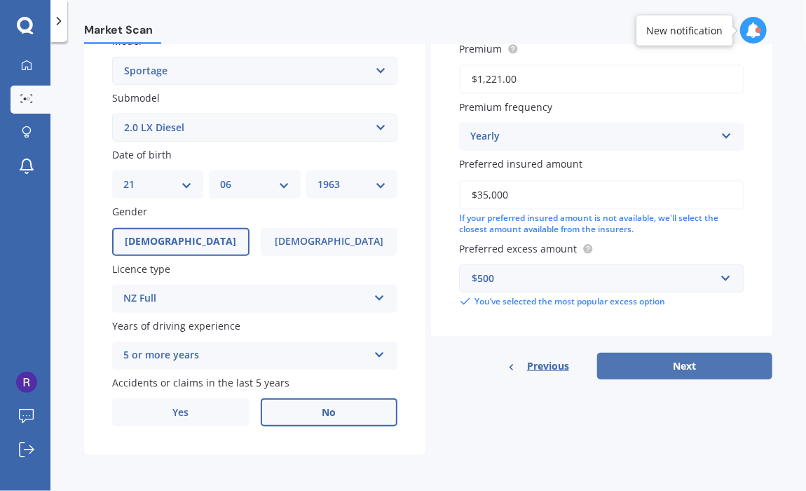
click at [636, 364] on button "Next" at bounding box center [684, 366] width 175 height 27
select select "21"
select select "06"
select select "1963"
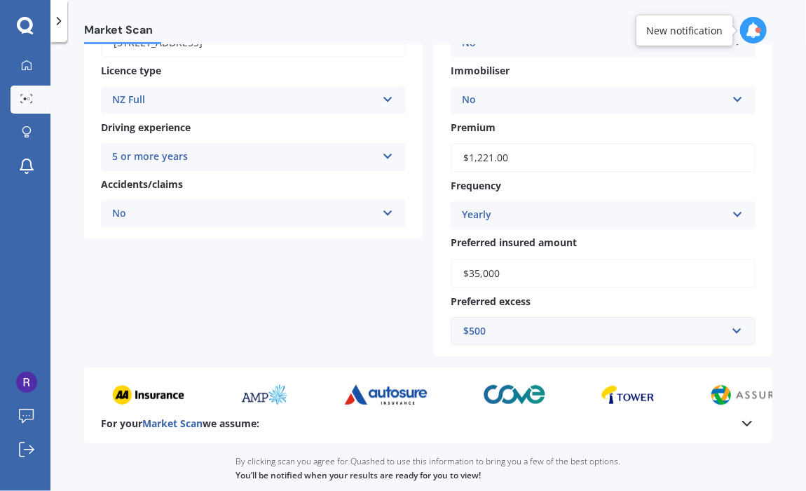
scroll to position [348, 0]
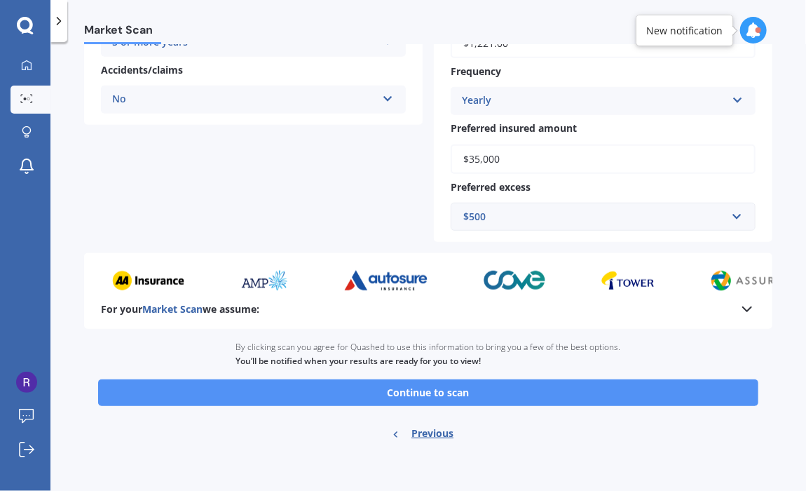
click at [482, 391] on button "Continue to scan" at bounding box center [428, 392] width 660 height 27
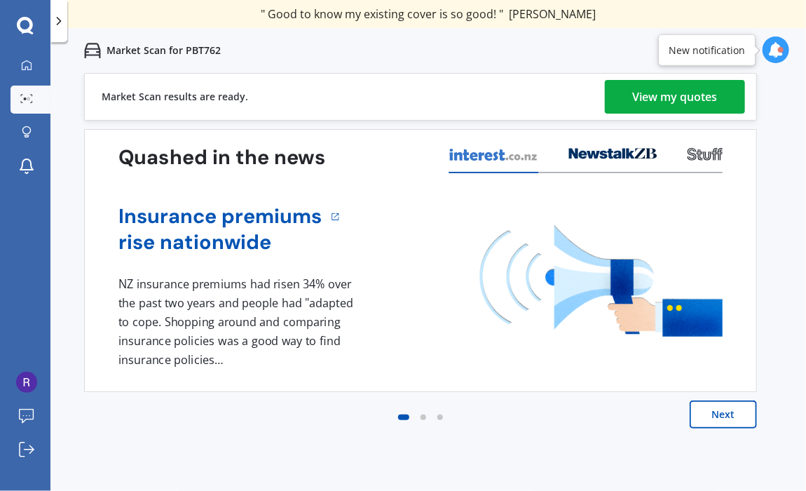
click at [673, 85] on div "View my quotes" at bounding box center [675, 97] width 85 height 34
